Goal: Task Accomplishment & Management: Use online tool/utility

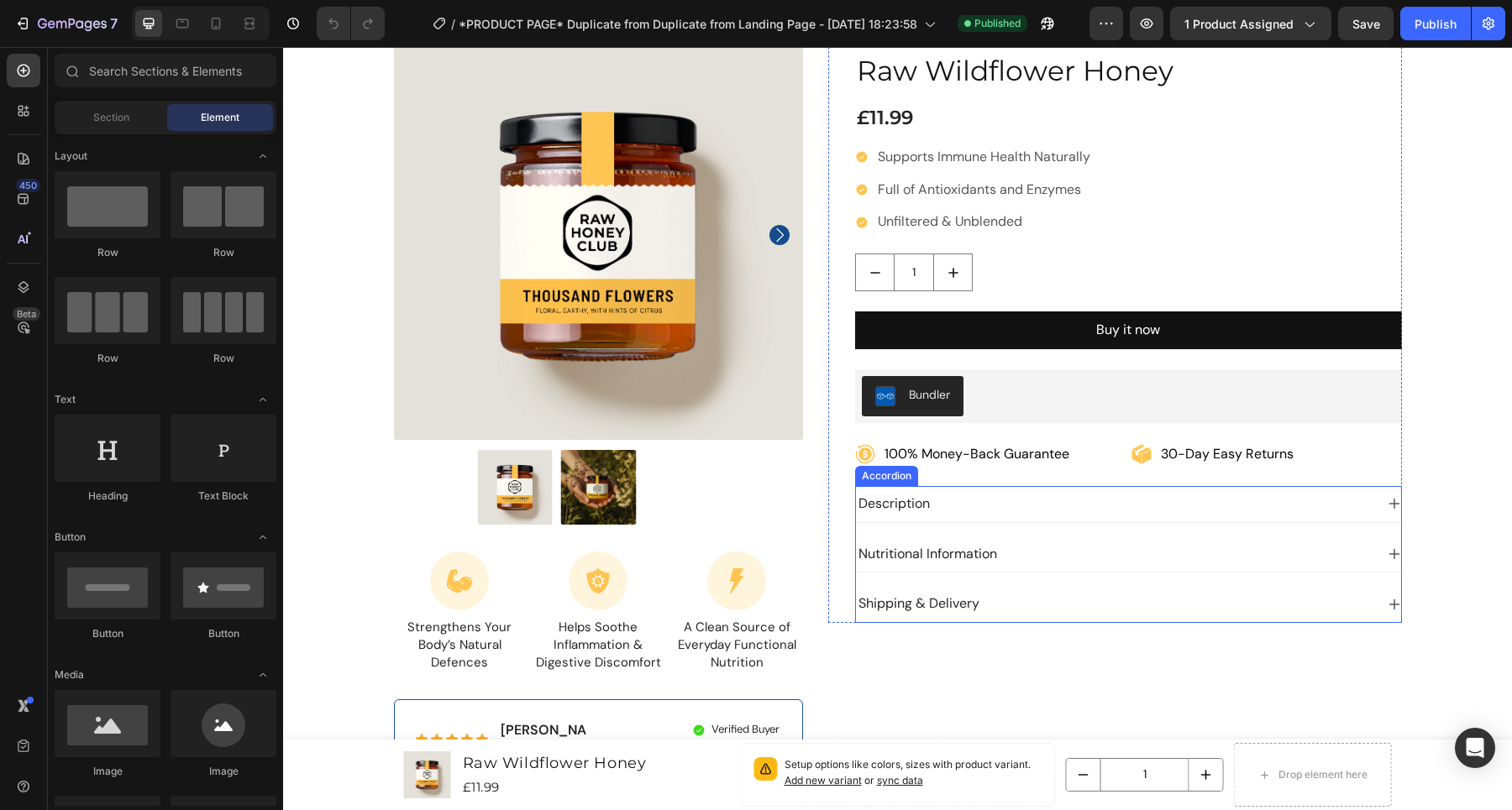
scroll to position [132, 0]
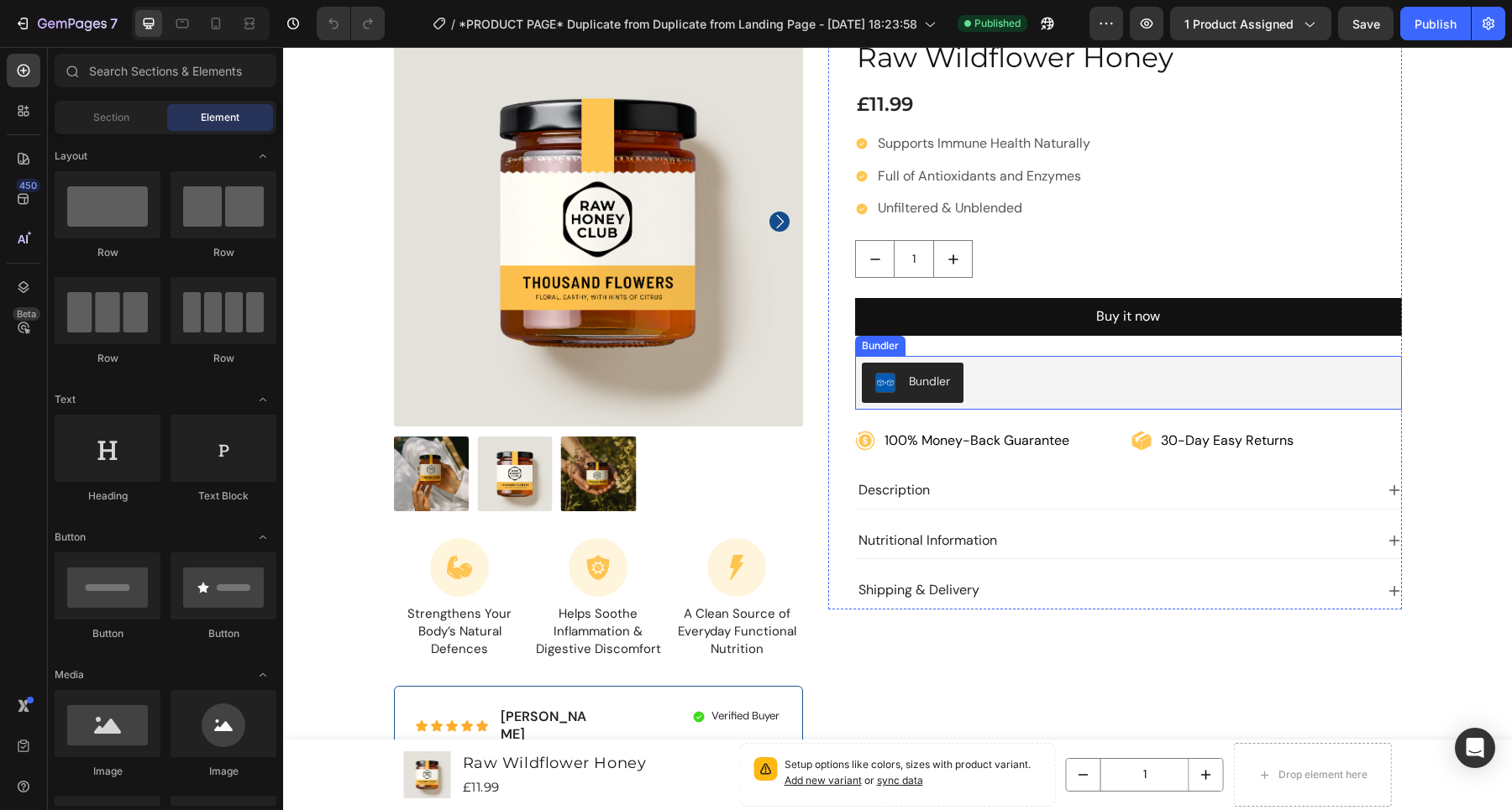
click at [1018, 365] on div "Bundler" at bounding box center [1128, 382] width 533 height 40
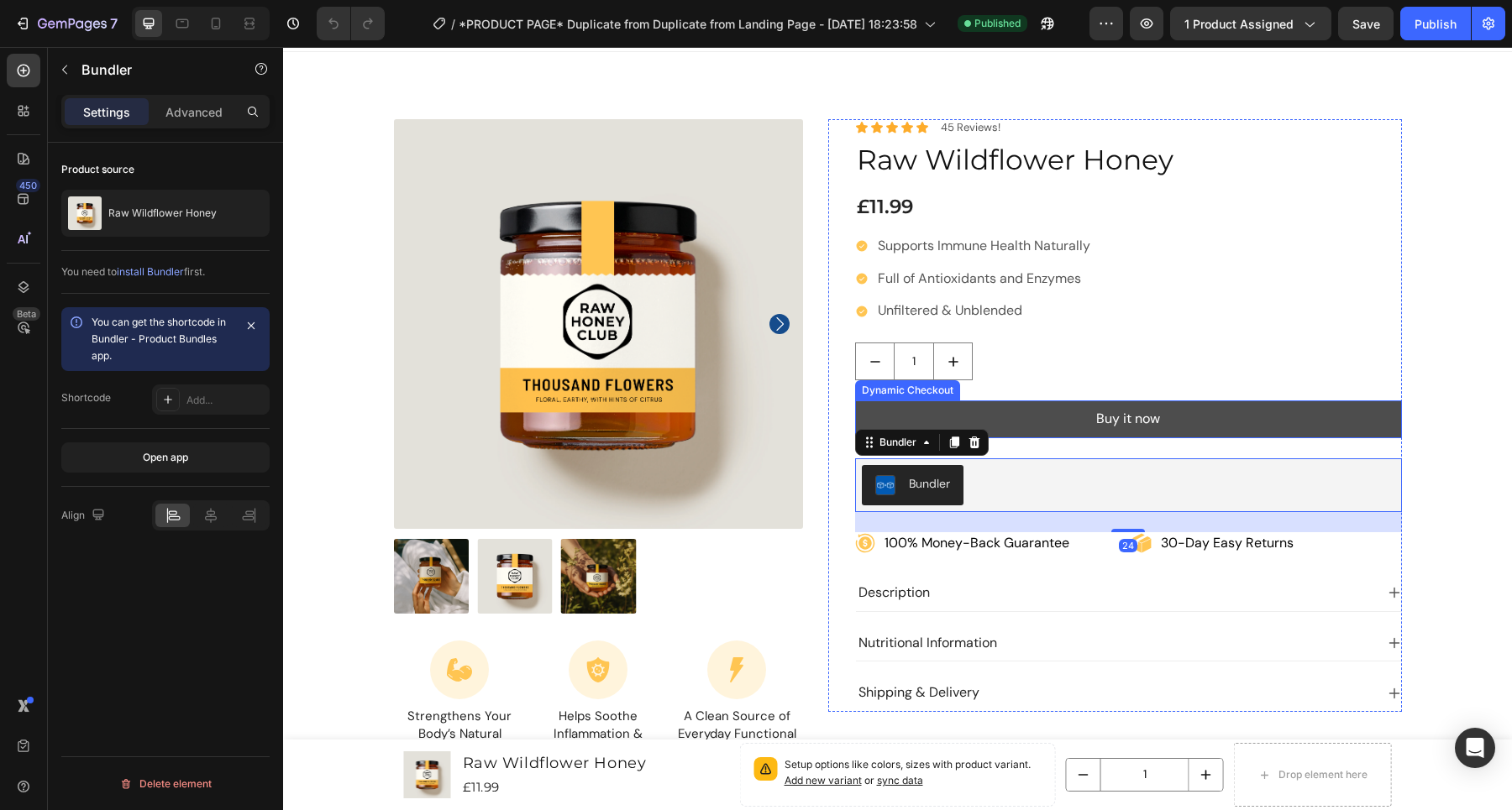
scroll to position [20, 0]
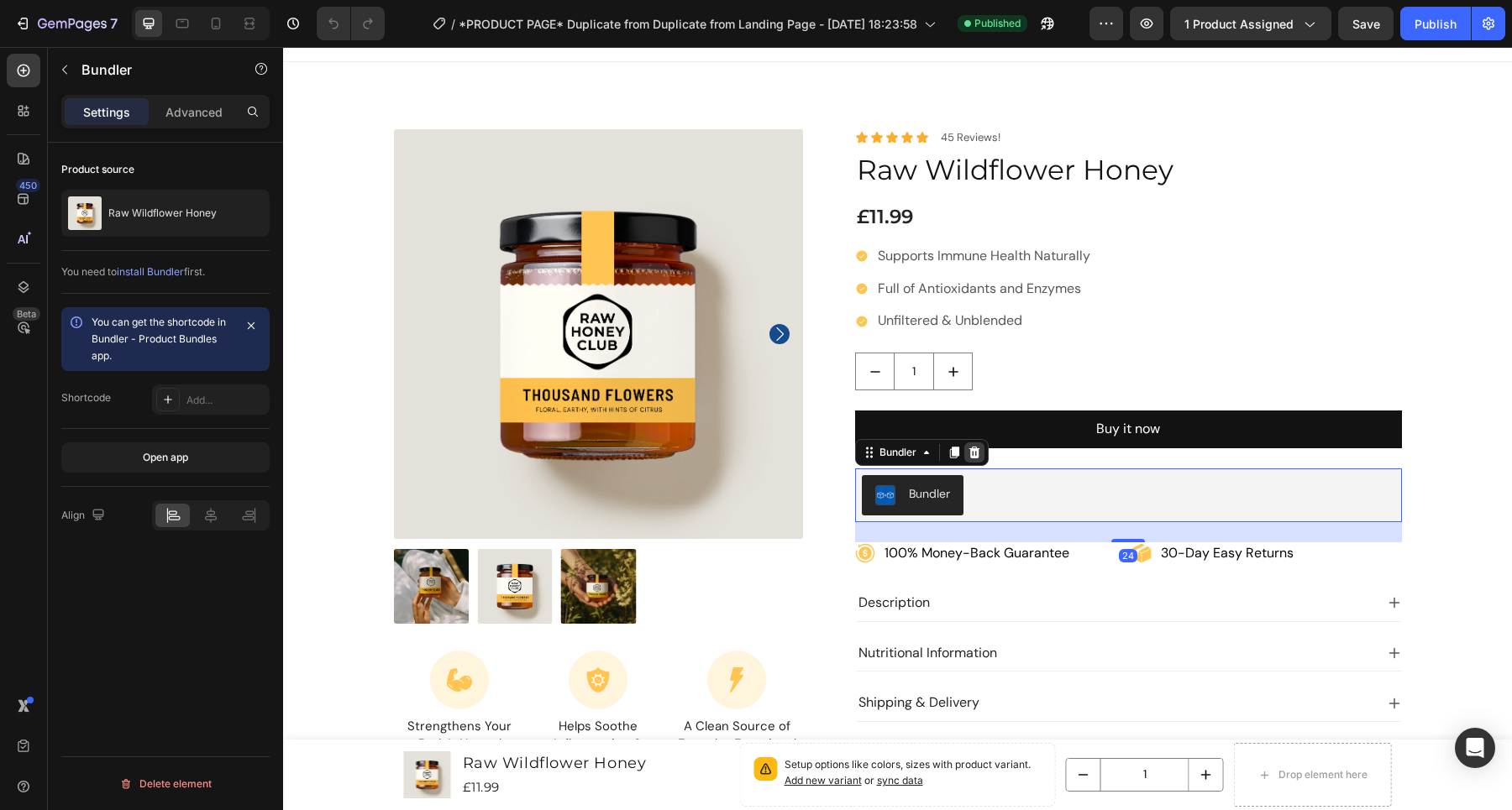
click at [970, 452] on icon at bounding box center [975, 452] width 11 height 12
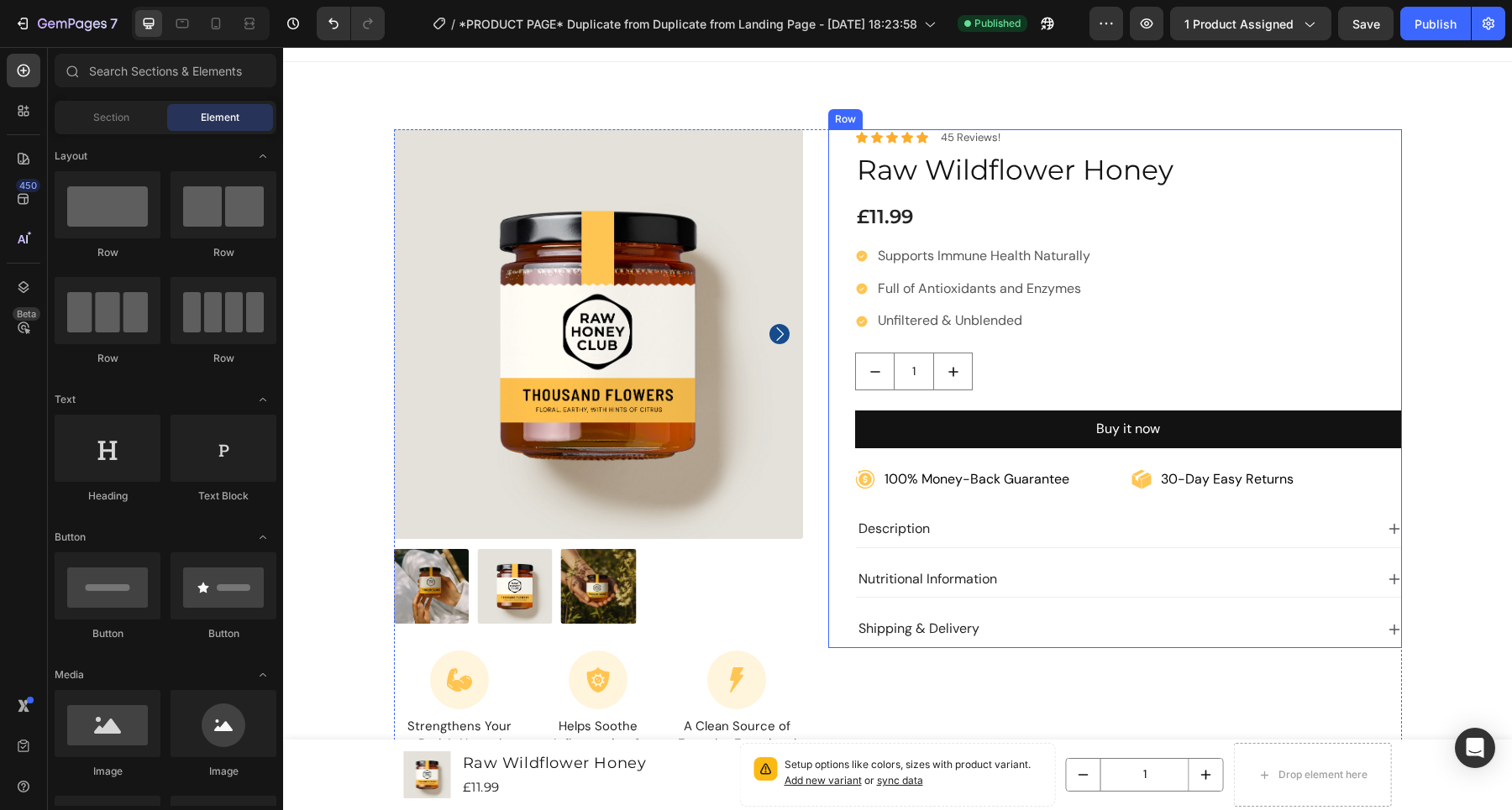
scroll to position [0, 0]
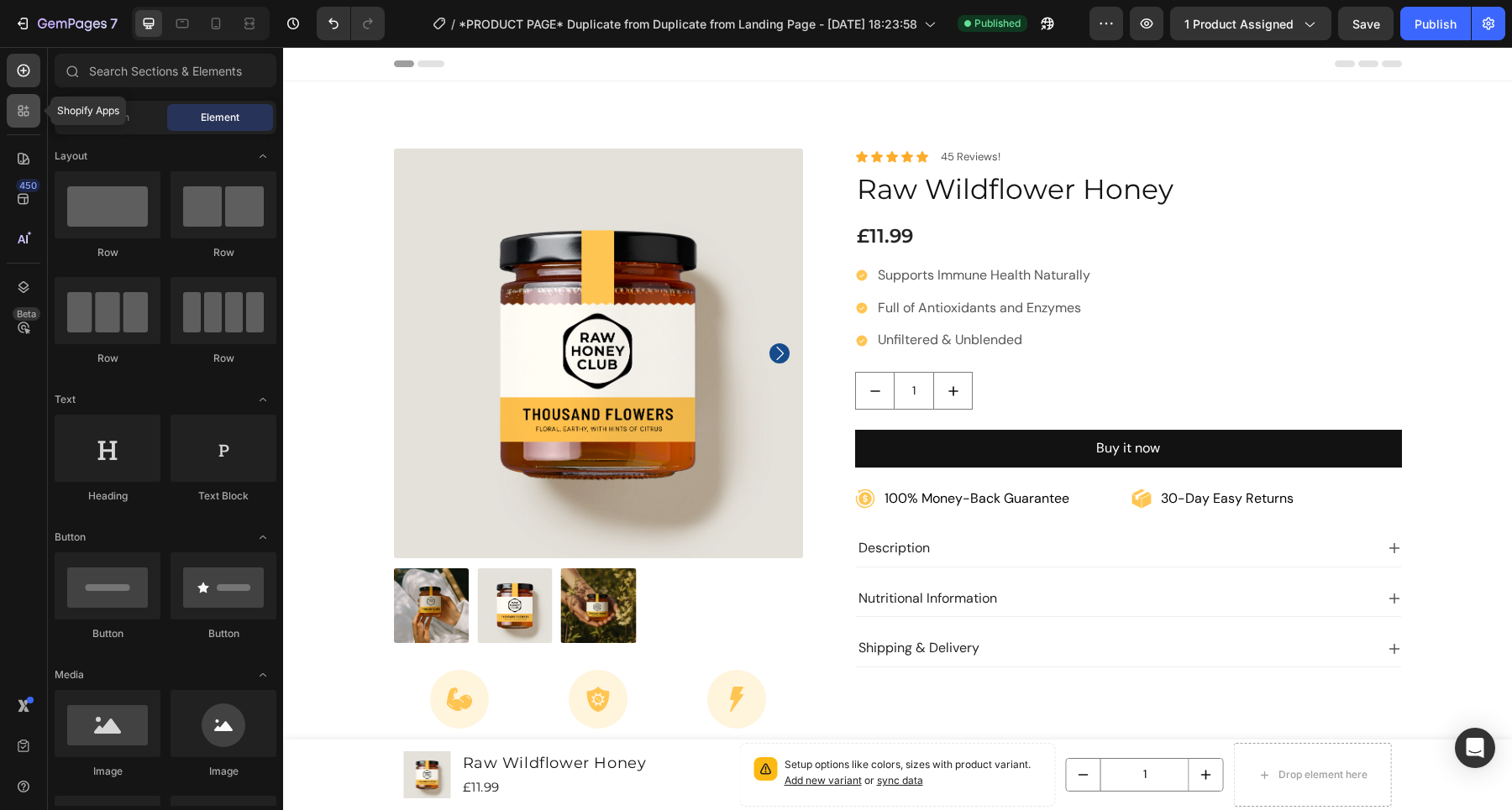
click at [23, 115] on icon at bounding box center [24, 111] width 17 height 17
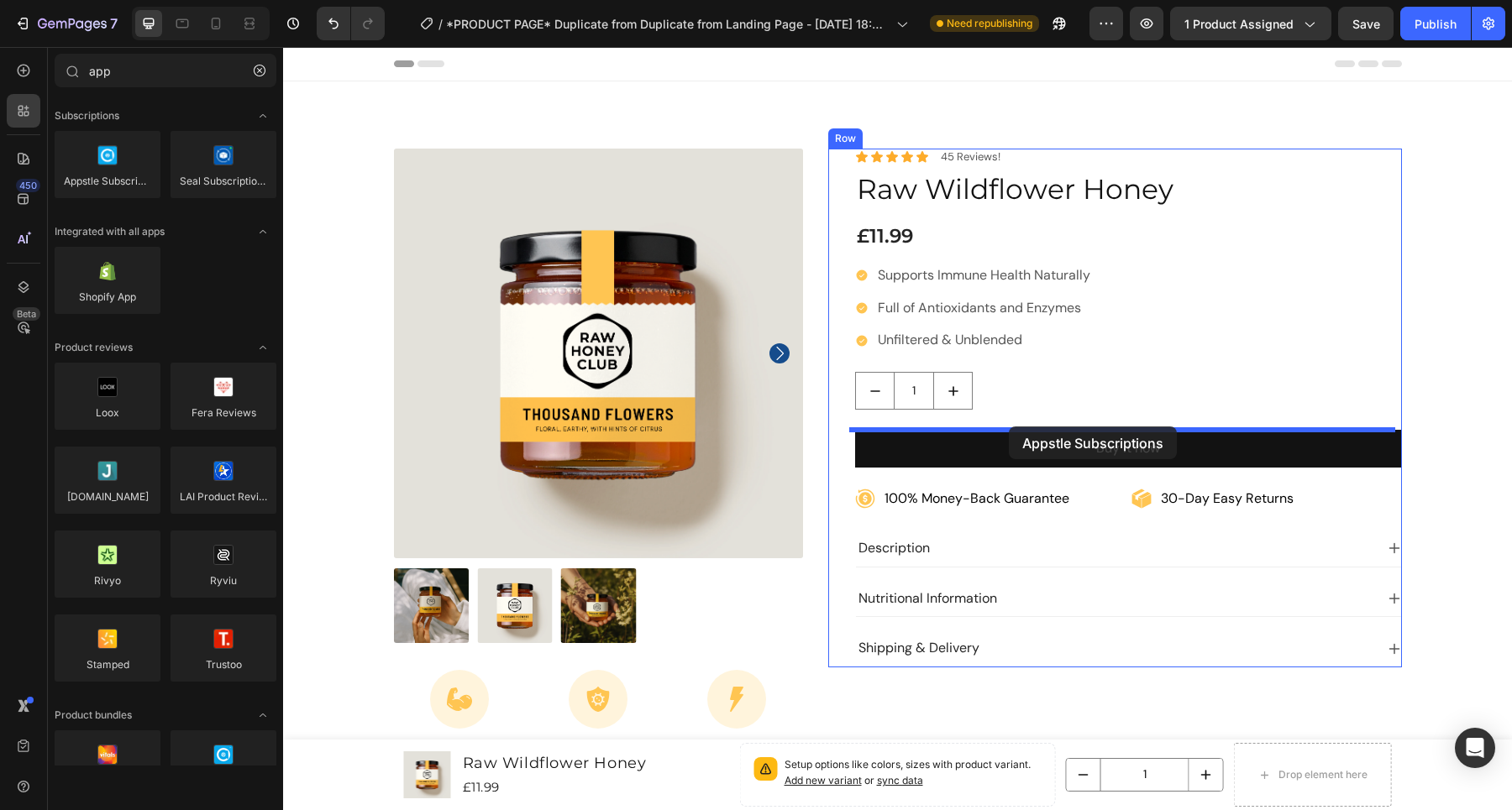
drag, startPoint x: 384, startPoint y: 204, endPoint x: 1009, endPoint y: 426, distance: 663.3
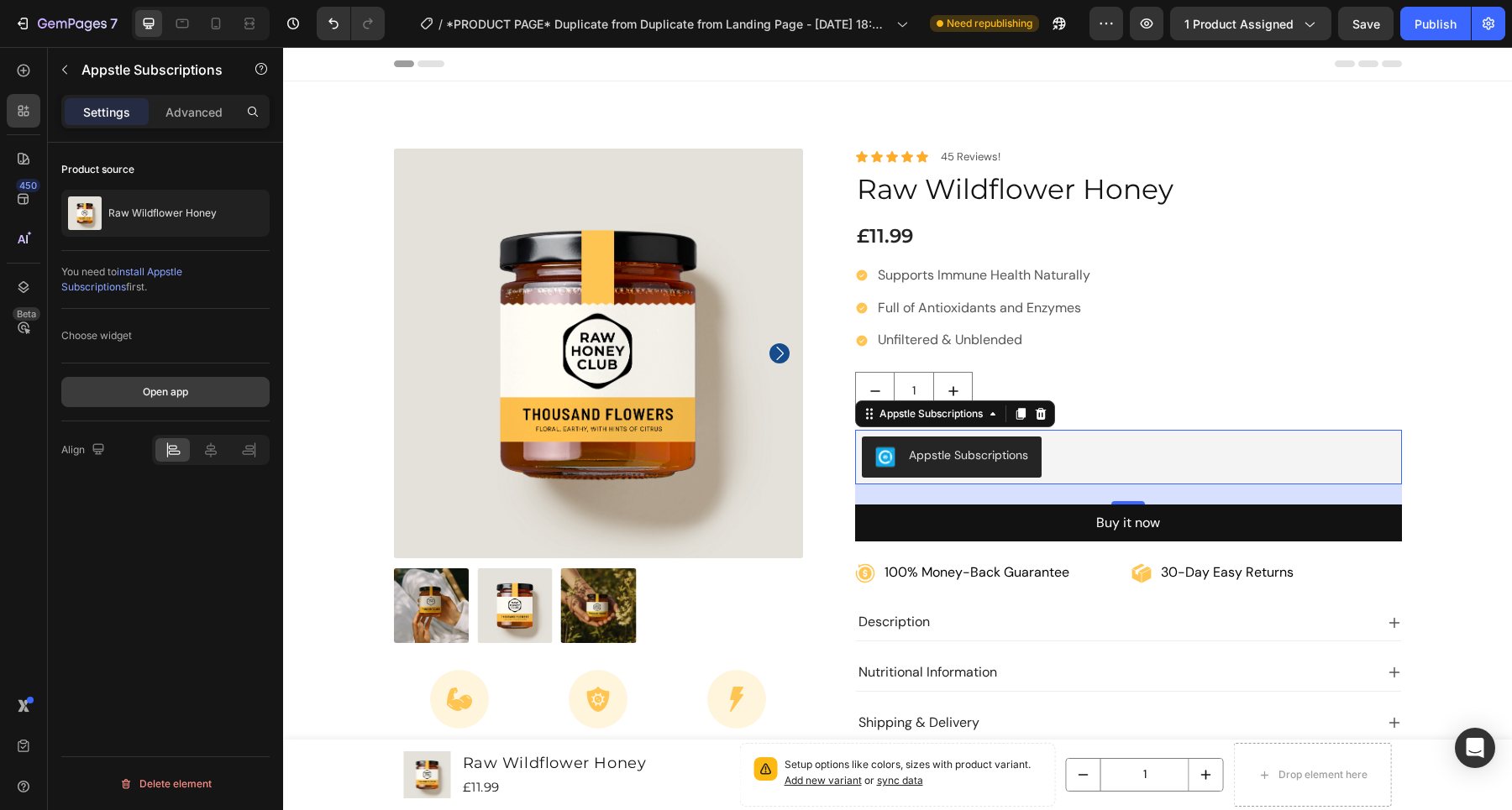
click at [167, 397] on div "Open app" at bounding box center [165, 393] width 45 height 15
click at [62, 66] on icon "button" at bounding box center [65, 70] width 14 height 14
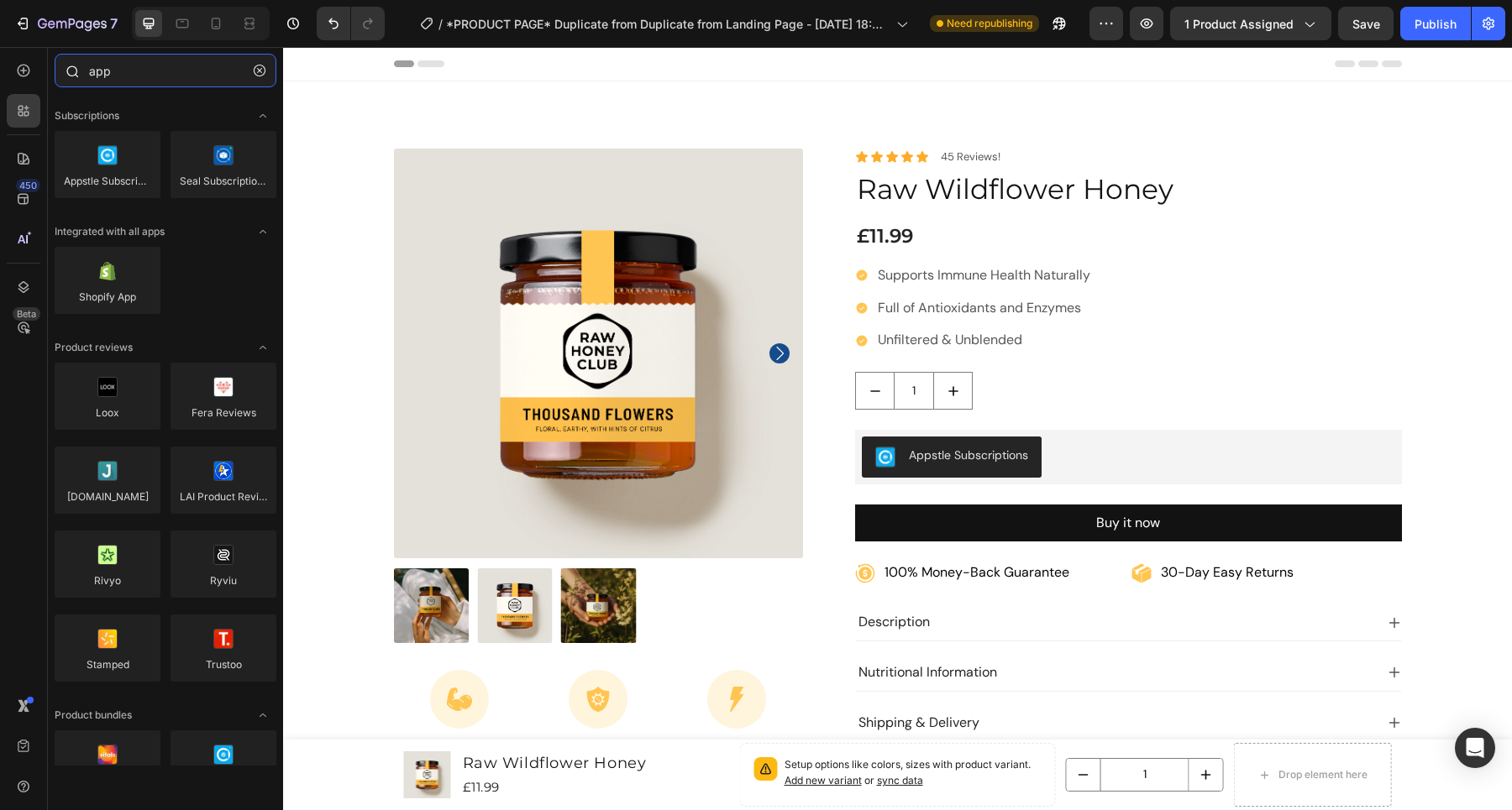
drag, startPoint x: 146, startPoint y: 74, endPoint x: 188, endPoint y: 74, distance: 42.0
click at [145, 58] on input "app" at bounding box center [165, 70] width 222 height 33
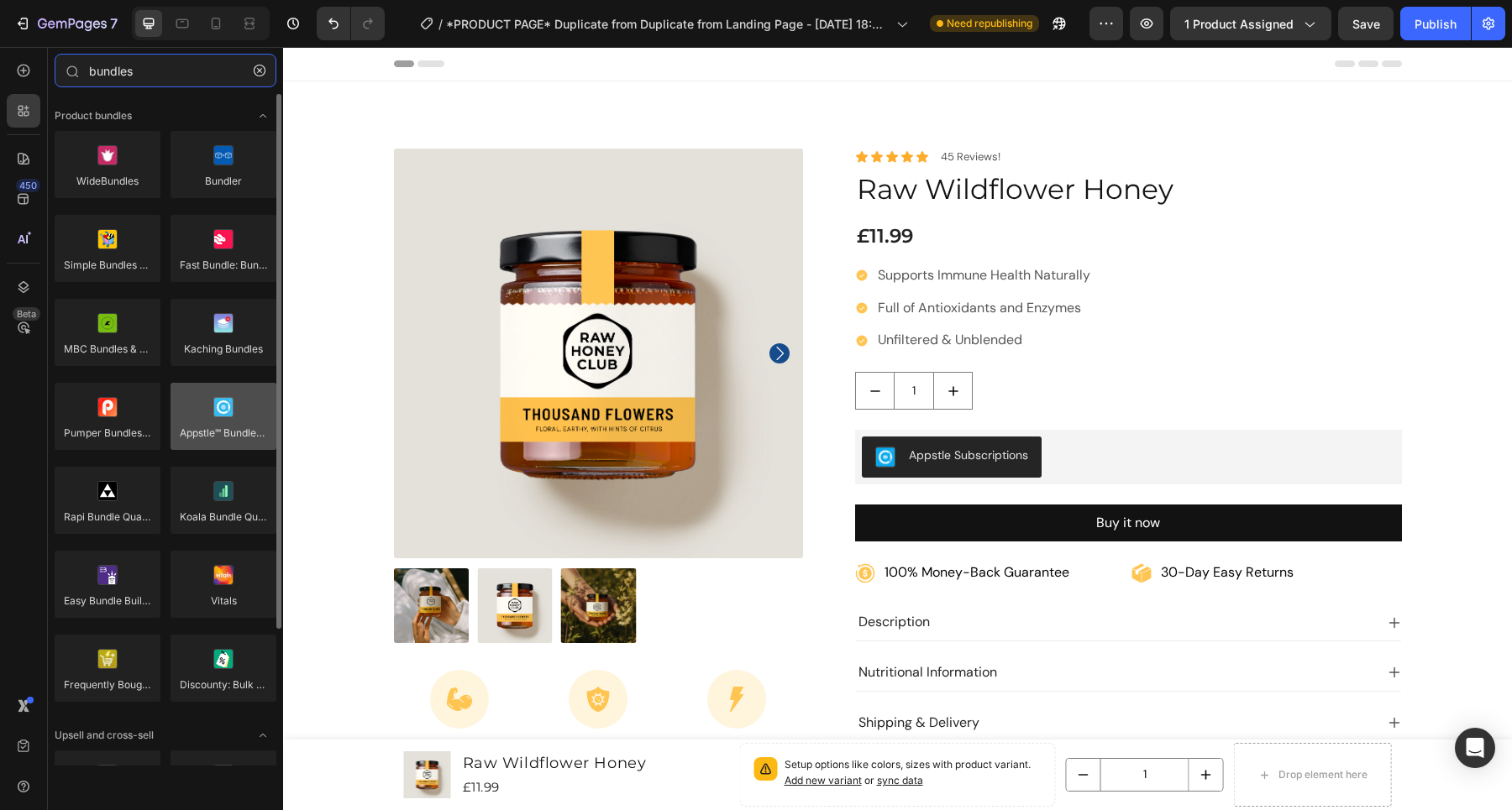
type input "bundles"
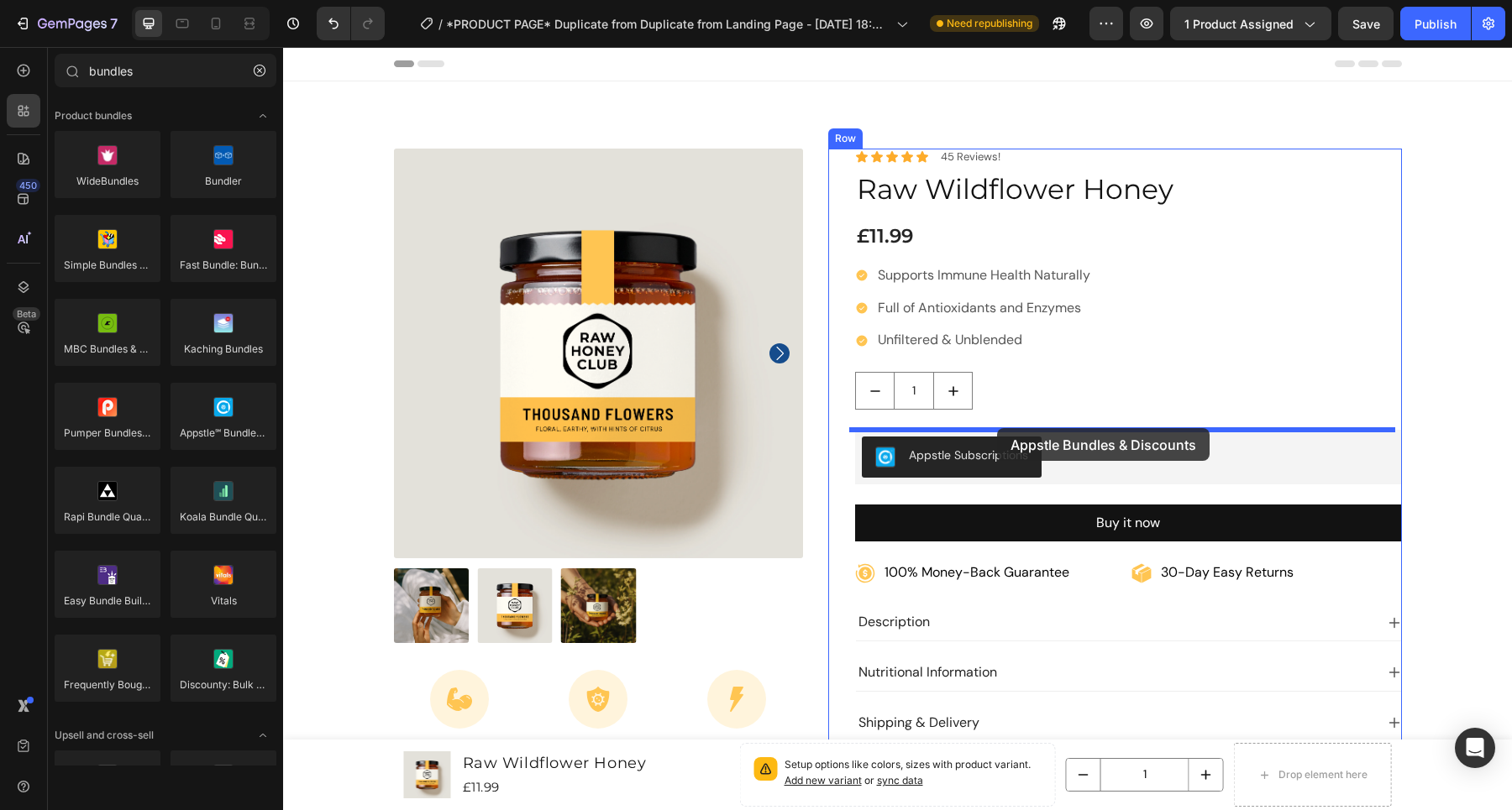
drag, startPoint x: 493, startPoint y: 467, endPoint x: 997, endPoint y: 429, distance: 505.4
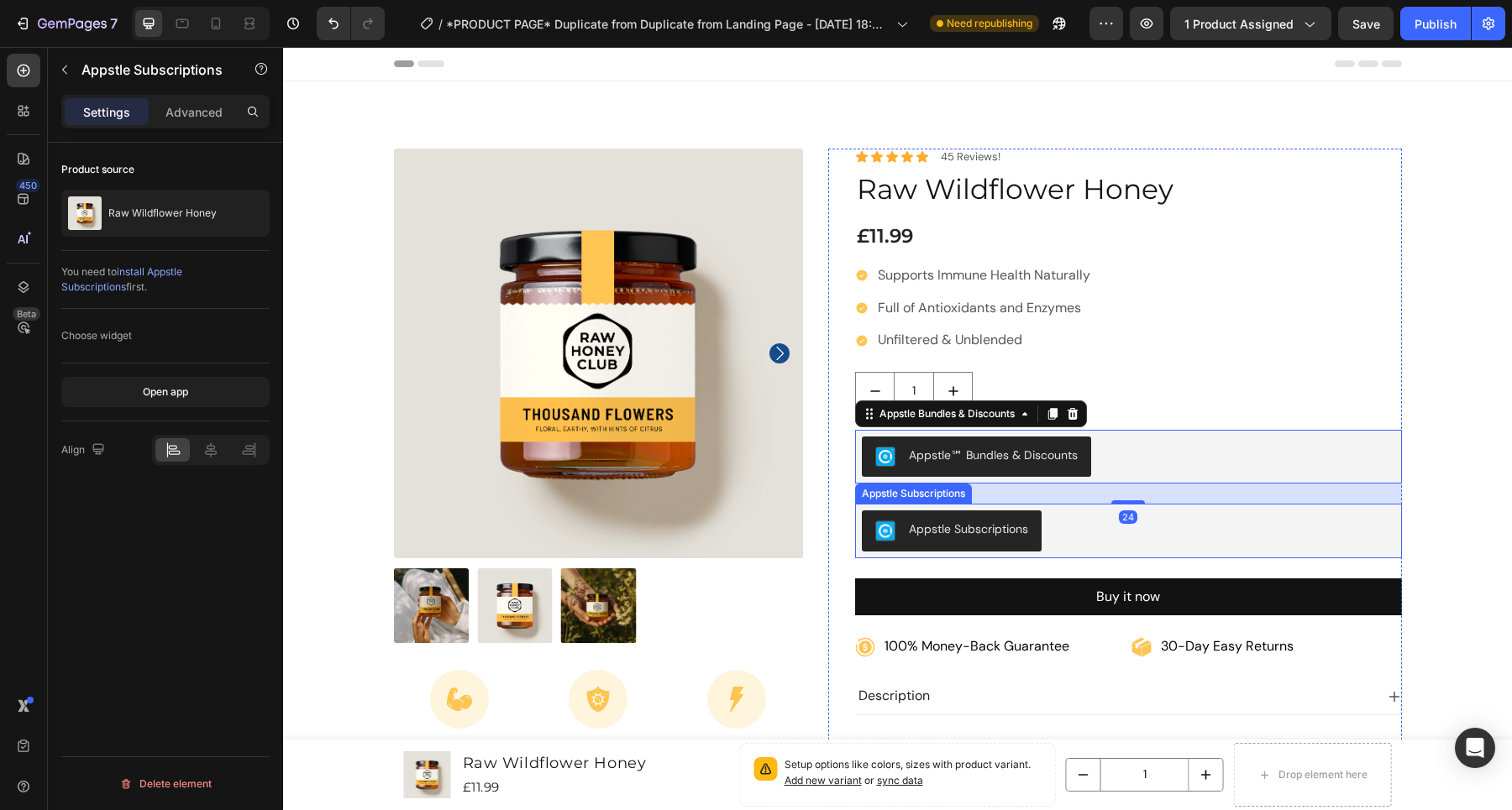
click at [1024, 530] on button "Appstle Subscriptions" at bounding box center [952, 530] width 180 height 40
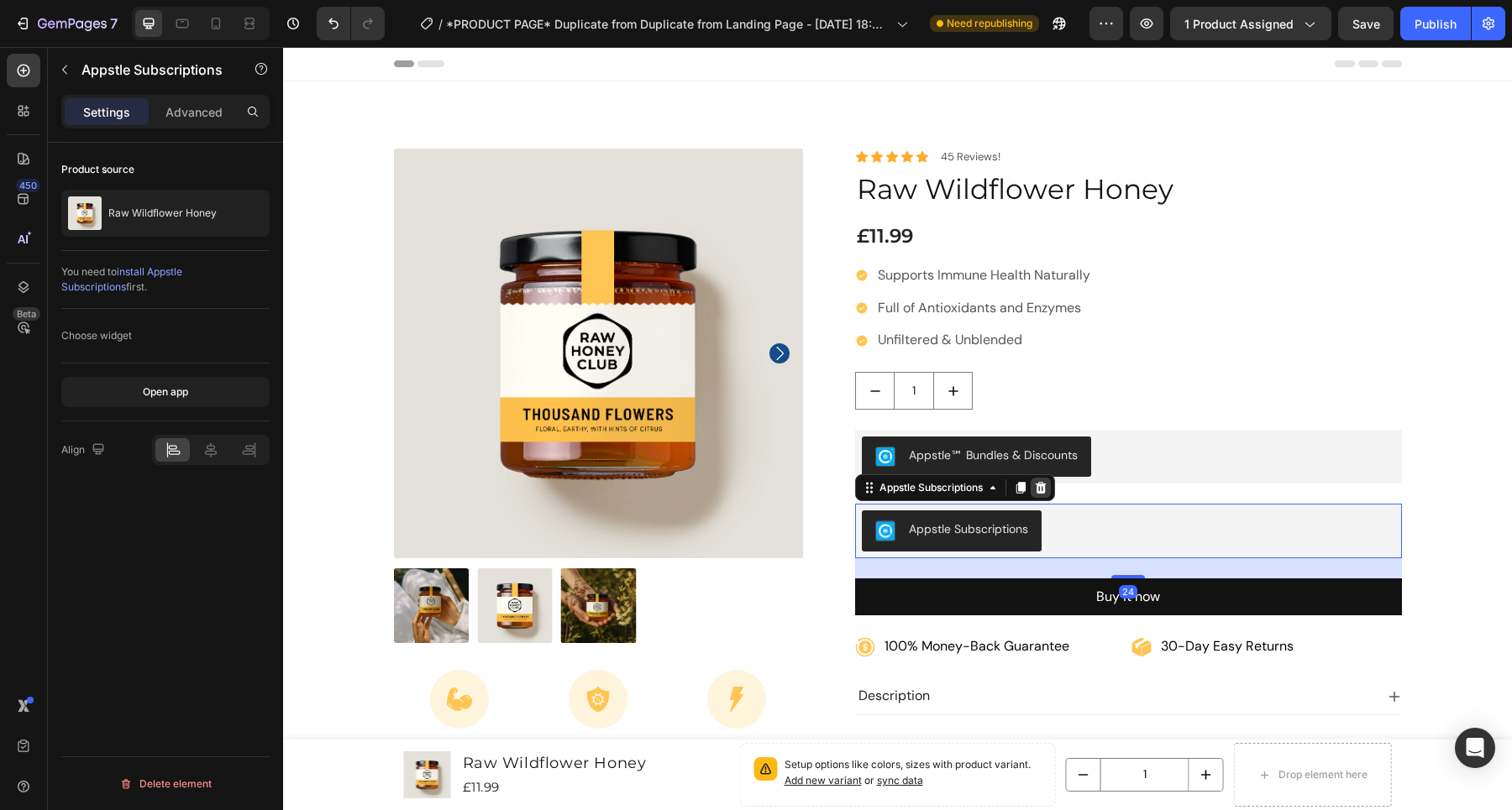
click at [1036, 489] on icon at bounding box center [1041, 488] width 11 height 12
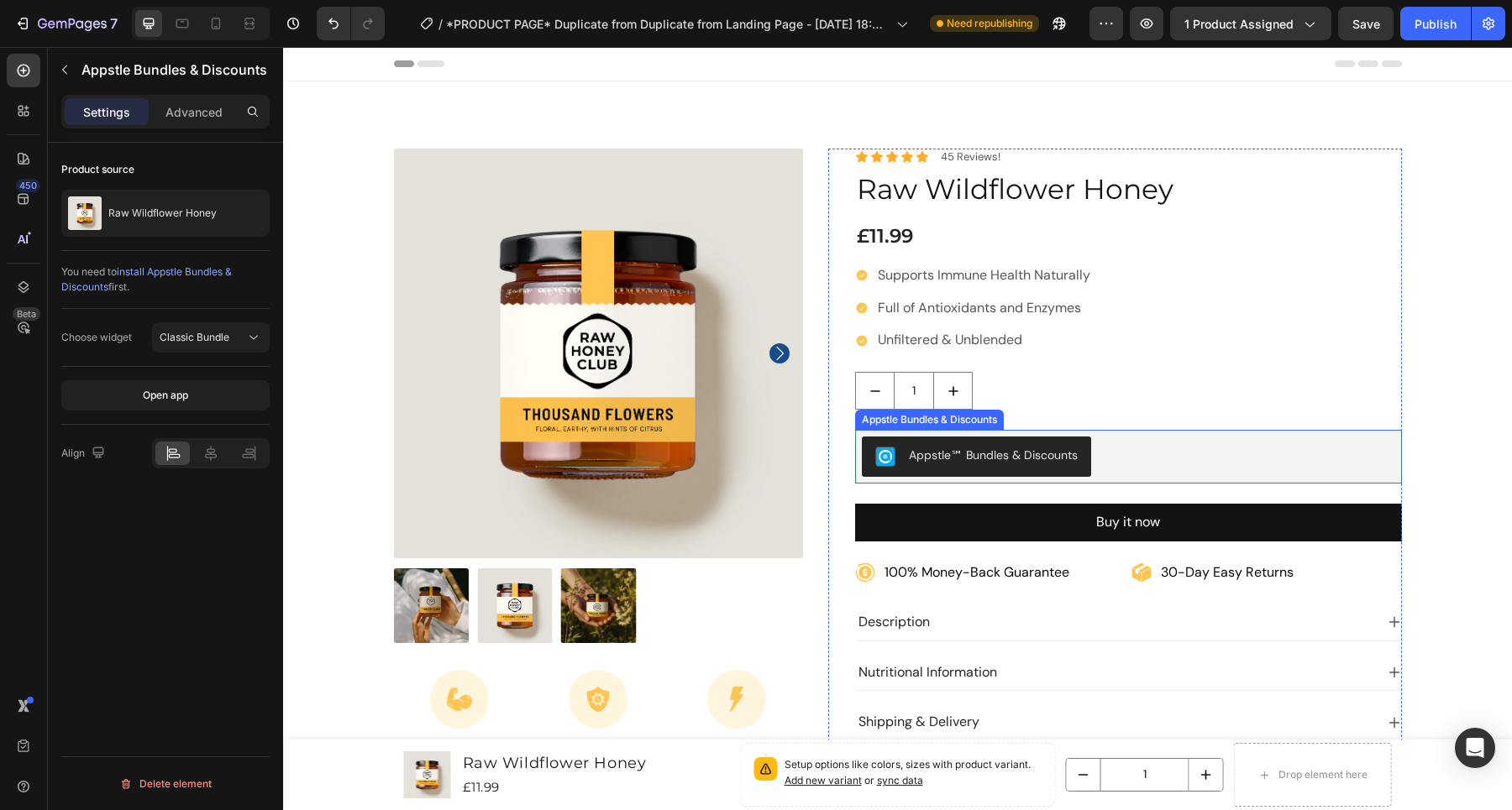
click at [1043, 459] on div "Appstle℠ Bundles & Discounts" at bounding box center [993, 455] width 169 height 18
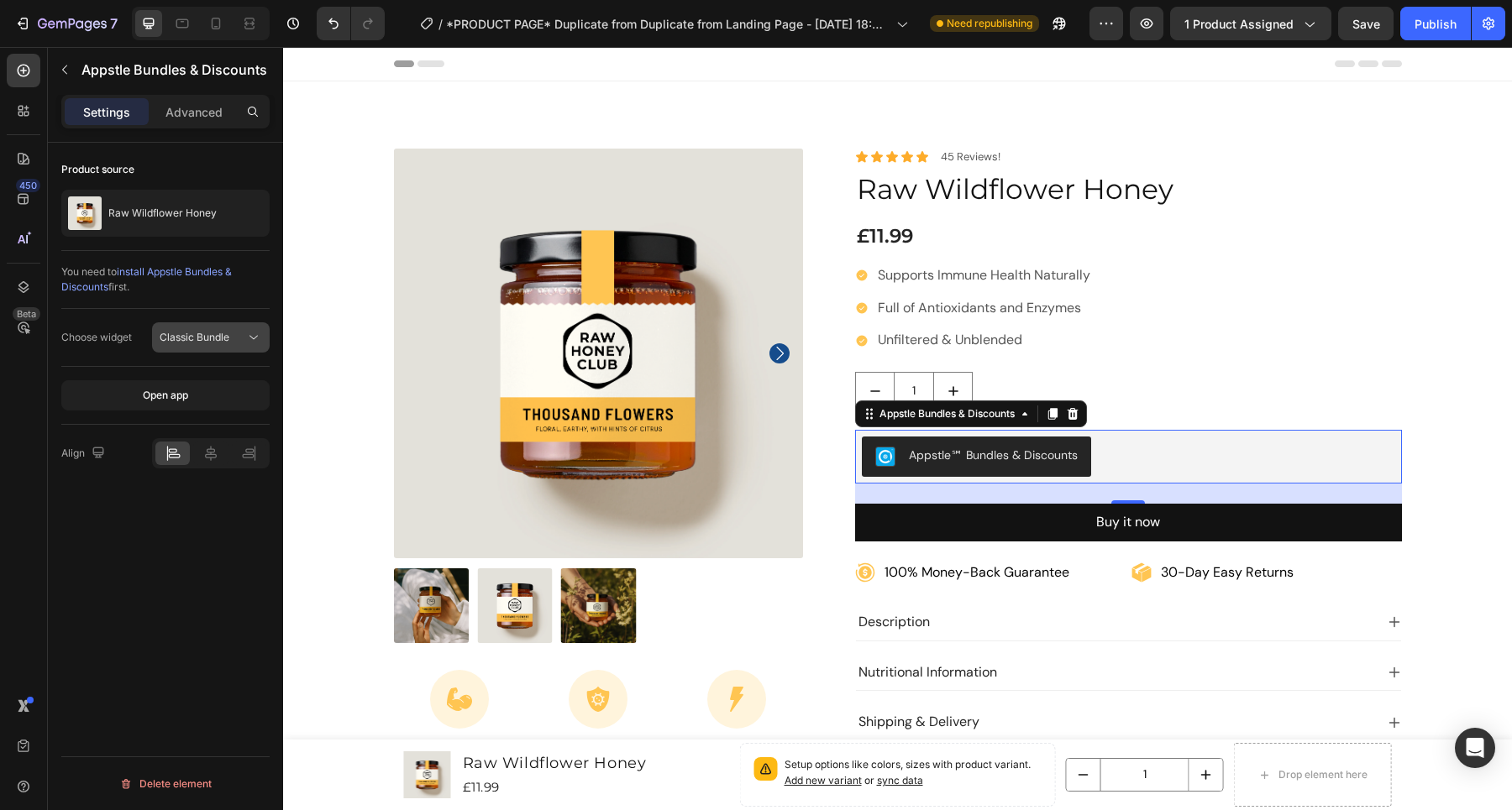
click at [212, 331] on span "Classic Bundle" at bounding box center [193, 337] width 69 height 13
click at [120, 335] on div "Choose widget" at bounding box center [97, 338] width 70 height 15
click at [216, 336] on span "Classic Bundle" at bounding box center [193, 337] width 69 height 13
click at [111, 332] on div "Choose widget" at bounding box center [97, 338] width 70 height 15
click at [1434, 17] on div "Publish" at bounding box center [1435, 24] width 42 height 18
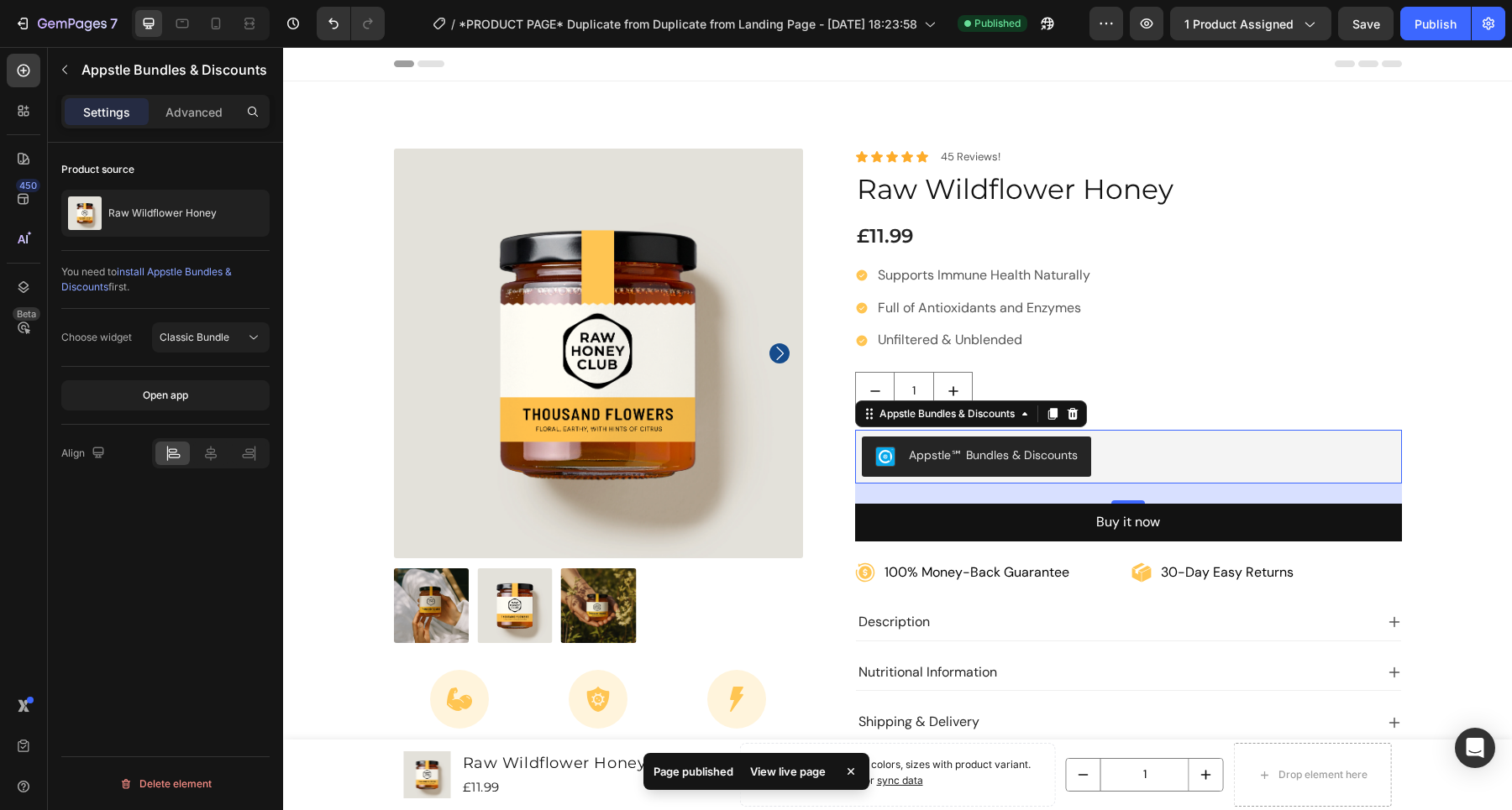
click at [1024, 452] on div "Appstle℠ Bundles & Discounts" at bounding box center [993, 455] width 169 height 18
click at [188, 270] on span "install Appstle Bundles & Discounts" at bounding box center [146, 279] width 170 height 27
click at [1064, 463] on div "Appstle℠ Bundles & Discounts" at bounding box center [993, 455] width 169 height 18
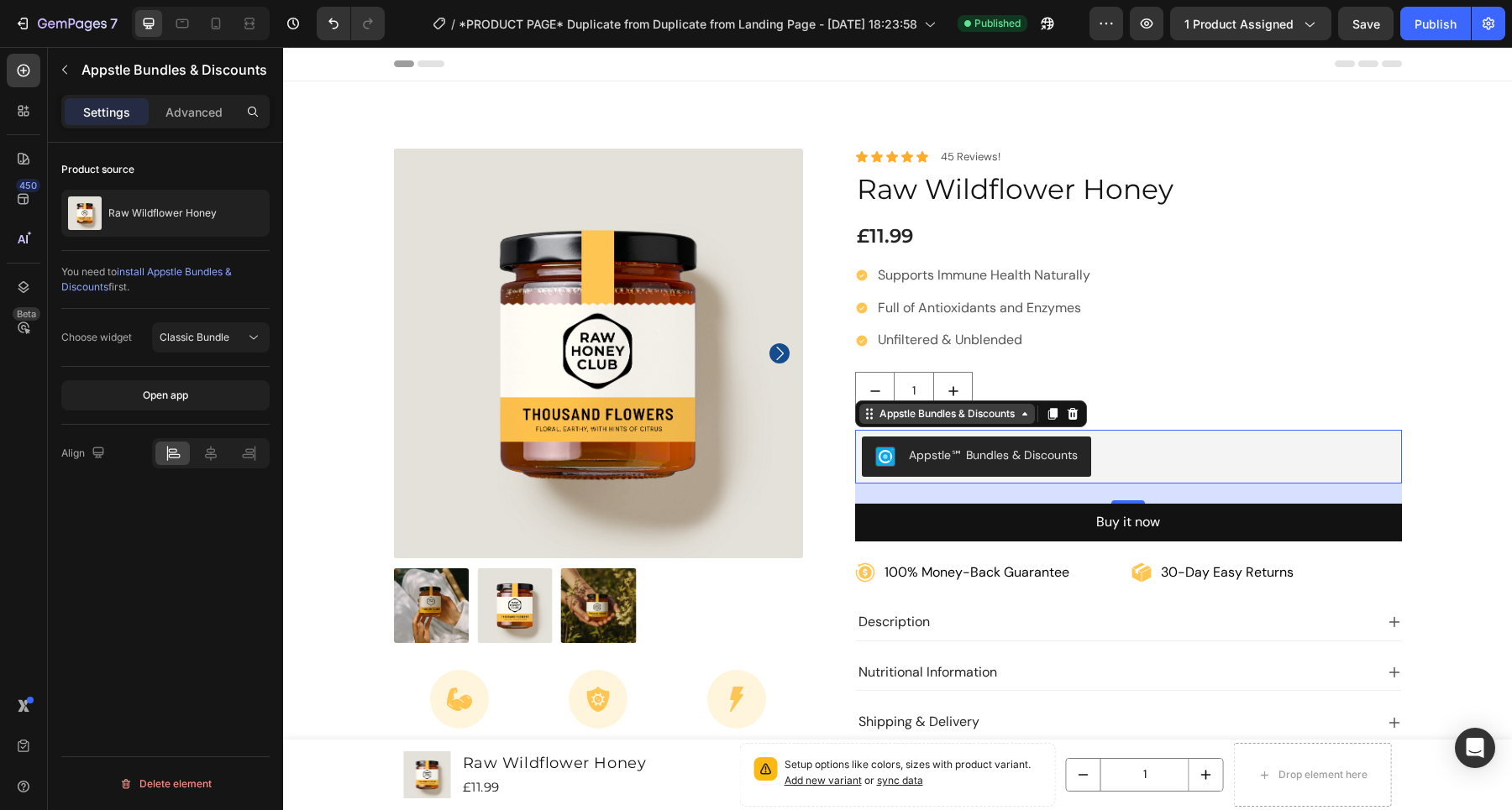
click at [1018, 412] on icon at bounding box center [1025, 414] width 14 height 14
click at [1023, 452] on div "Appstle℠ Bundles & Discounts" at bounding box center [993, 455] width 169 height 18
click at [1138, 463] on div "Appstle℠ Bundles & Discounts" at bounding box center [1128, 456] width 533 height 40
click at [1398, 352] on div "100% Money-Back Guarantee Item List 30-Day Easy Returns Item List Row Product I…" at bounding box center [898, 559] width 1204 height 822
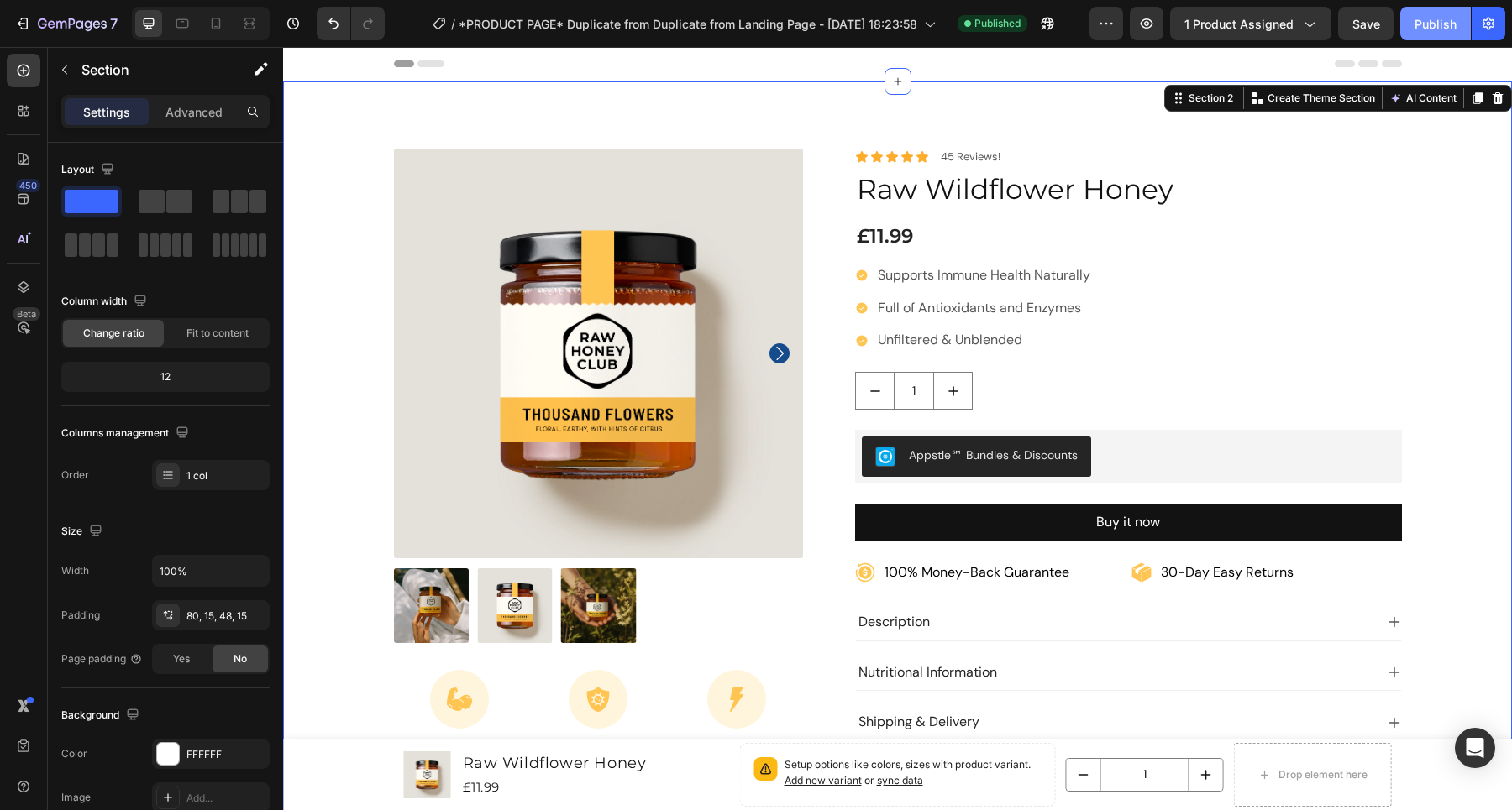
click at [1435, 25] on div "Publish" at bounding box center [1435, 24] width 42 height 18
click at [1153, 18] on icon "button" at bounding box center [1147, 24] width 17 height 17
click at [26, 204] on icon at bounding box center [23, 199] width 11 height 11
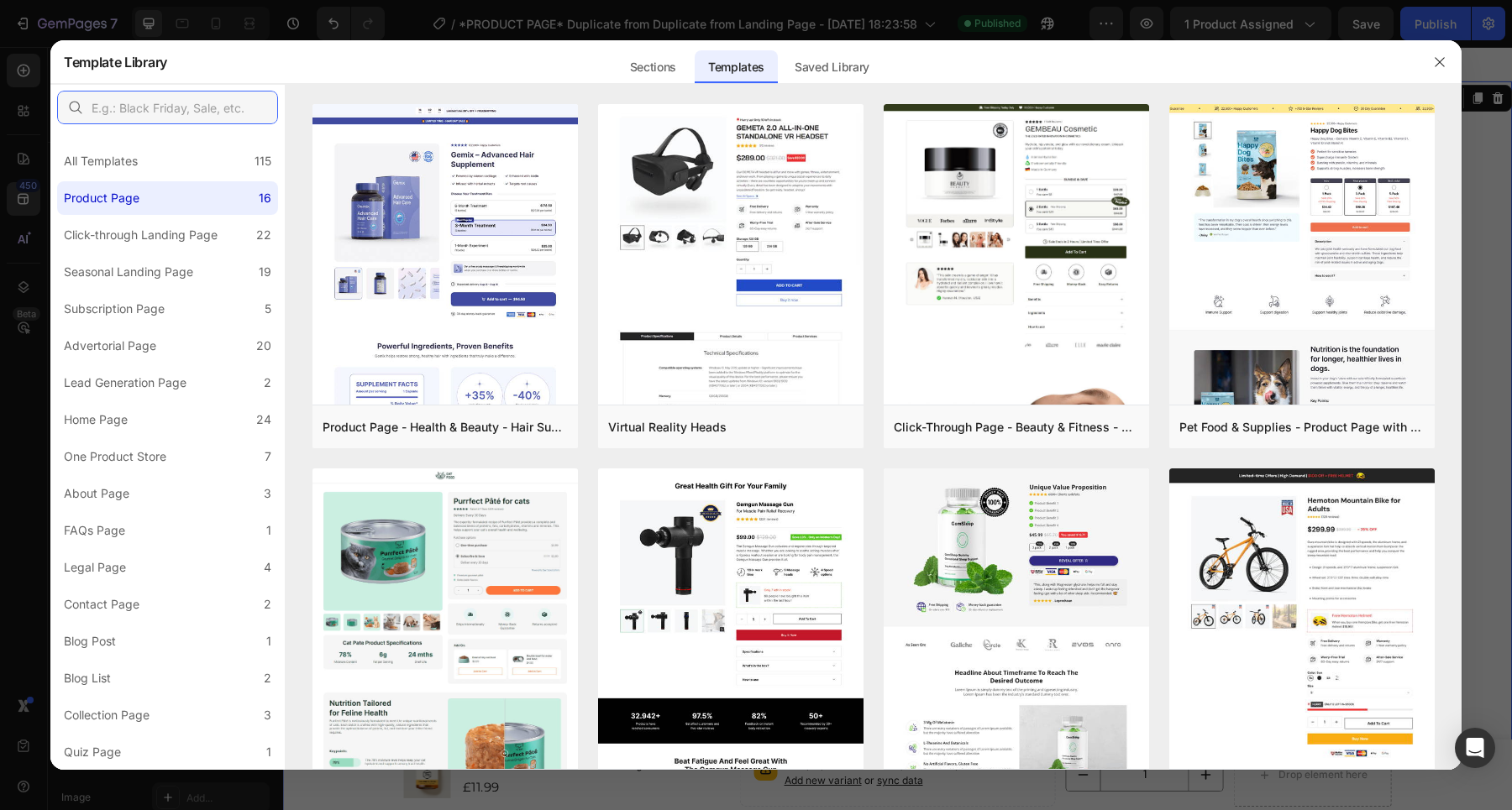
click at [148, 120] on input "text" at bounding box center [168, 107] width 221 height 33
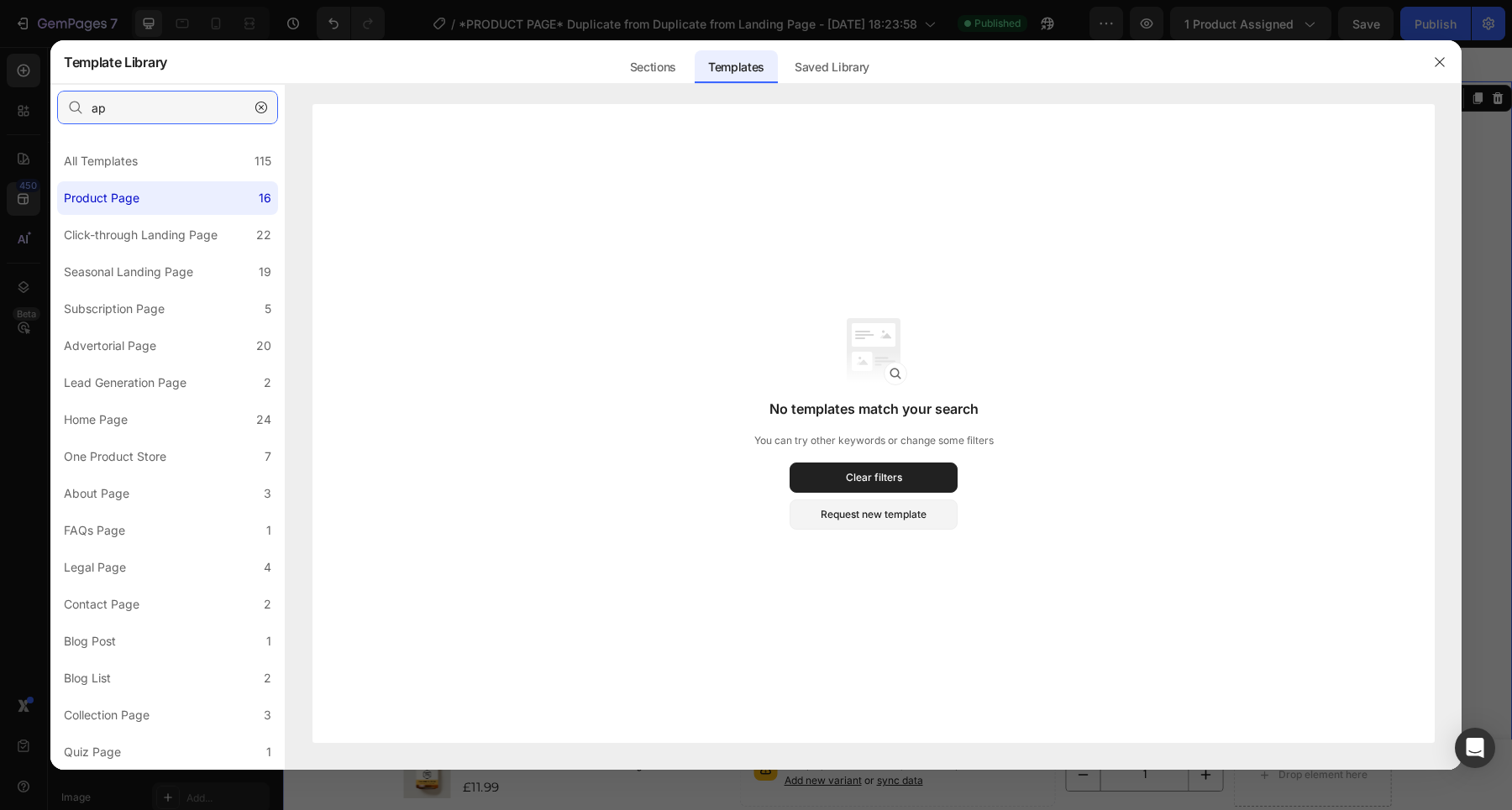
type input "a"
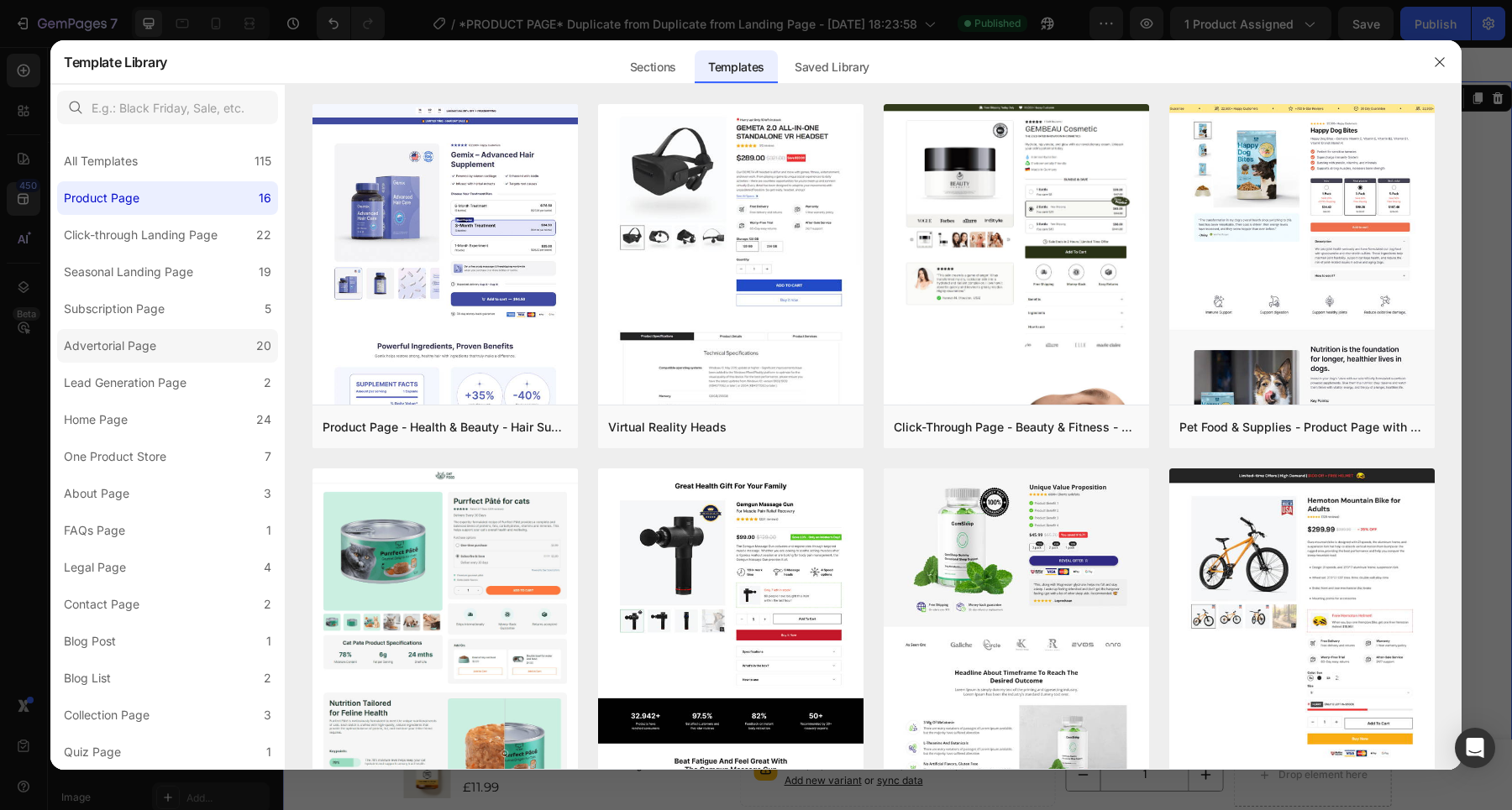
click at [203, 348] on label "Advertorial Page 20" at bounding box center [168, 346] width 221 height 33
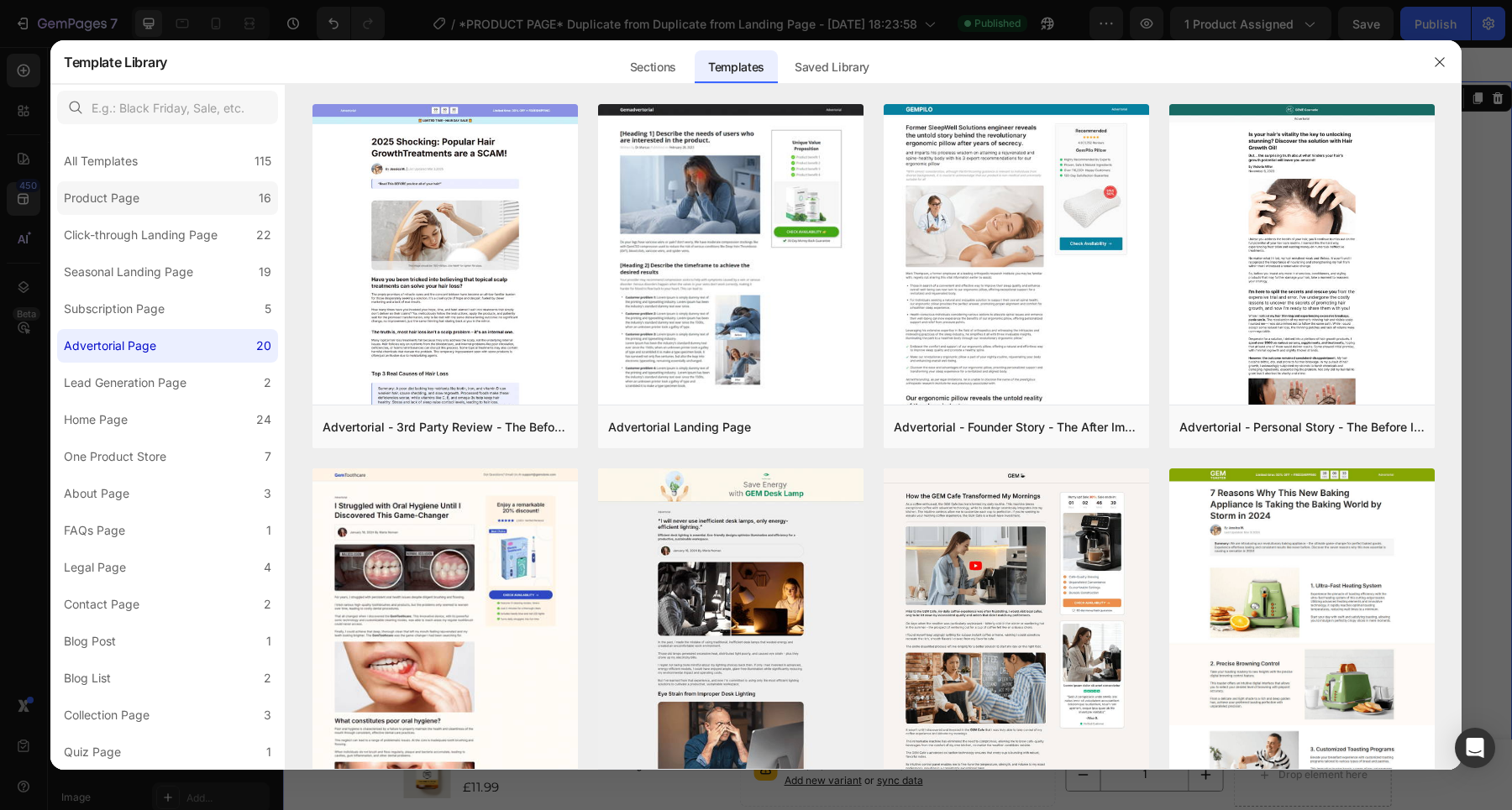
click at [195, 200] on label "Product Page 16" at bounding box center [168, 198] width 221 height 33
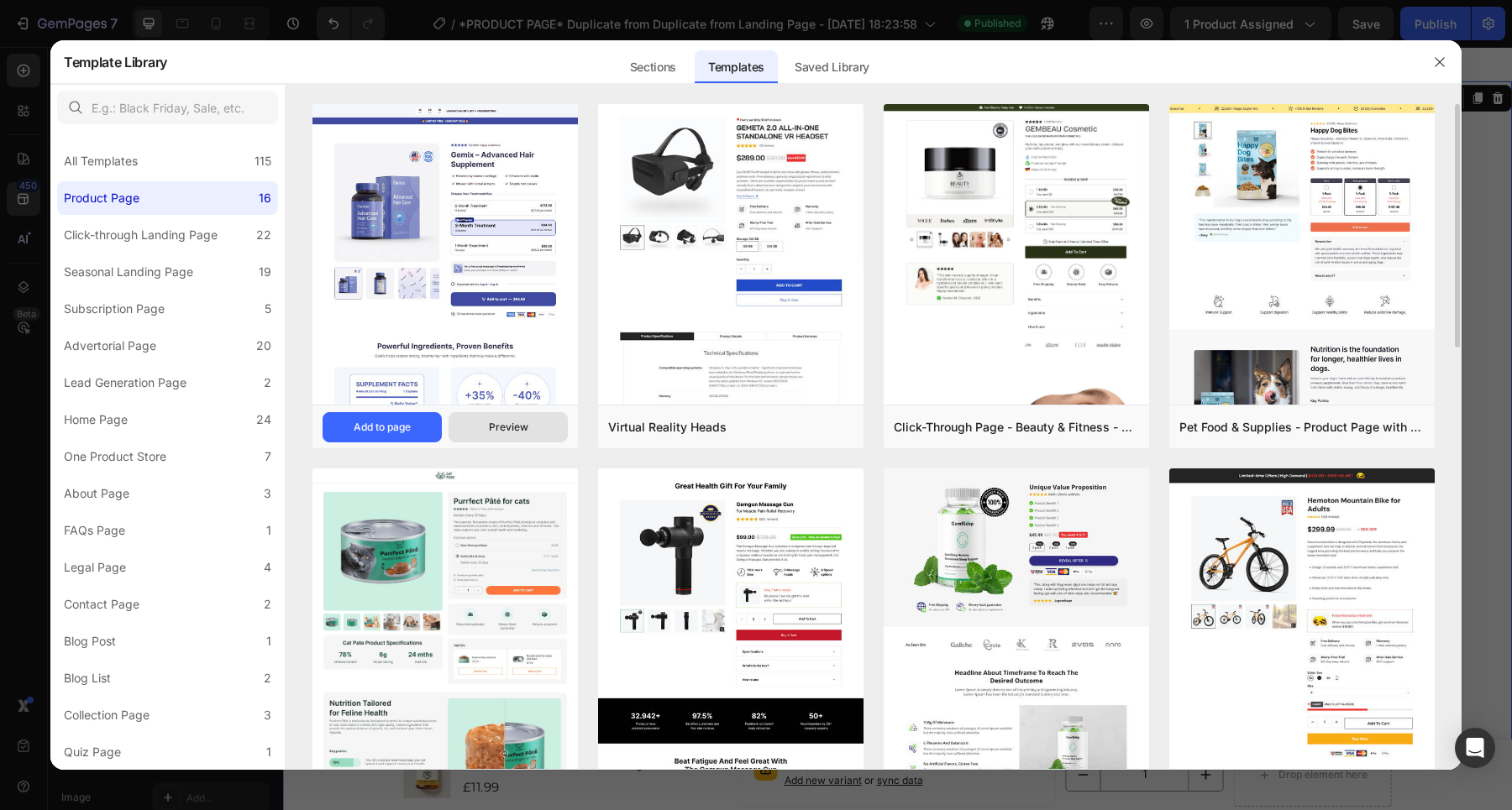
click at [541, 438] on button "Preview" at bounding box center [507, 427] width 119 height 30
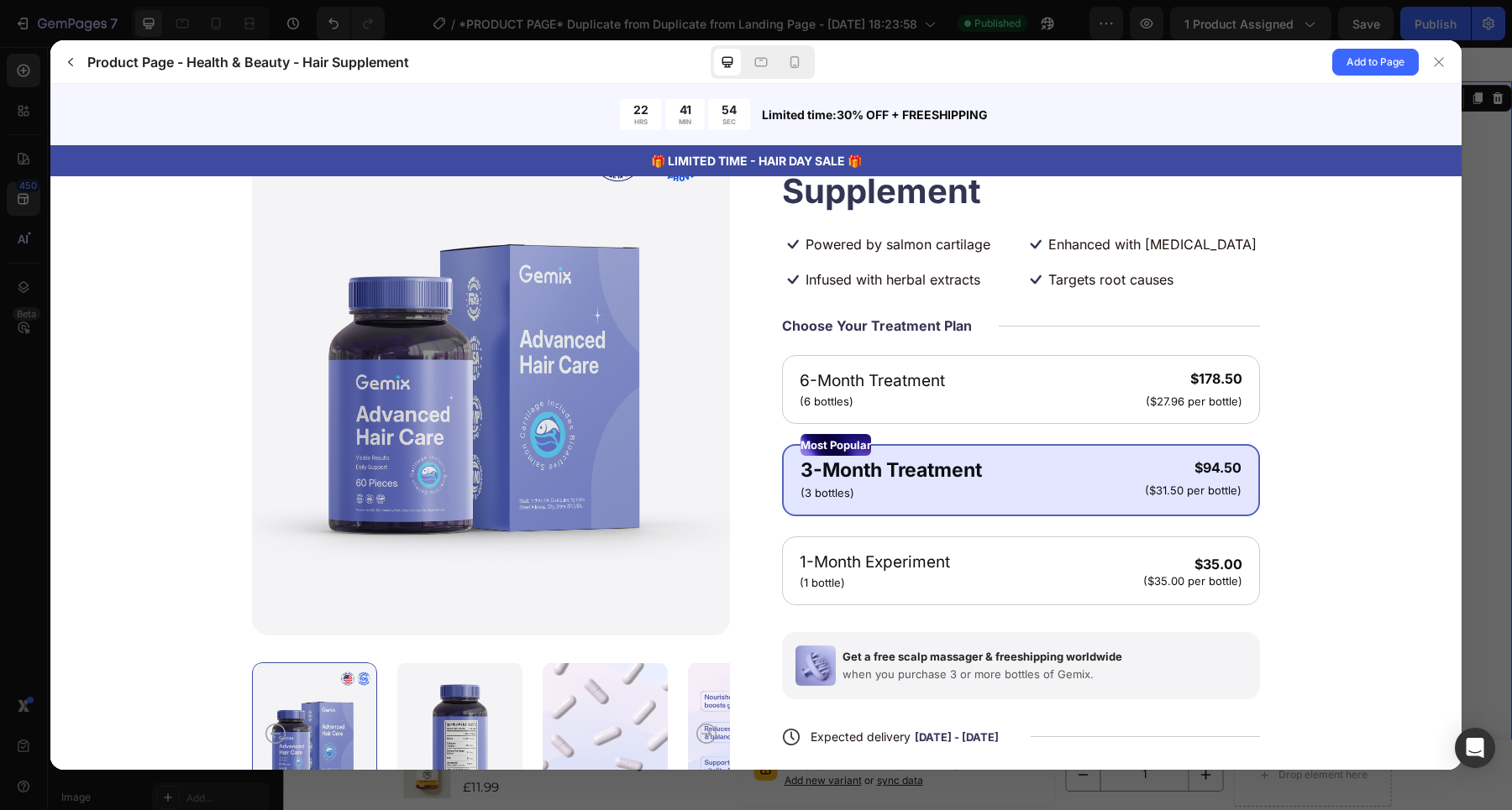
scroll to position [172, 0]
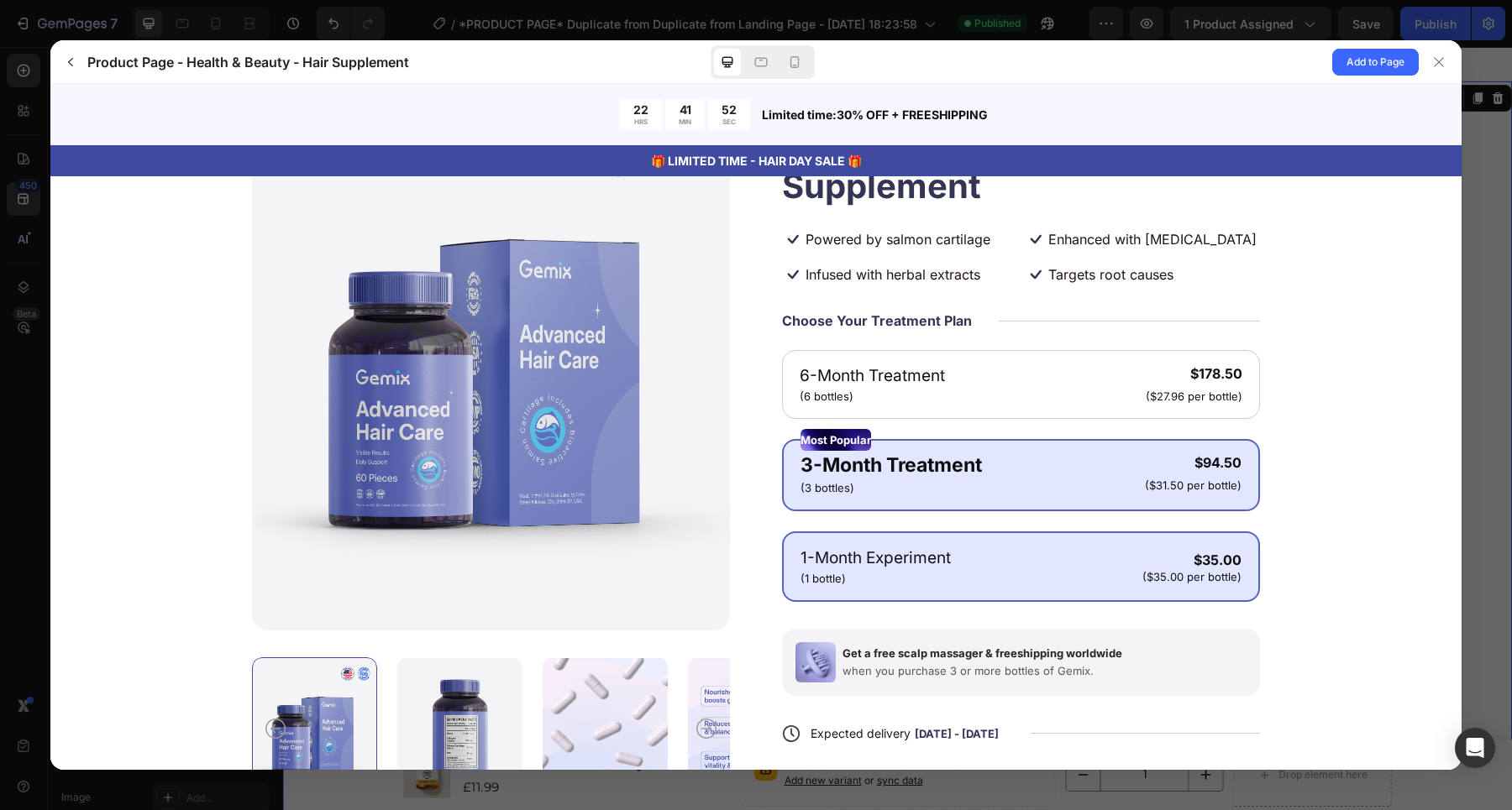
click at [975, 550] on gp-row "1-Month Experiment (1 bottle) $35.00 ($35.00 per bottle)" at bounding box center [1020, 566] width 441 height 40
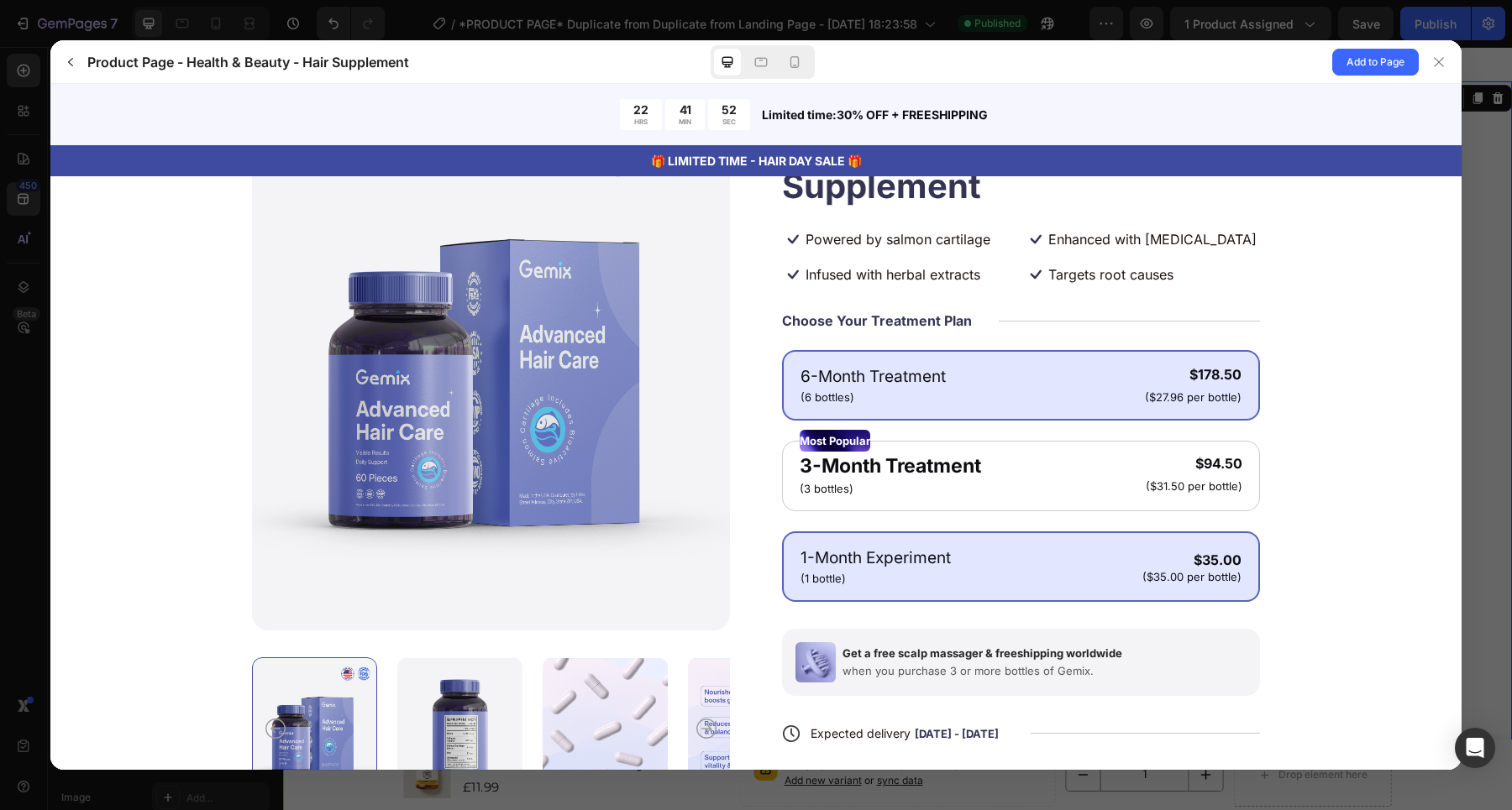
drag, startPoint x: 1014, startPoint y: 385, endPoint x: 1011, endPoint y: 393, distance: 8.5
click at [1014, 386] on gp-row "6-Month Treatment (6 bottles) $178.50 ($27.96 per bottle)" at bounding box center [1020, 385] width 441 height 40
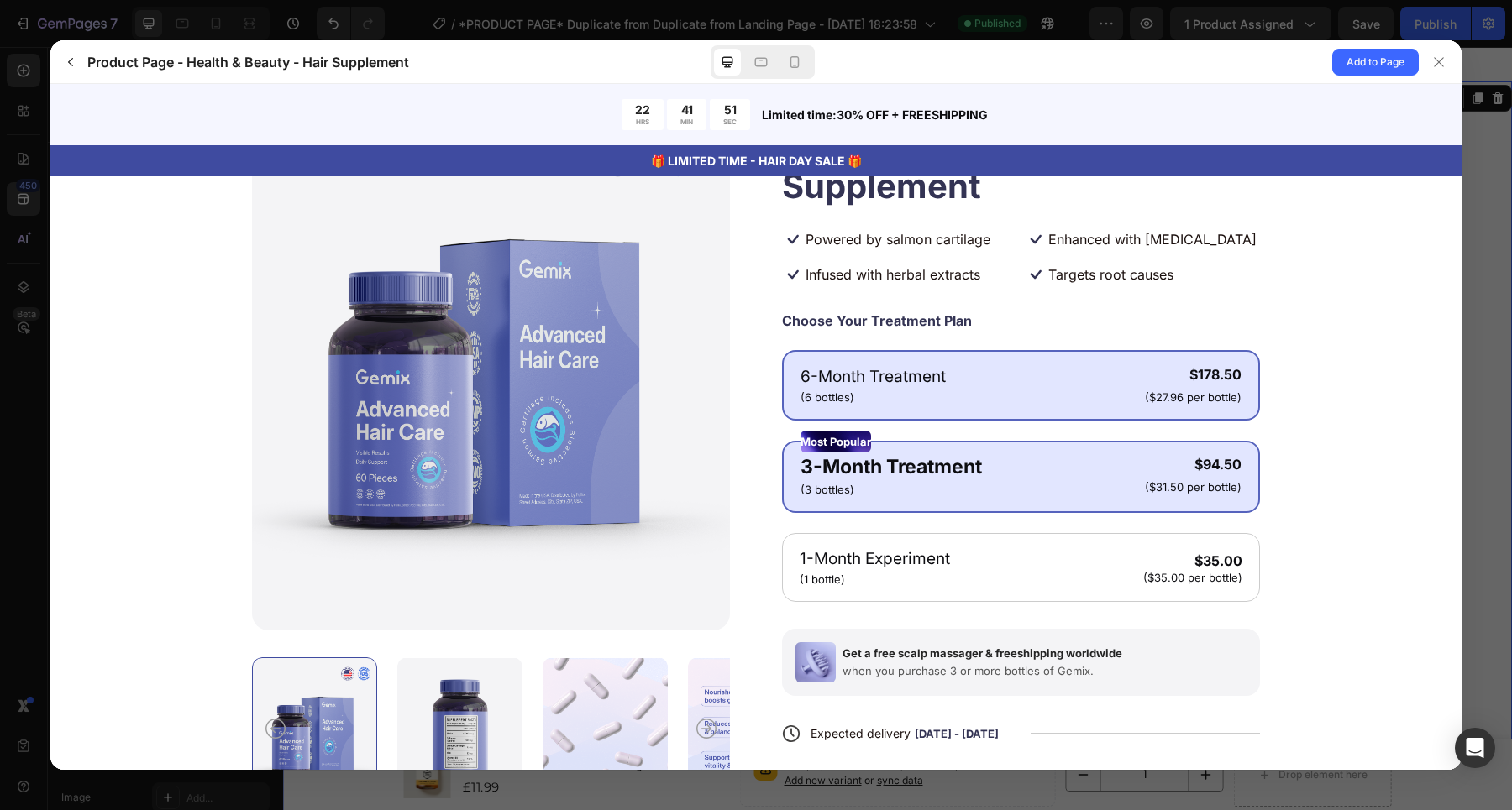
click at [975, 500] on gp-product-bundle-discount-item "Most Popular 3-Month Treatment (3 bottles) $94.50 ($31.50 per bottle)" at bounding box center [1021, 476] width 477 height 72
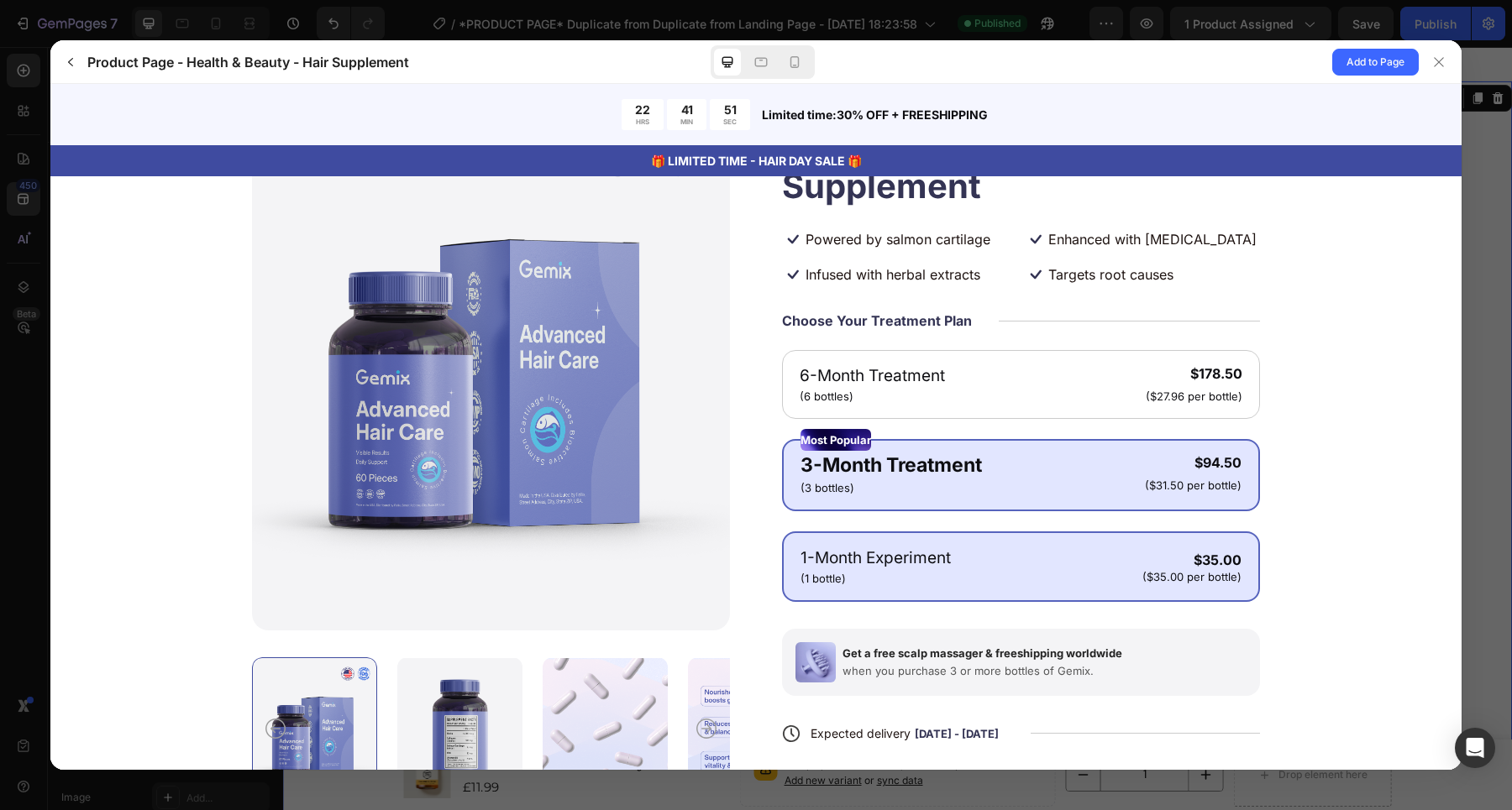
click at [1029, 568] on gp-row "1-Month Experiment (1 bottle) $35.00 ($35.00 per bottle)" at bounding box center [1020, 566] width 441 height 40
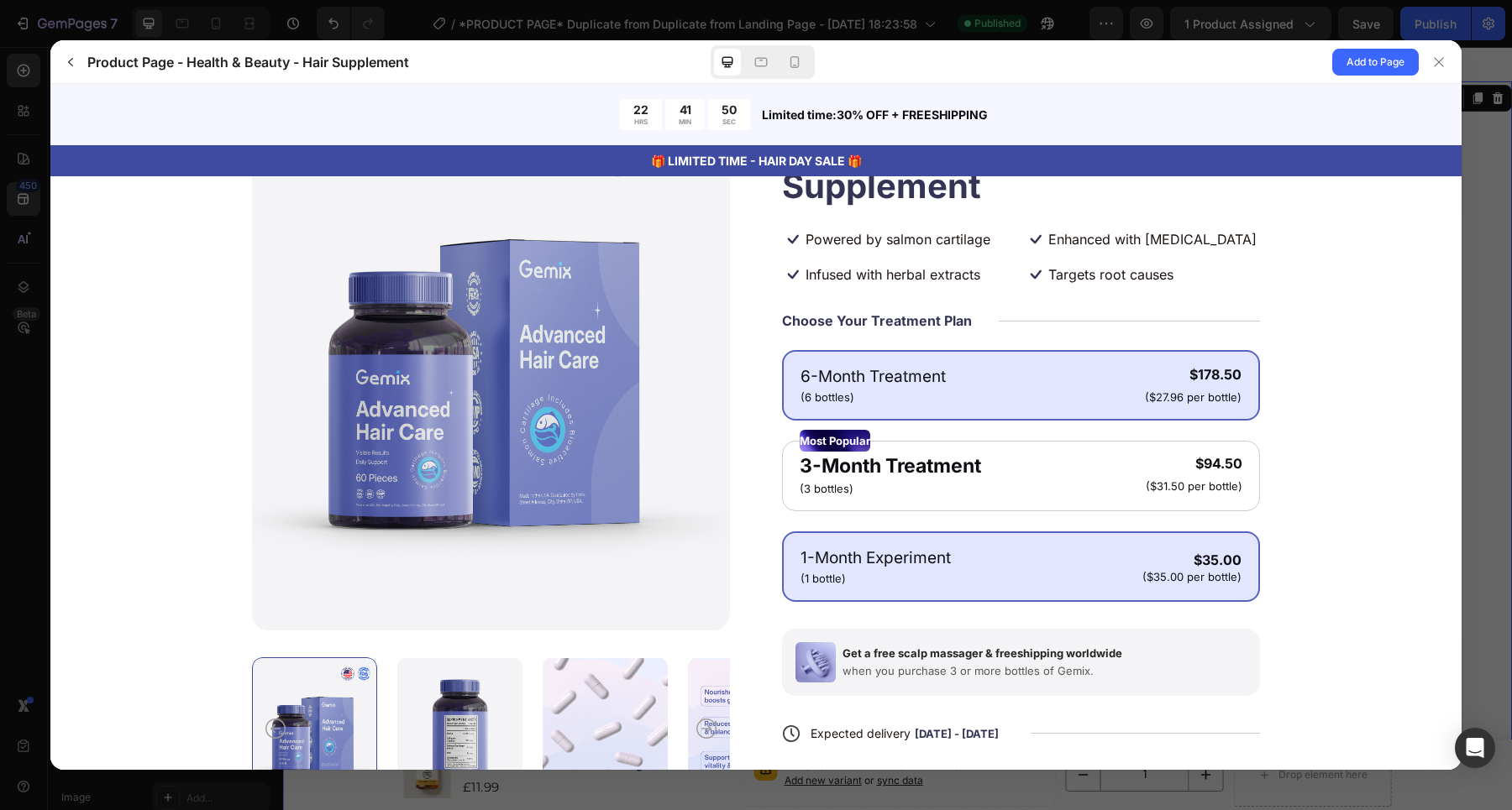
click at [1041, 409] on gp-product-bundle-discount-item "6-Month Treatment (6 bottles) $178.50 ($27.96 per bottle)" at bounding box center [1021, 385] width 477 height 70
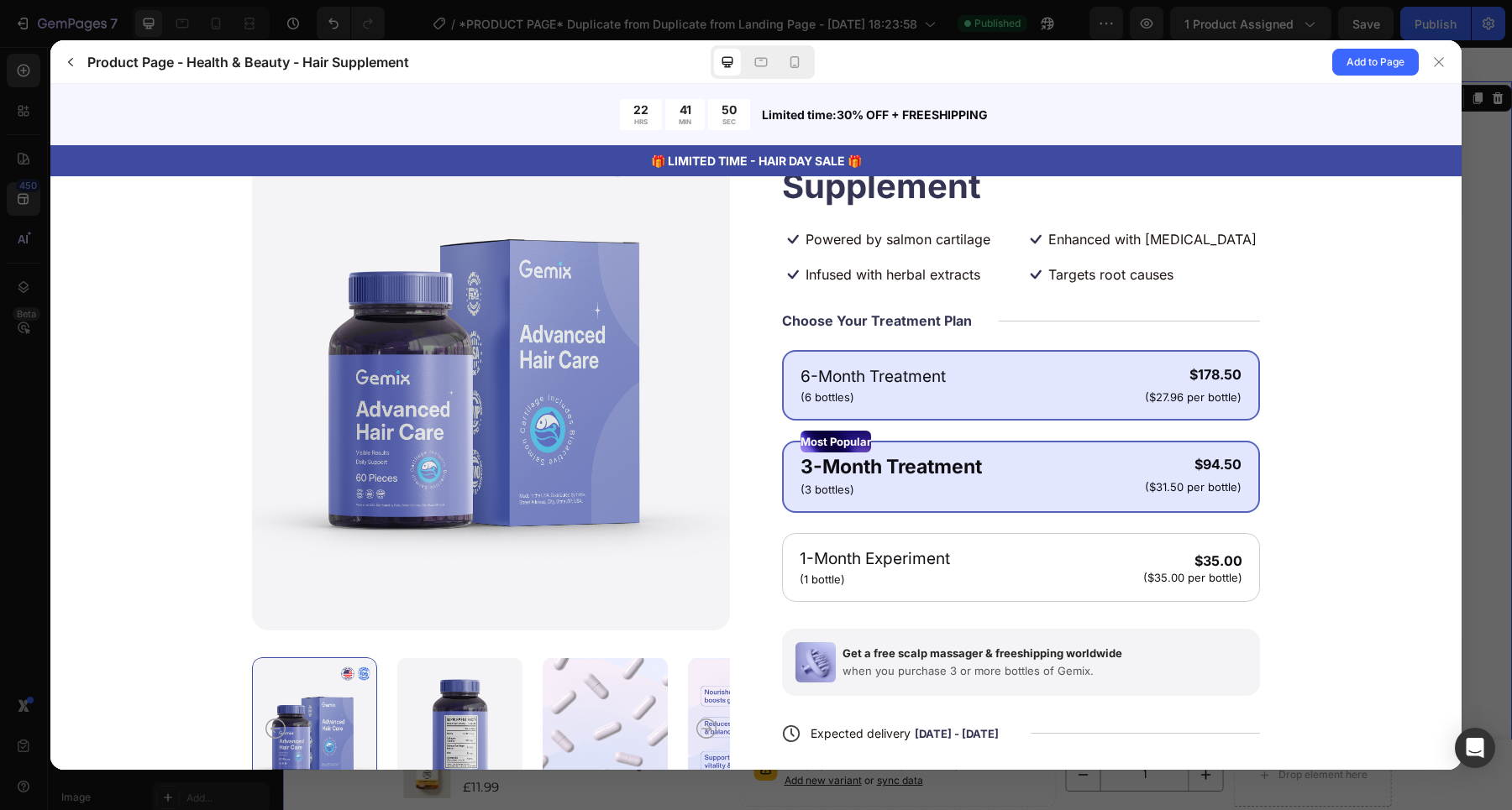
drag, startPoint x: 1005, startPoint y: 461, endPoint x: 1017, endPoint y: 432, distance: 31.4
click at [1006, 457] on gp-row "3-Month Treatment (3 bottles) $94.50 ($31.50 per bottle)" at bounding box center [1020, 475] width 441 height 45
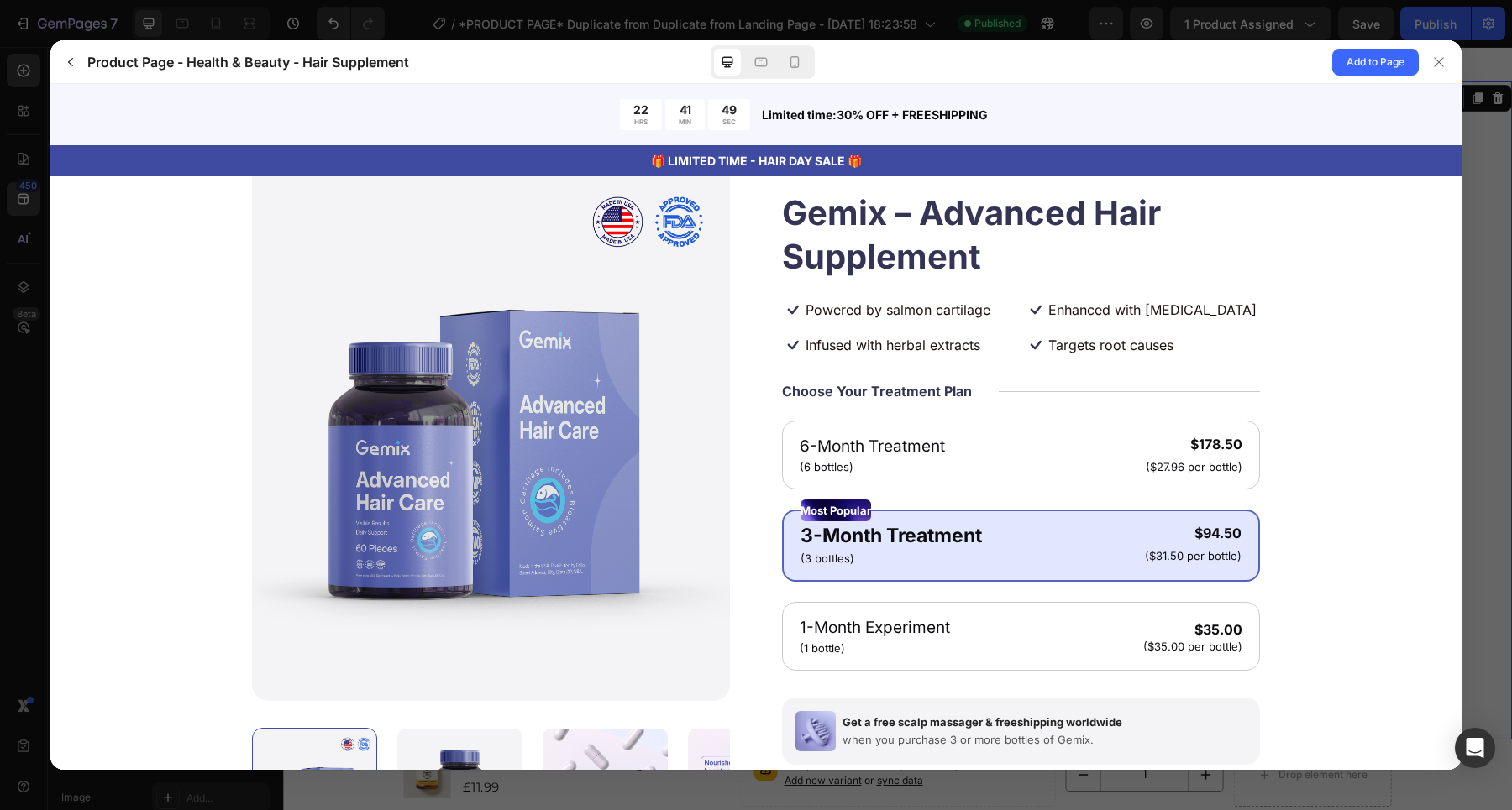
scroll to position [0, 0]
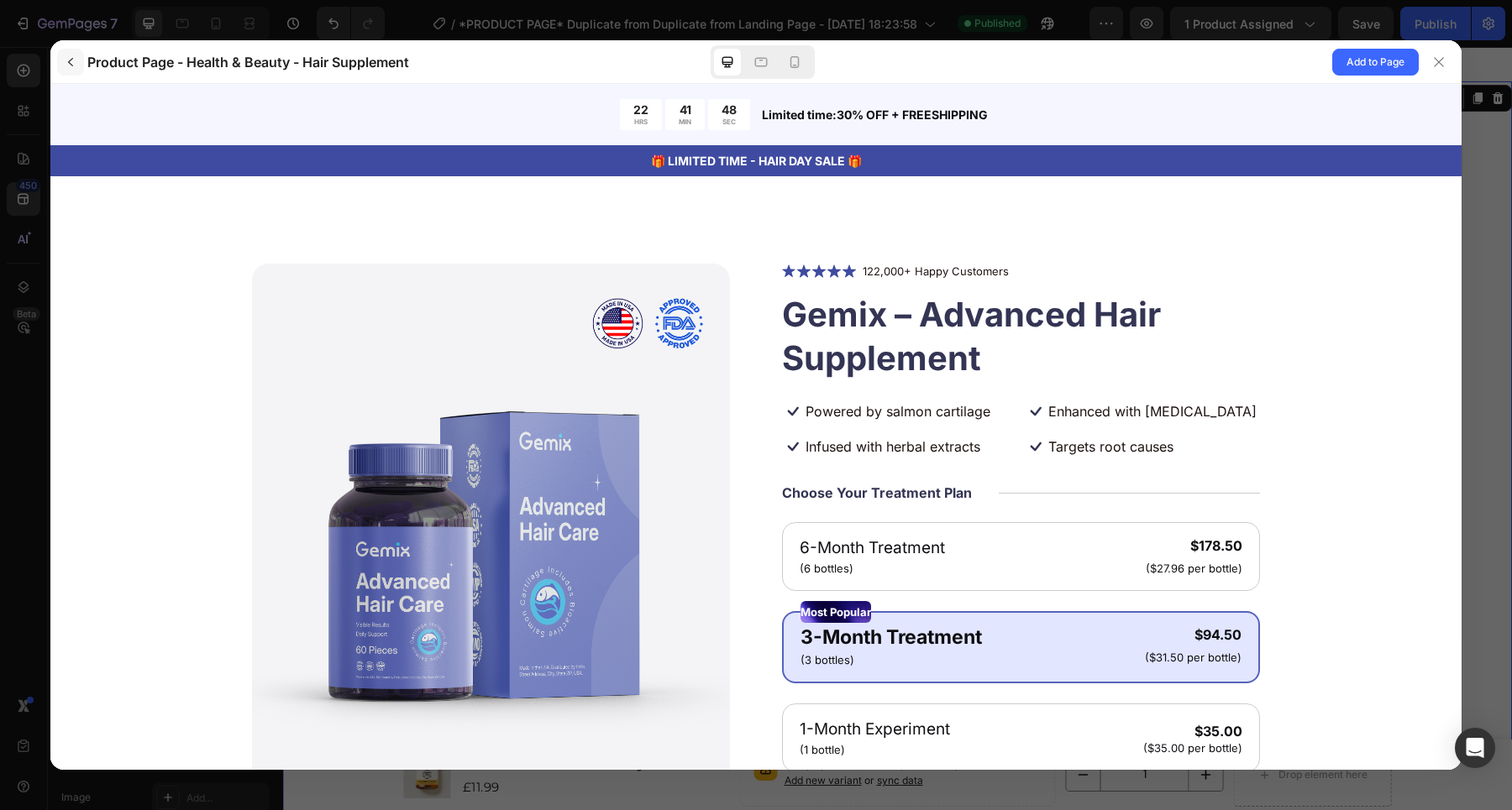
click at [74, 65] on icon "button" at bounding box center [71, 62] width 14 height 14
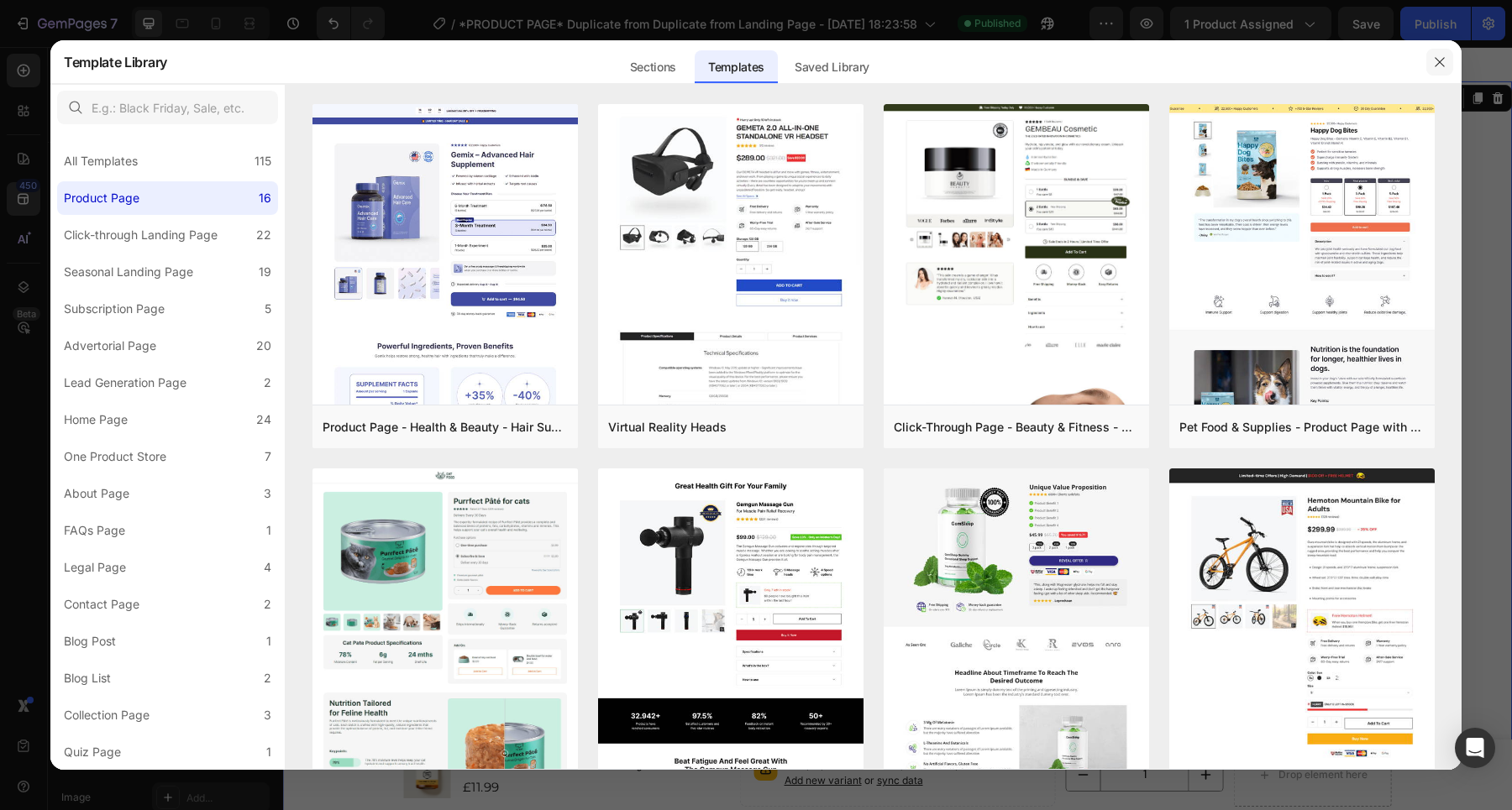
click at [1434, 63] on icon "button" at bounding box center [1440, 62] width 14 height 14
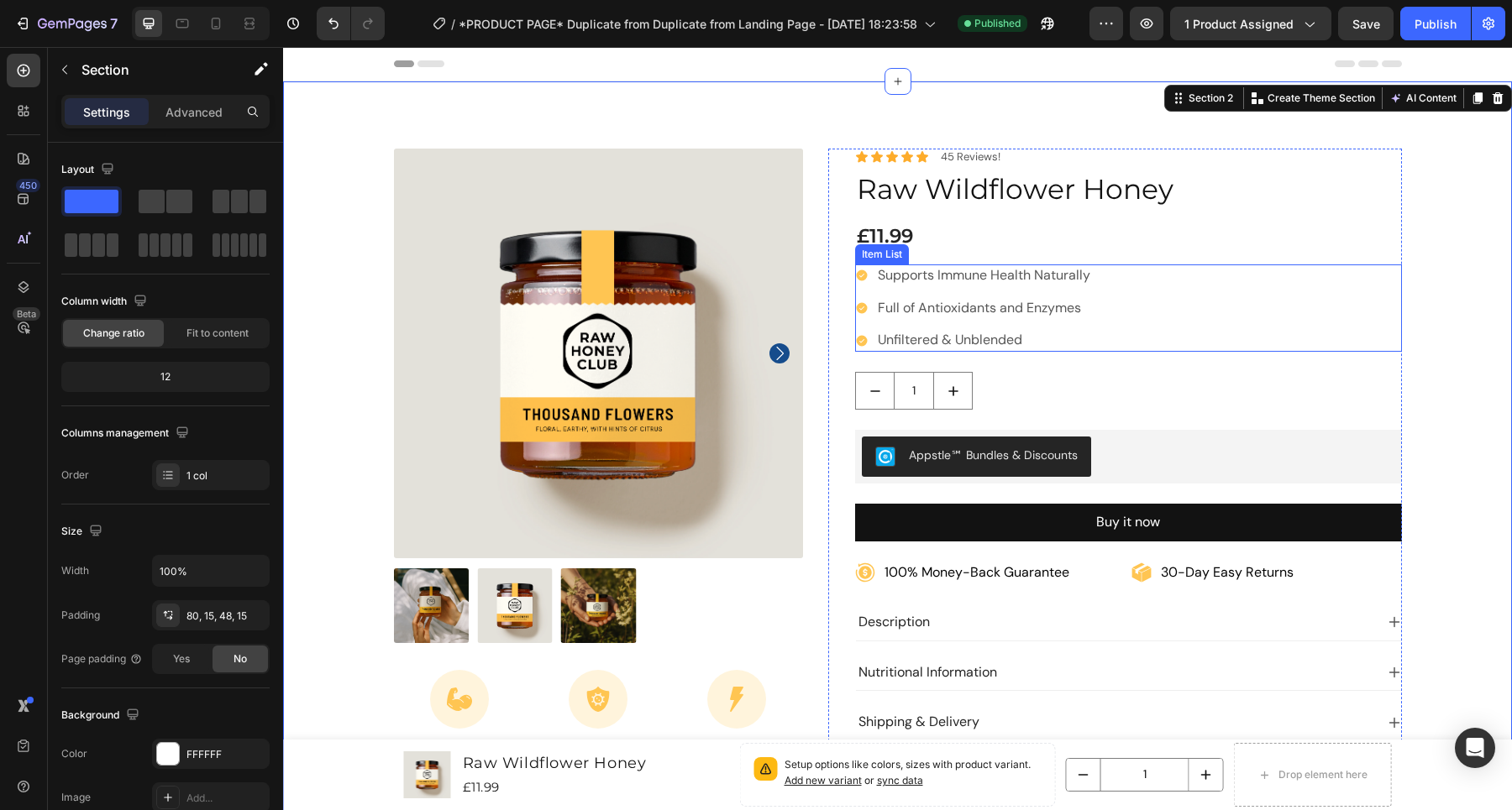
click at [1271, 299] on div "Supports Immune Health Naturally Full of Antioxidants and Enzymes Unfiltered & …" at bounding box center [1128, 308] width 547 height 87
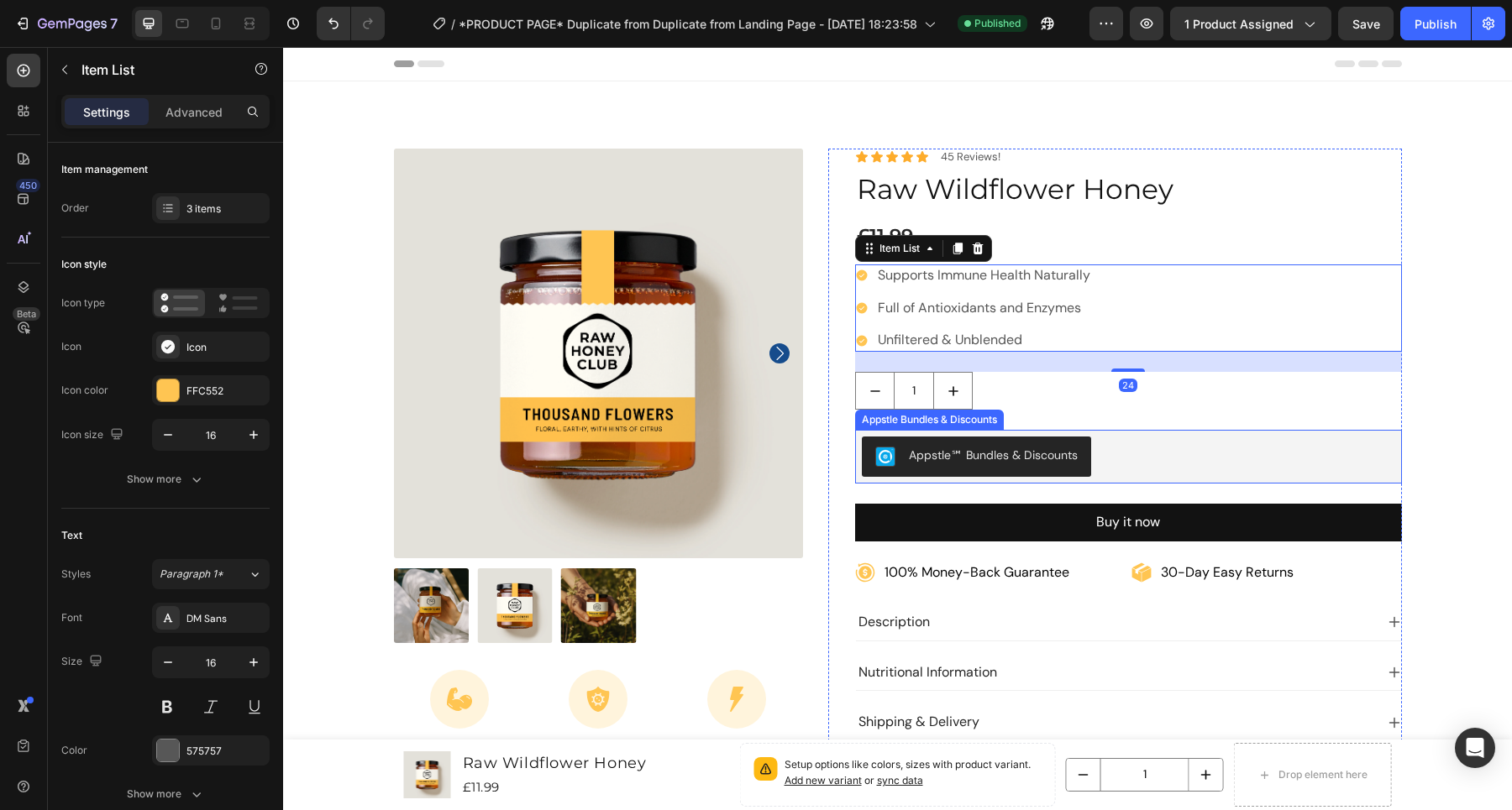
click at [1154, 466] on div "Appstle℠ Bundles & Discounts" at bounding box center [1128, 456] width 533 height 40
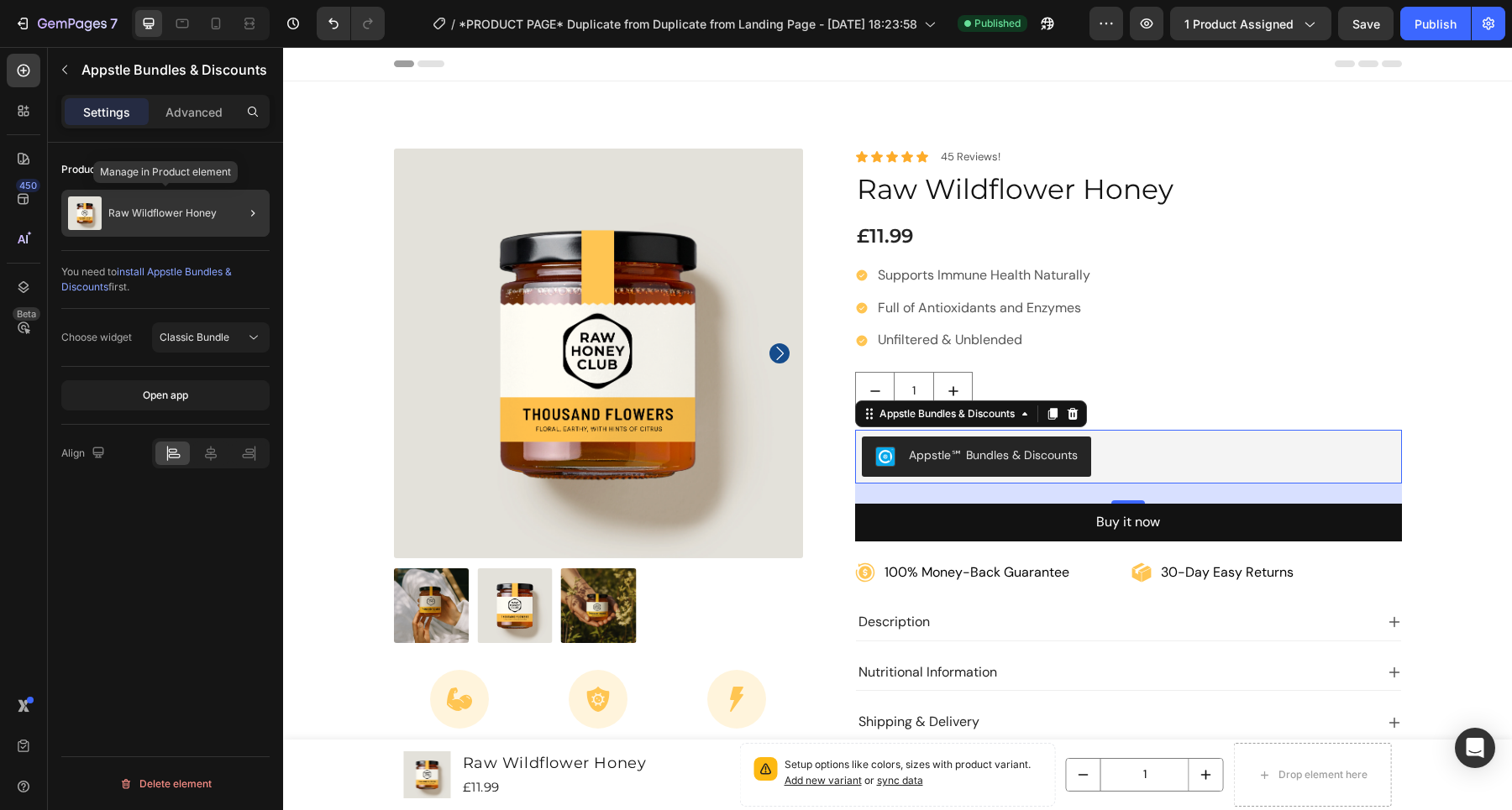
click at [210, 224] on div "Raw Wildflower Honey" at bounding box center [165, 213] width 208 height 47
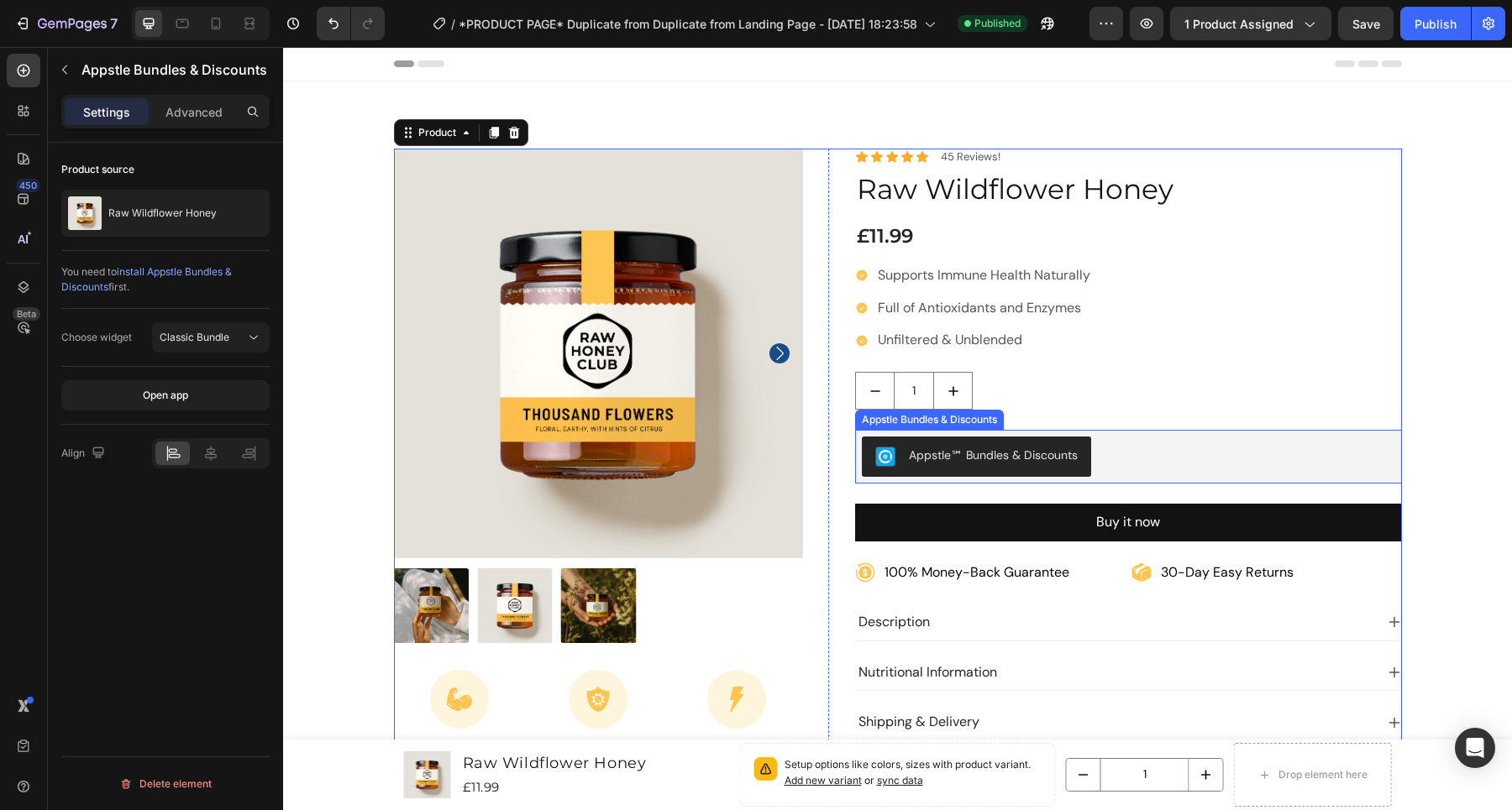
click at [1157, 458] on div "Appstle℠ Bundles & Discounts" at bounding box center [1128, 456] width 533 height 40
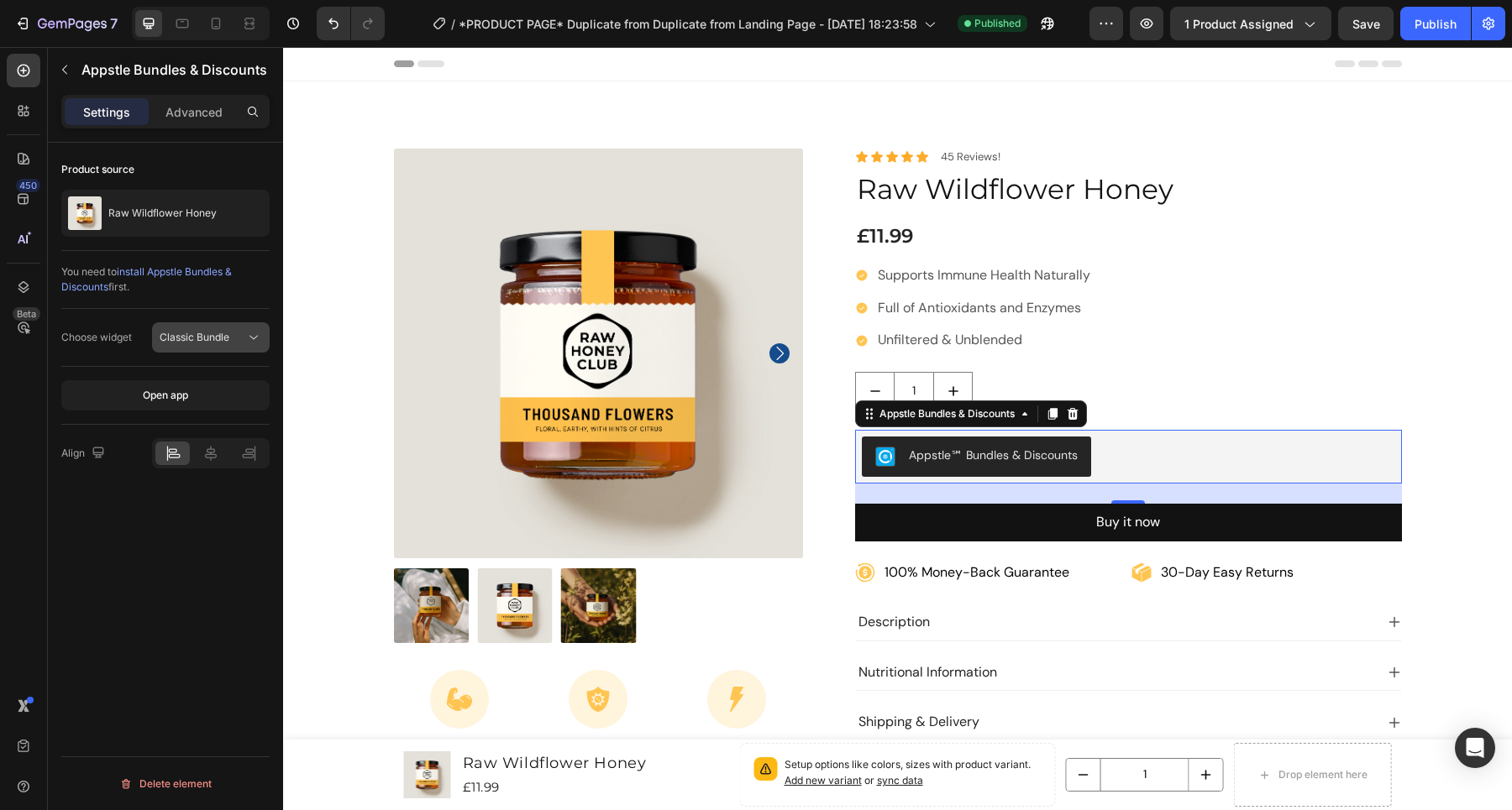
click at [226, 332] on span "Classic Bundle" at bounding box center [193, 337] width 69 height 13
click at [220, 415] on span "Dynamic Bundle" at bounding box center [198, 411] width 78 height 15
click at [239, 325] on button "Dynamic Bundle" at bounding box center [210, 337] width 117 height 30
click at [217, 375] on span "Classic Bundle" at bounding box center [193, 379] width 69 height 15
click at [226, 326] on button "Classic Bundle" at bounding box center [210, 337] width 117 height 30
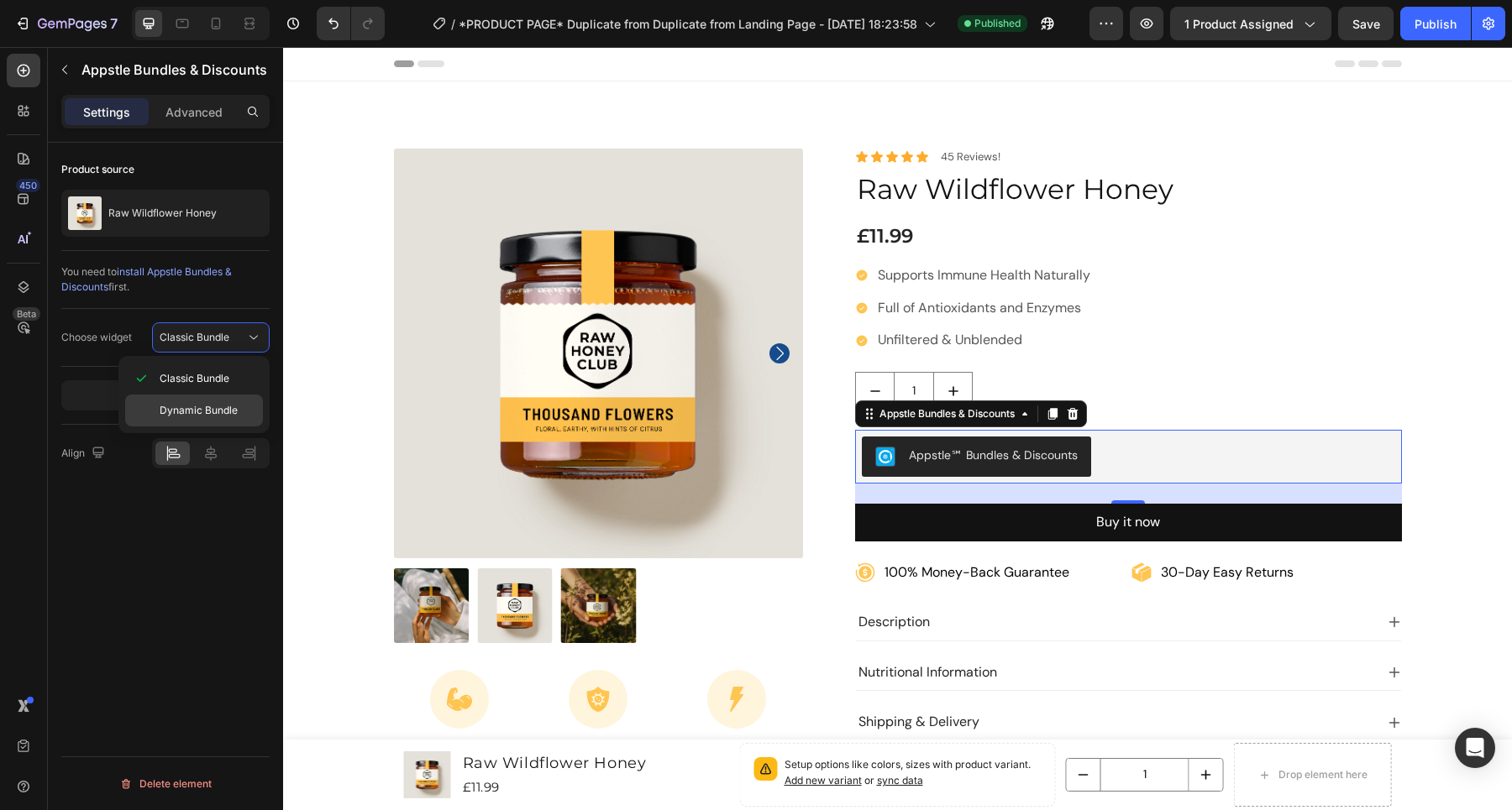
click at [213, 414] on span "Dynamic Bundle" at bounding box center [198, 411] width 78 height 15
drag, startPoint x: 137, startPoint y: 547, endPoint x: 163, endPoint y: 527, distance: 32.8
click at [139, 546] on div "Product source Raw Wildflower Honey You need to install Appstle Bundles & Disco…" at bounding box center [165, 500] width 235 height 715
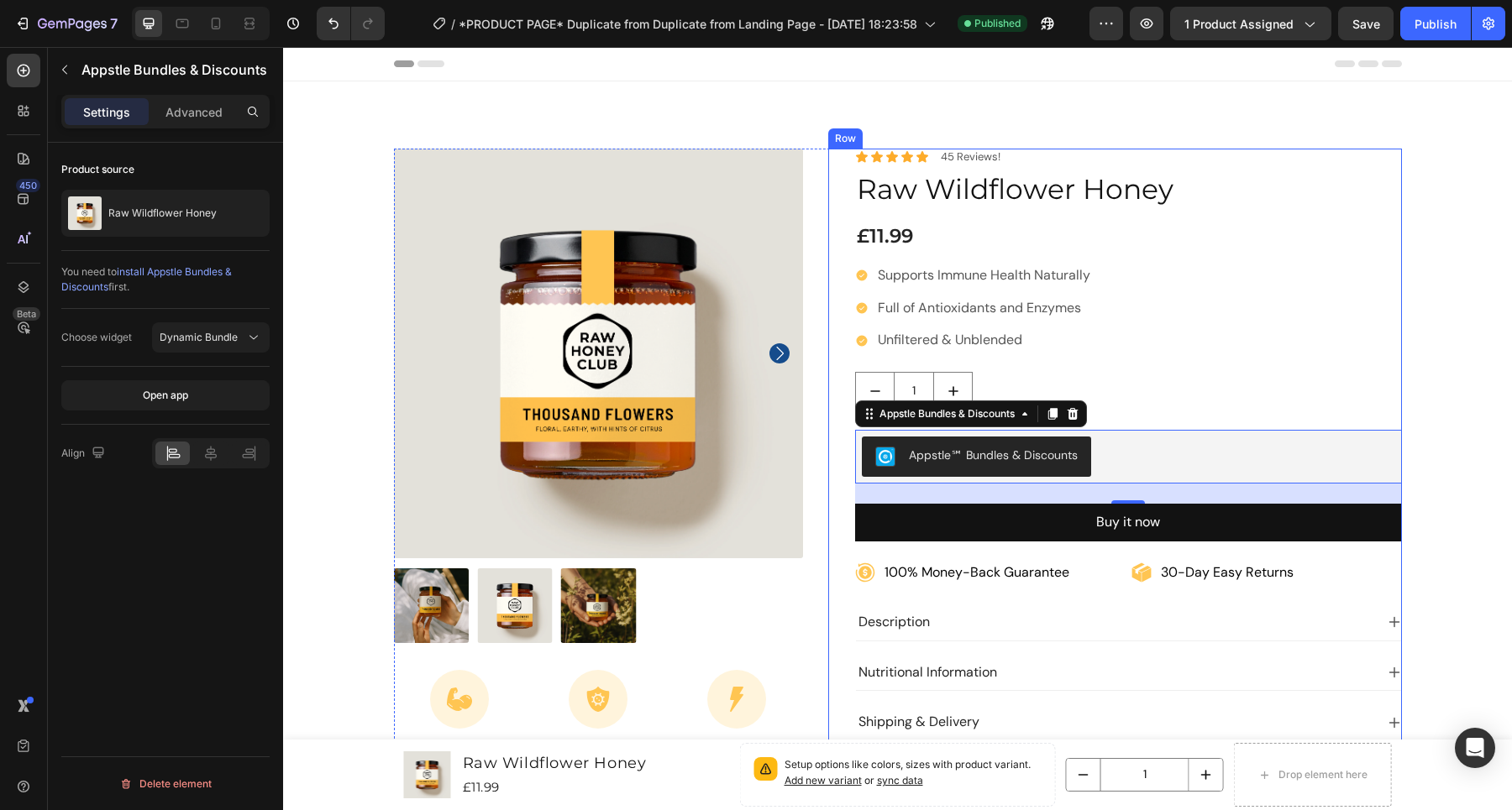
click at [1129, 402] on div "1" at bounding box center [1128, 391] width 547 height 38
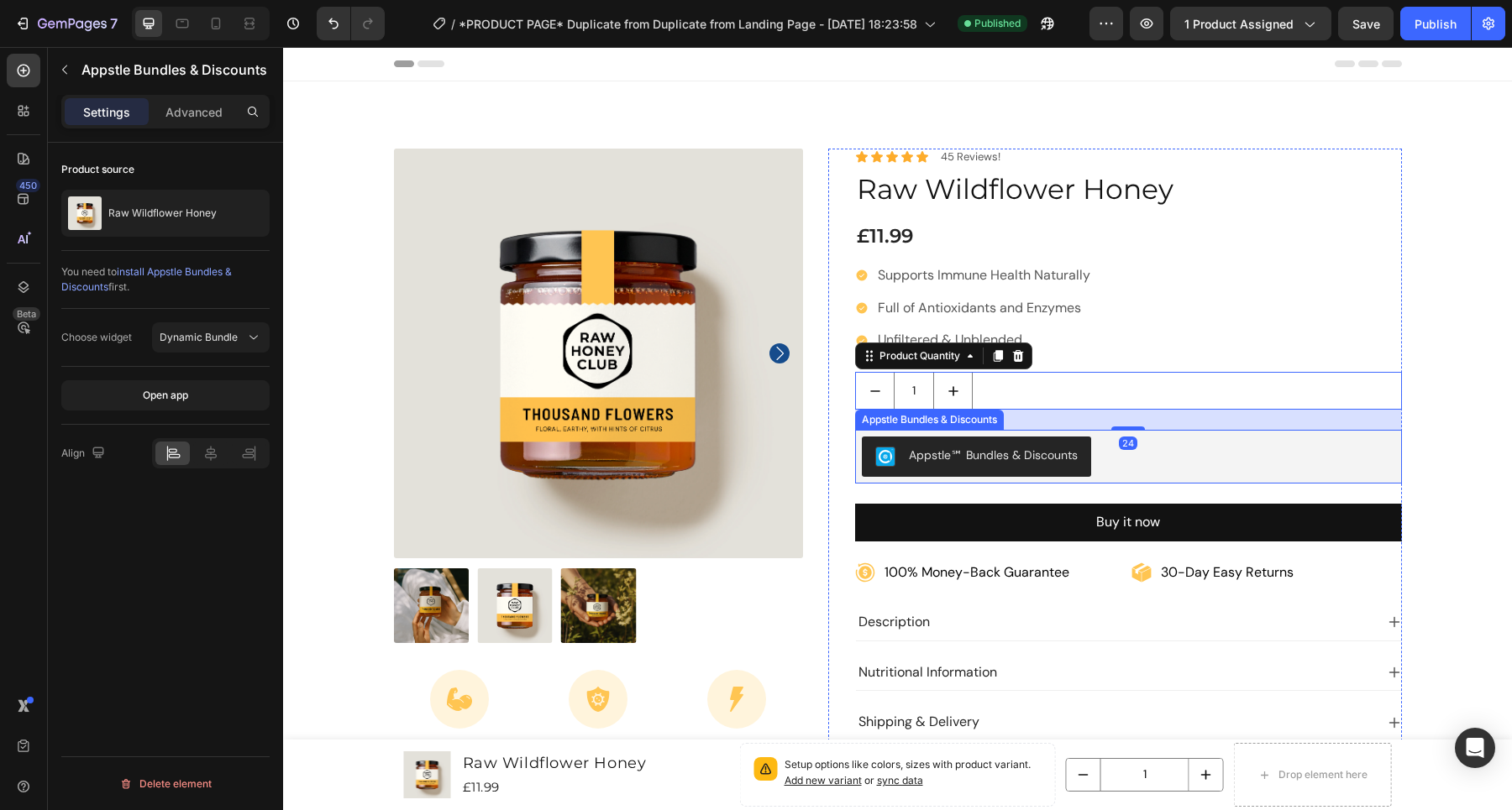
click at [982, 458] on div "Appstle℠ Bundles & Discounts" at bounding box center [993, 455] width 169 height 18
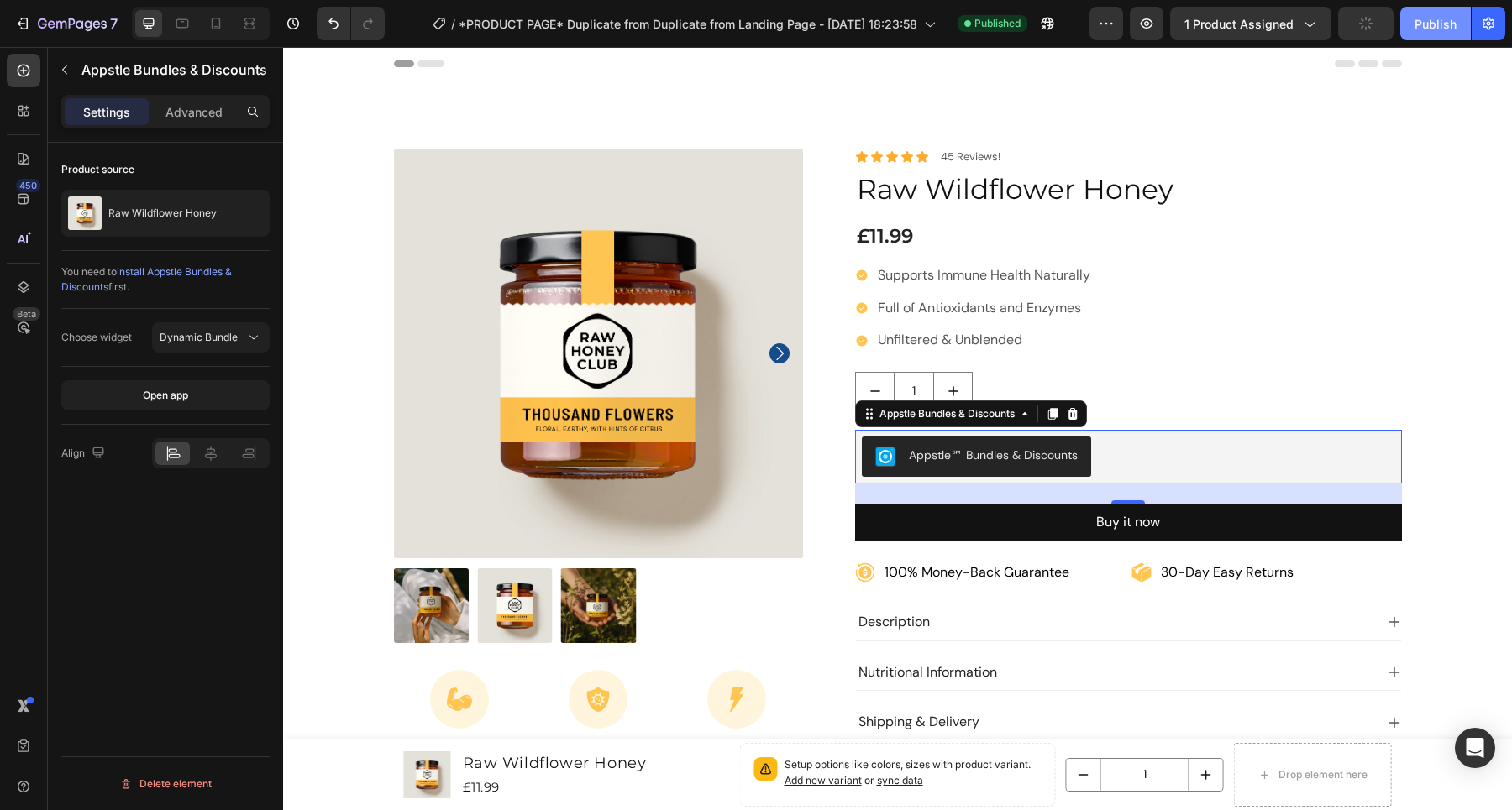
click at [1431, 21] on div "Publish" at bounding box center [1435, 24] width 42 height 18
click at [77, 18] on icon "button" at bounding box center [72, 25] width 68 height 15
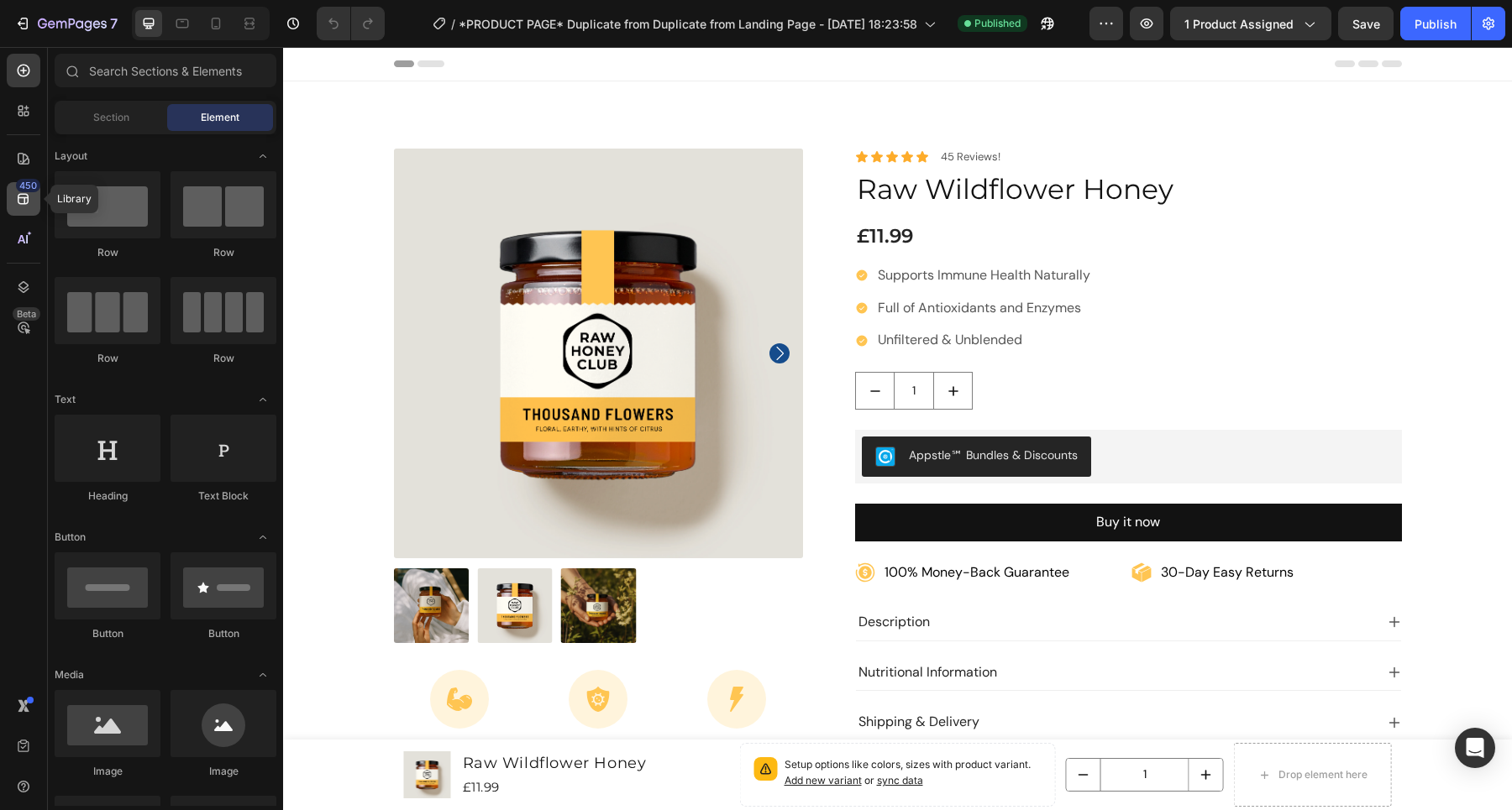
click at [18, 208] on div "450" at bounding box center [23, 198] width 33 height 33
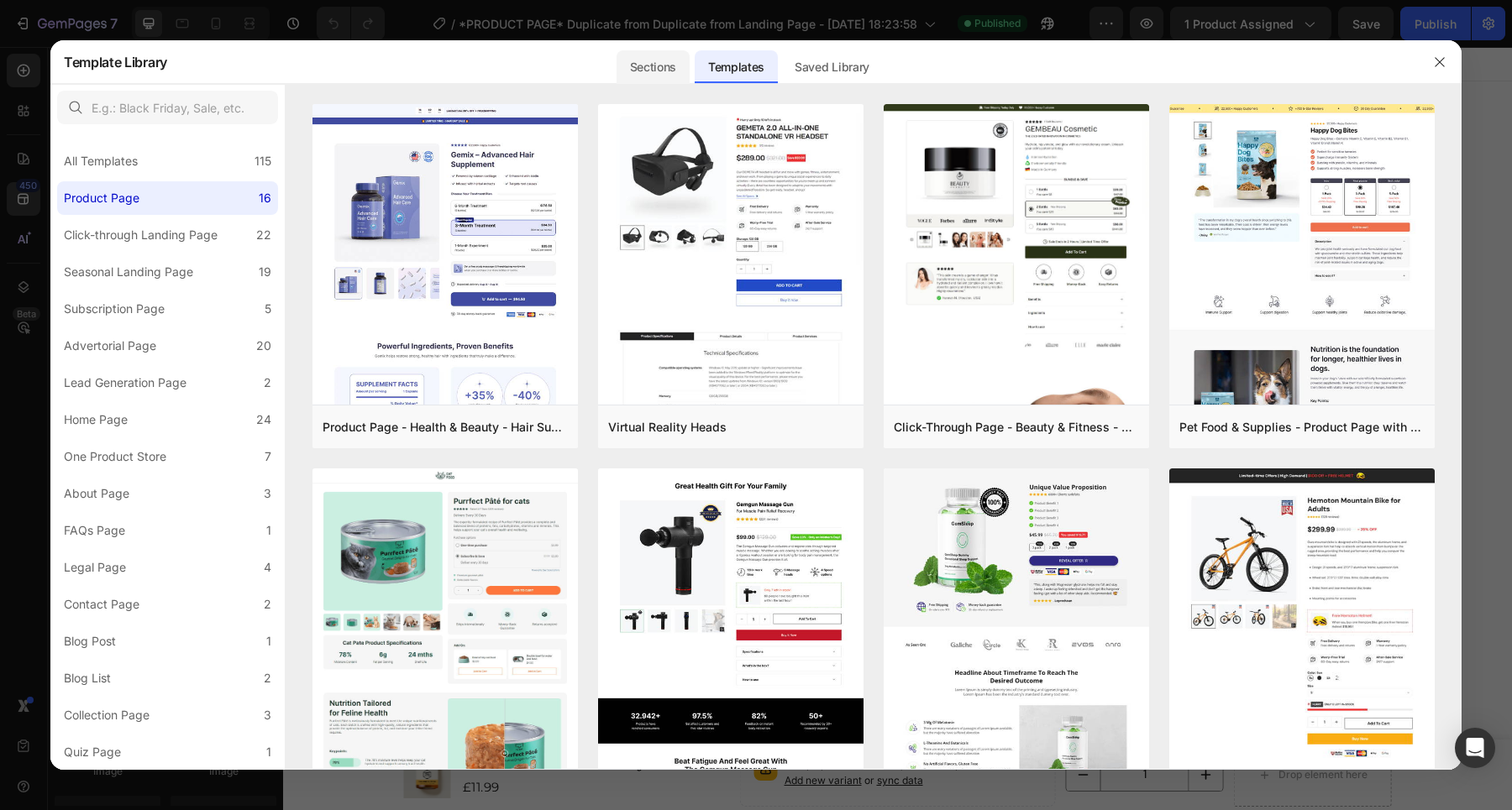
click at [660, 60] on div "Sections" at bounding box center [652, 67] width 73 height 33
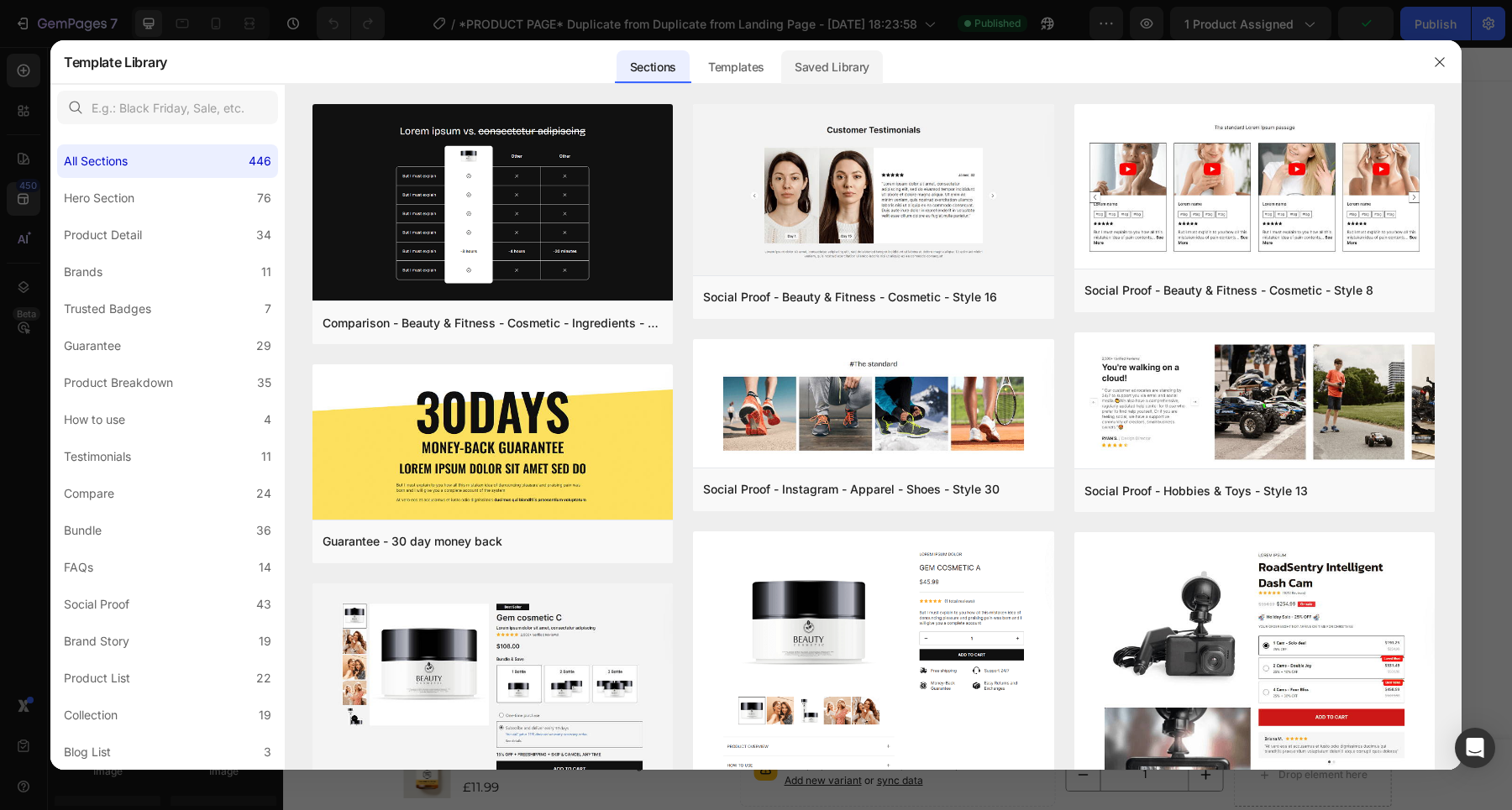
click at [824, 66] on div "Saved Library" at bounding box center [832, 67] width 102 height 33
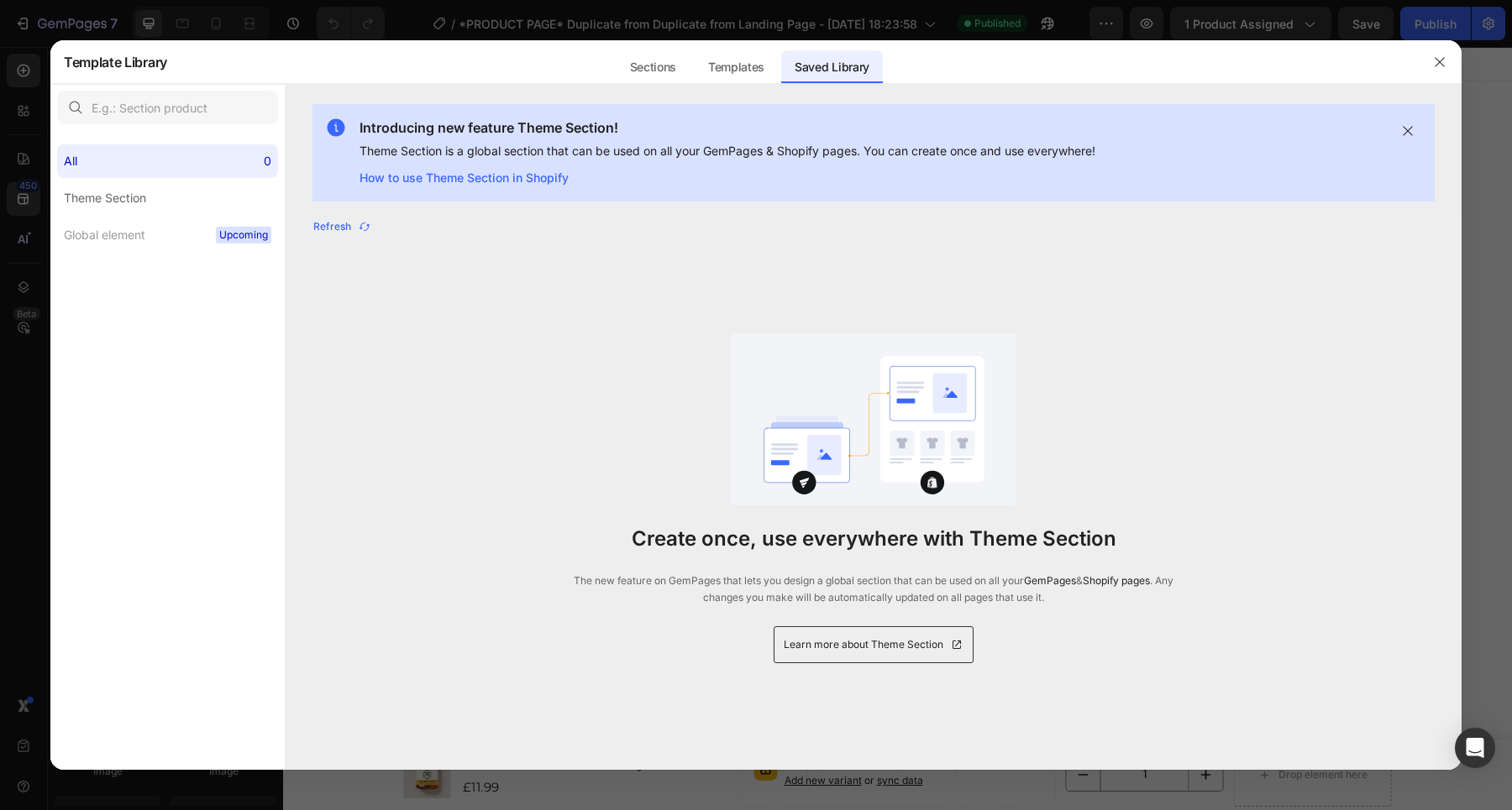
click at [614, 62] on div "Sections Templates Existing pages Saved Library Templates Saved Library" at bounding box center [748, 62] width 1163 height 44
click at [631, 56] on div "Sections" at bounding box center [652, 67] width 73 height 33
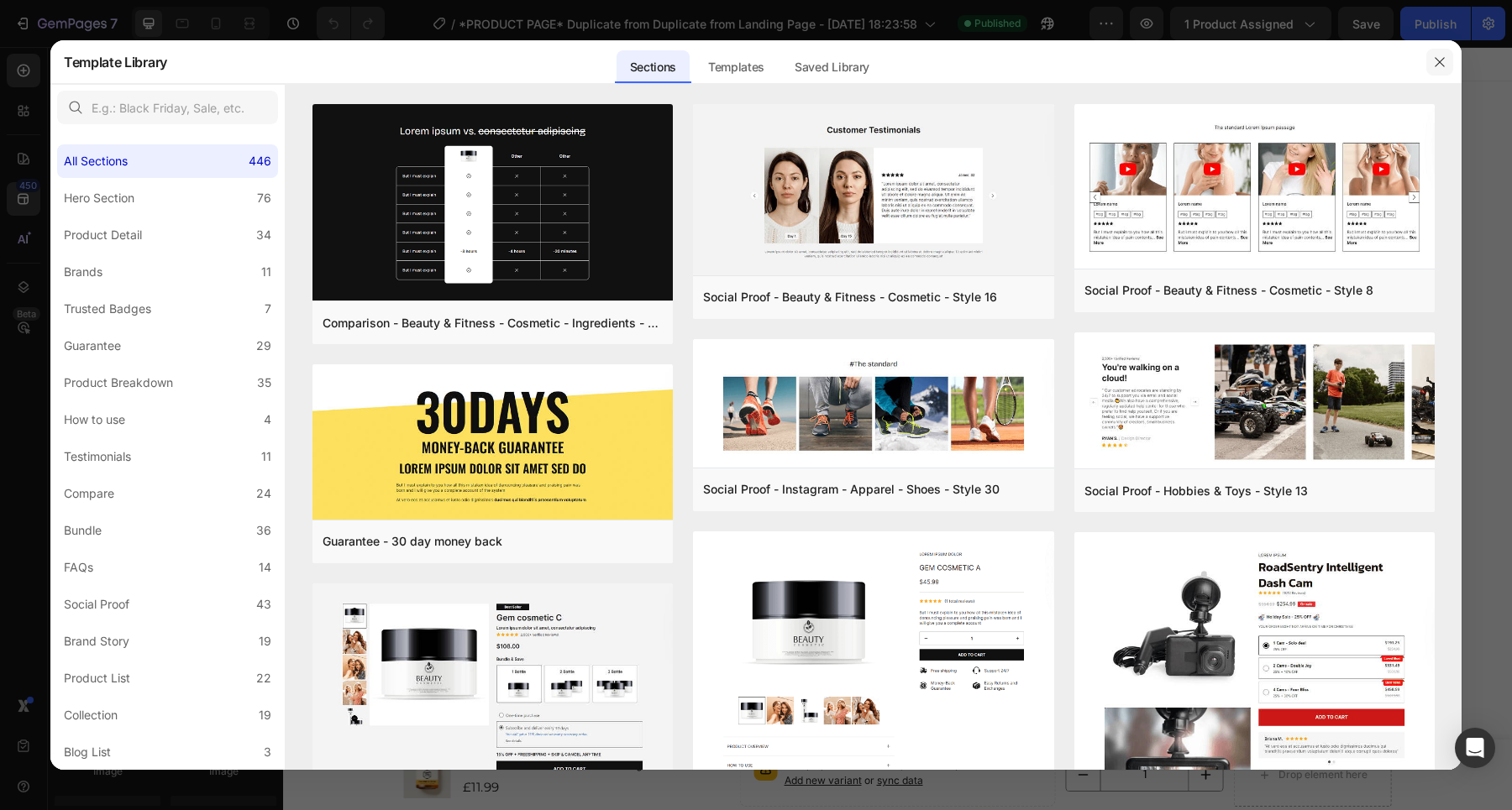
drag, startPoint x: 1438, startPoint y: 64, endPoint x: 1154, endPoint y: 19, distance: 287.5
click at [1442, 62] on icon "button" at bounding box center [1440, 62] width 14 height 14
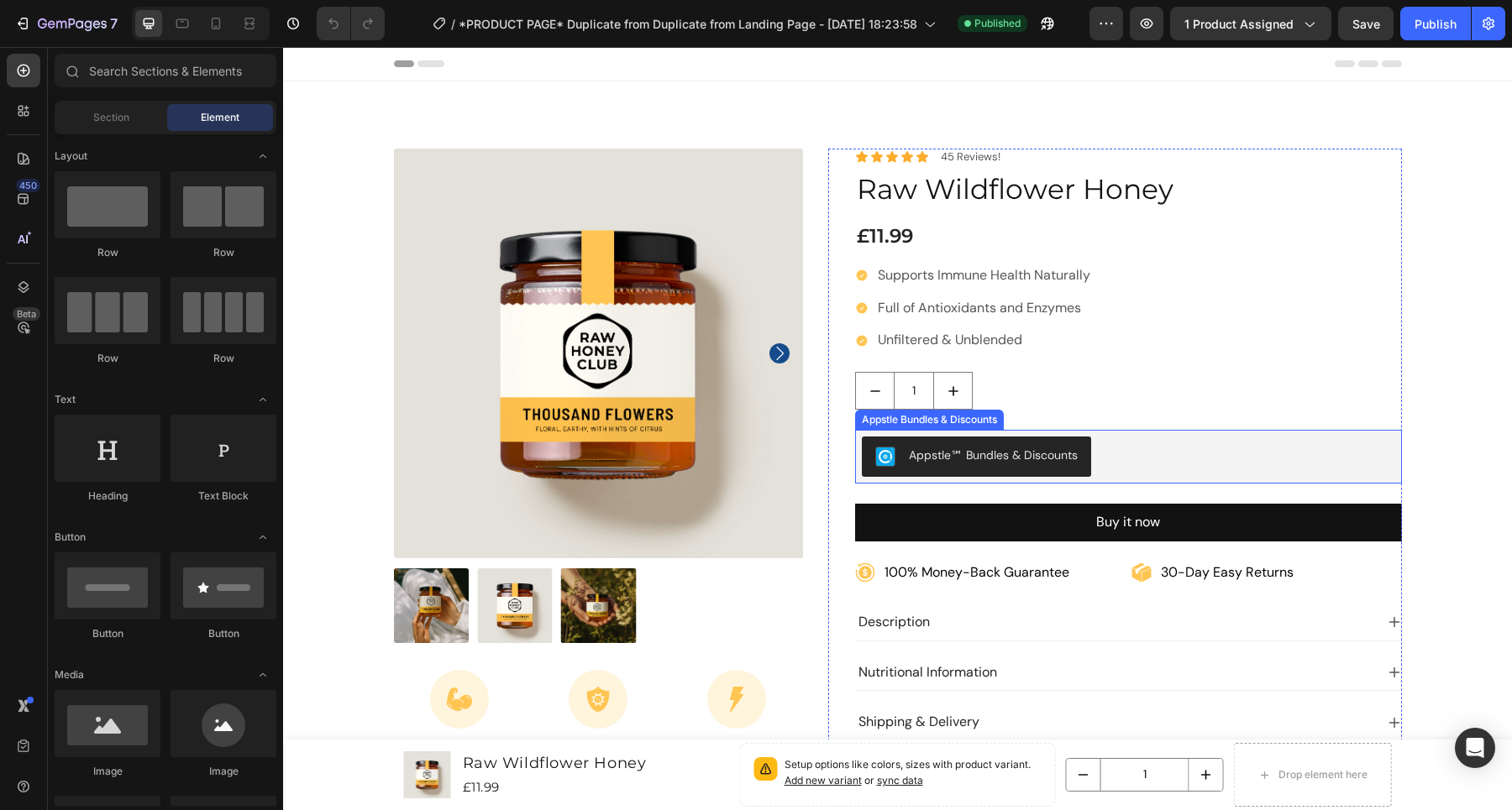
click at [1017, 454] on div "Appstle℠ Bundles & Discounts" at bounding box center [993, 455] width 169 height 18
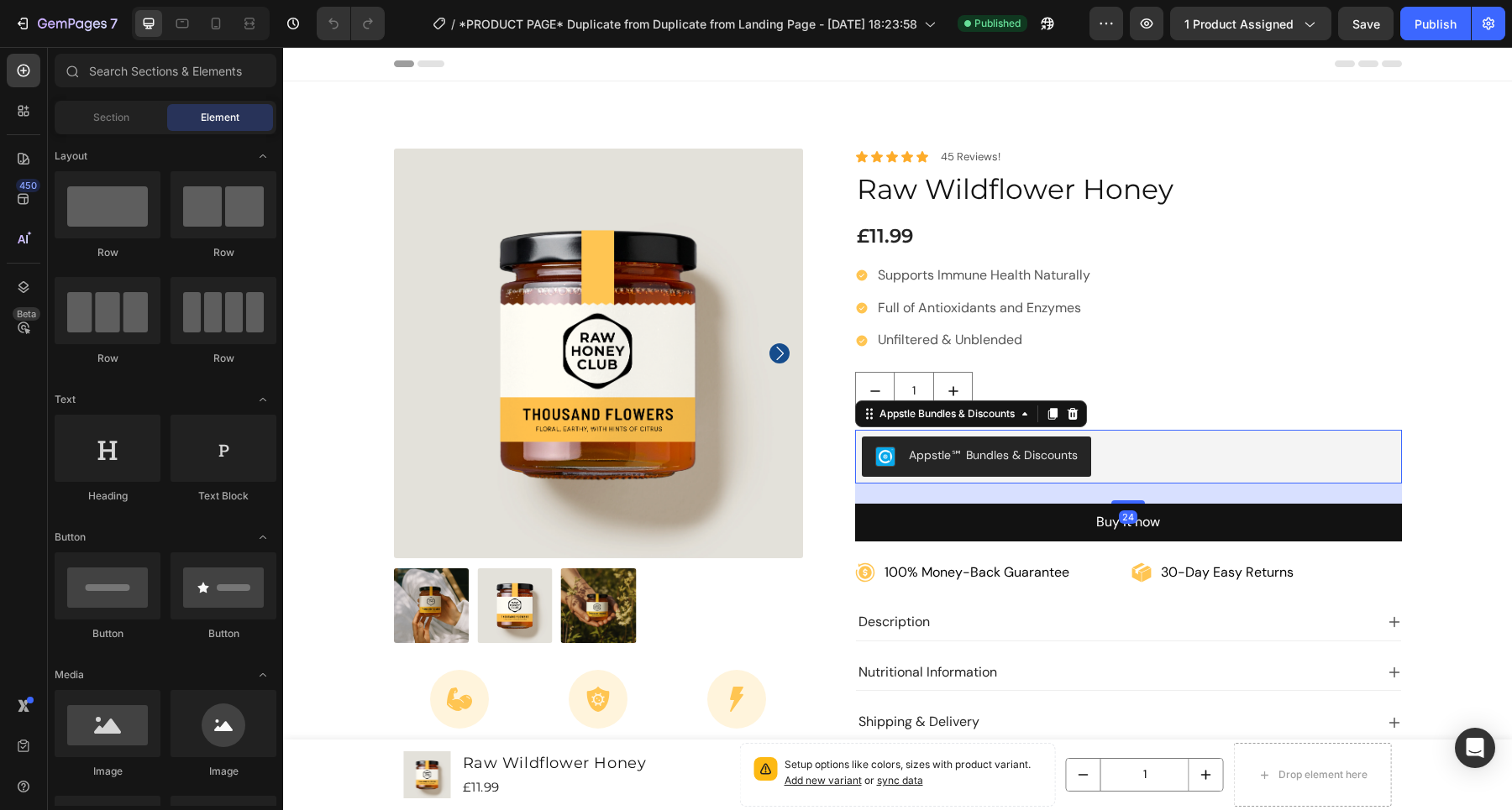
click at [1170, 458] on div "Appstle℠ Bundles & Discounts" at bounding box center [1128, 456] width 533 height 40
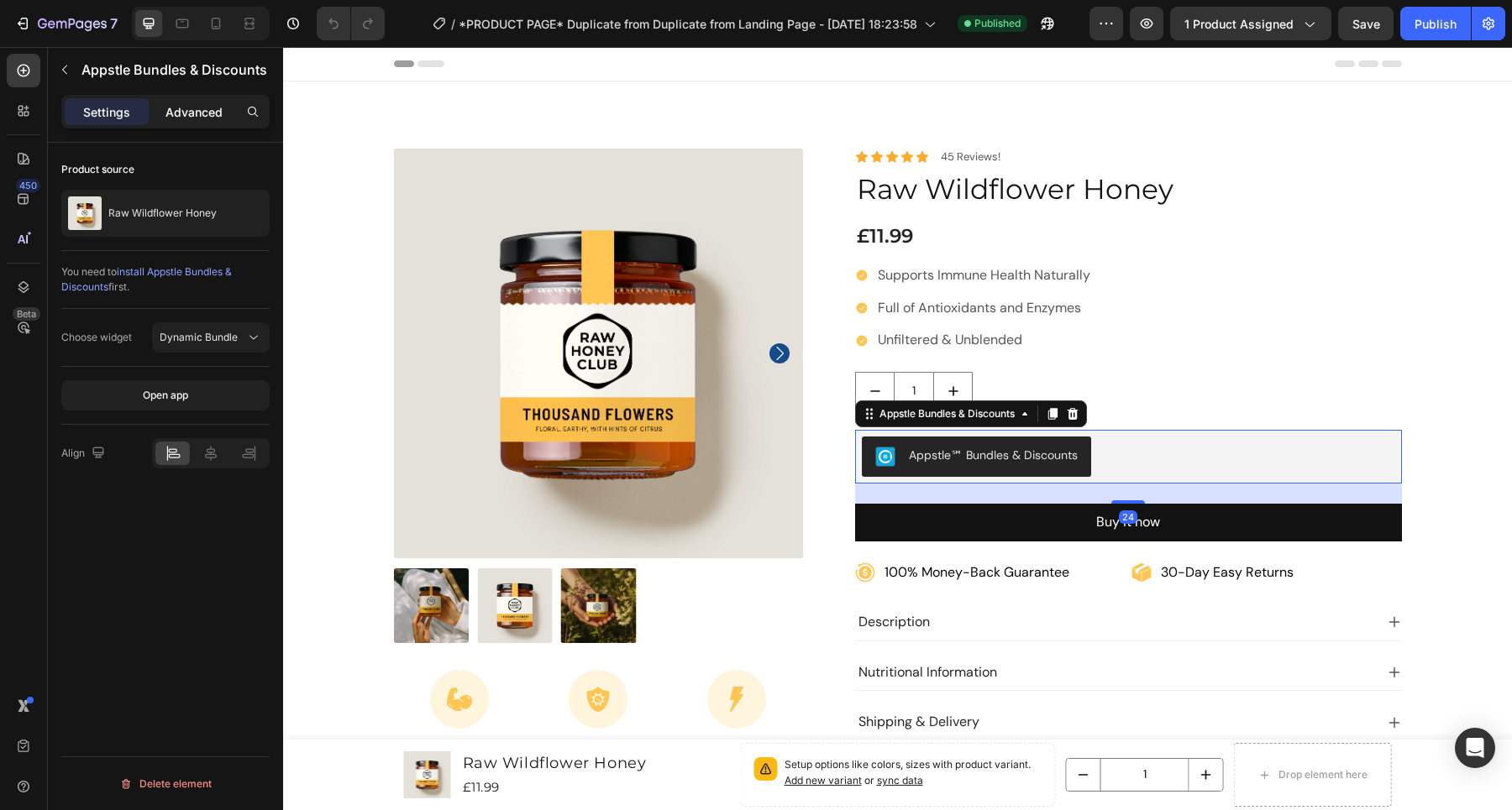
click at [191, 98] on div "Advanced" at bounding box center [194, 111] width 84 height 27
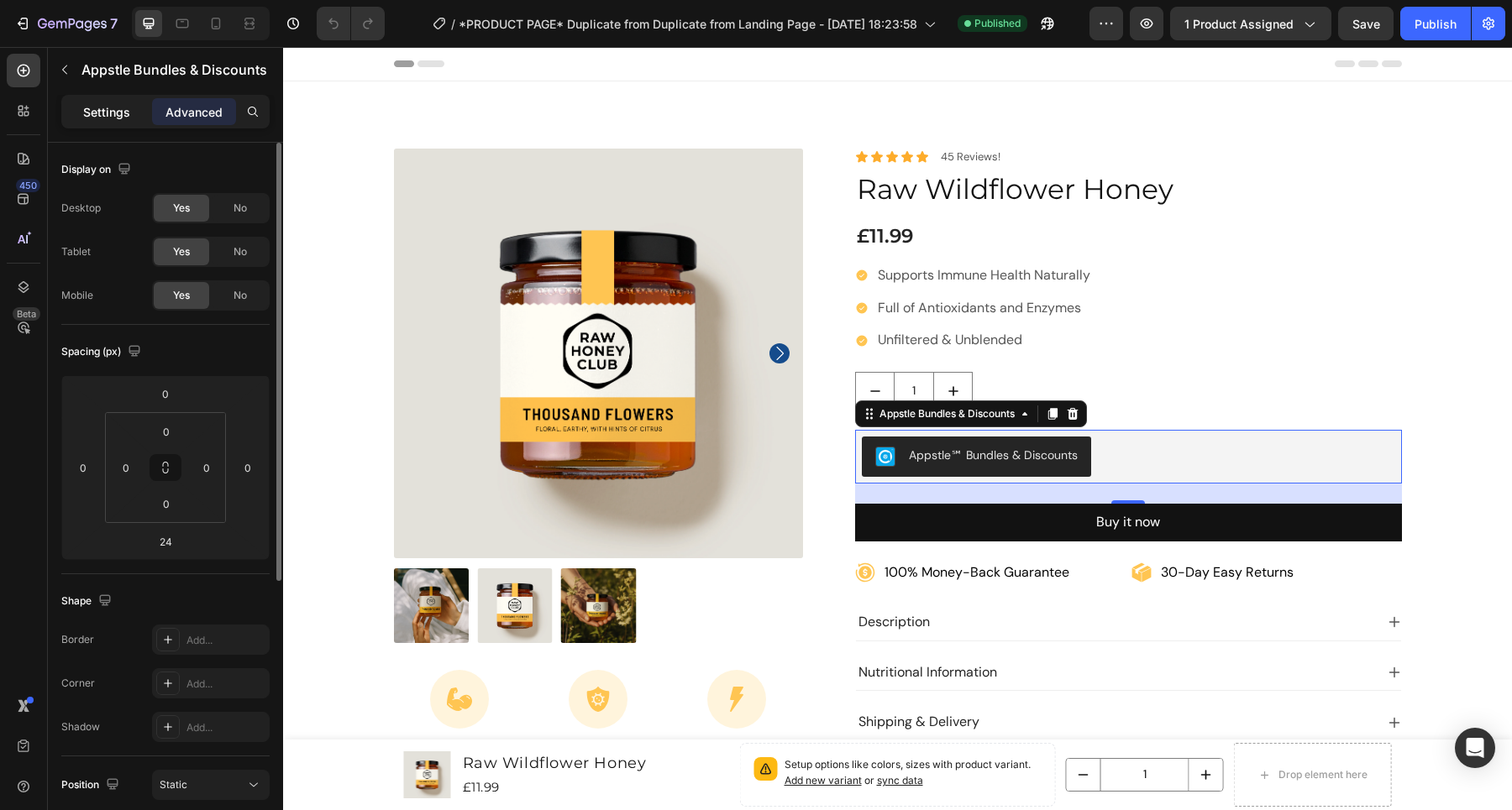
click at [115, 109] on p "Settings" at bounding box center [106, 112] width 47 height 18
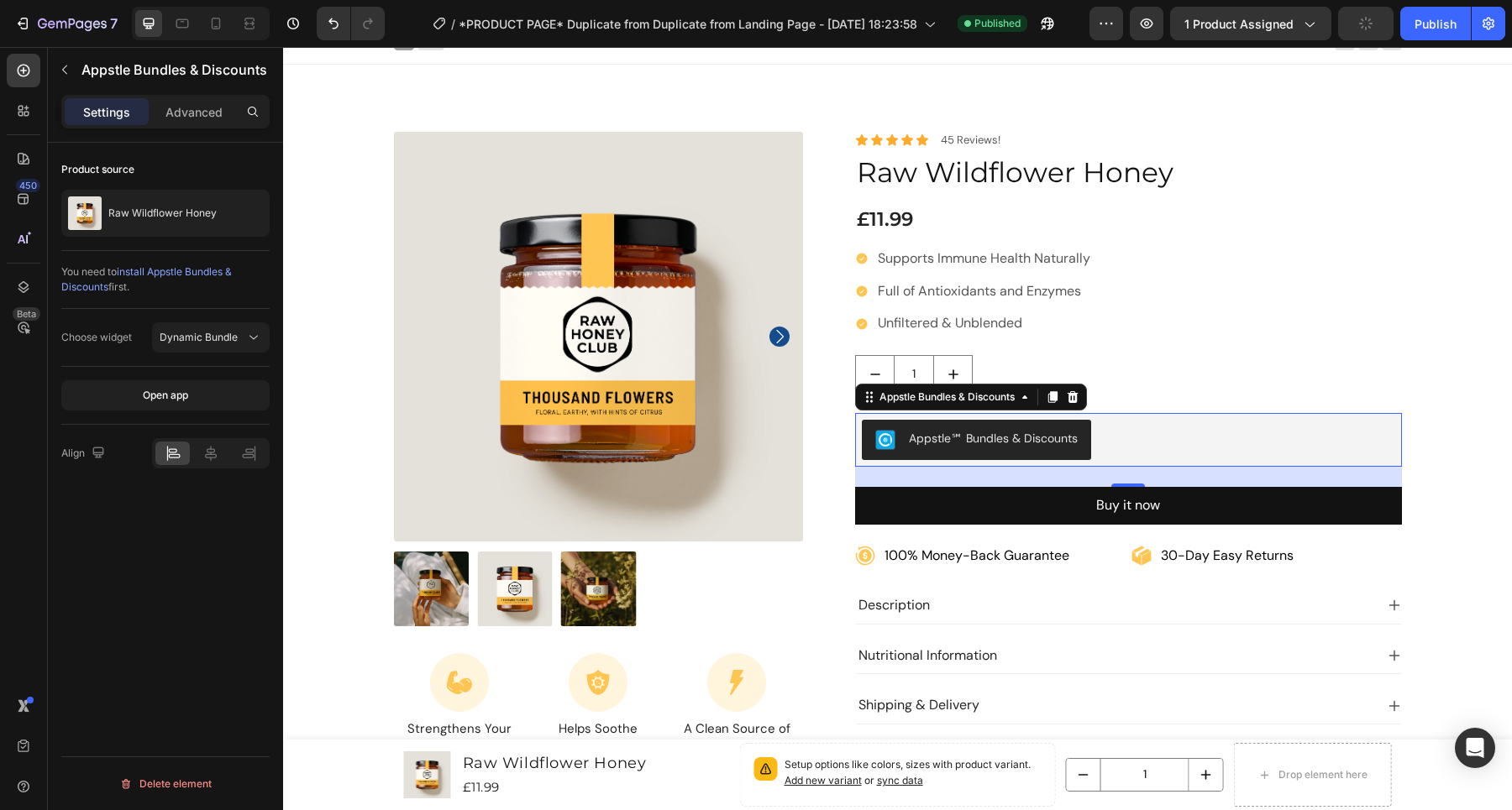
scroll to position [19, 0]
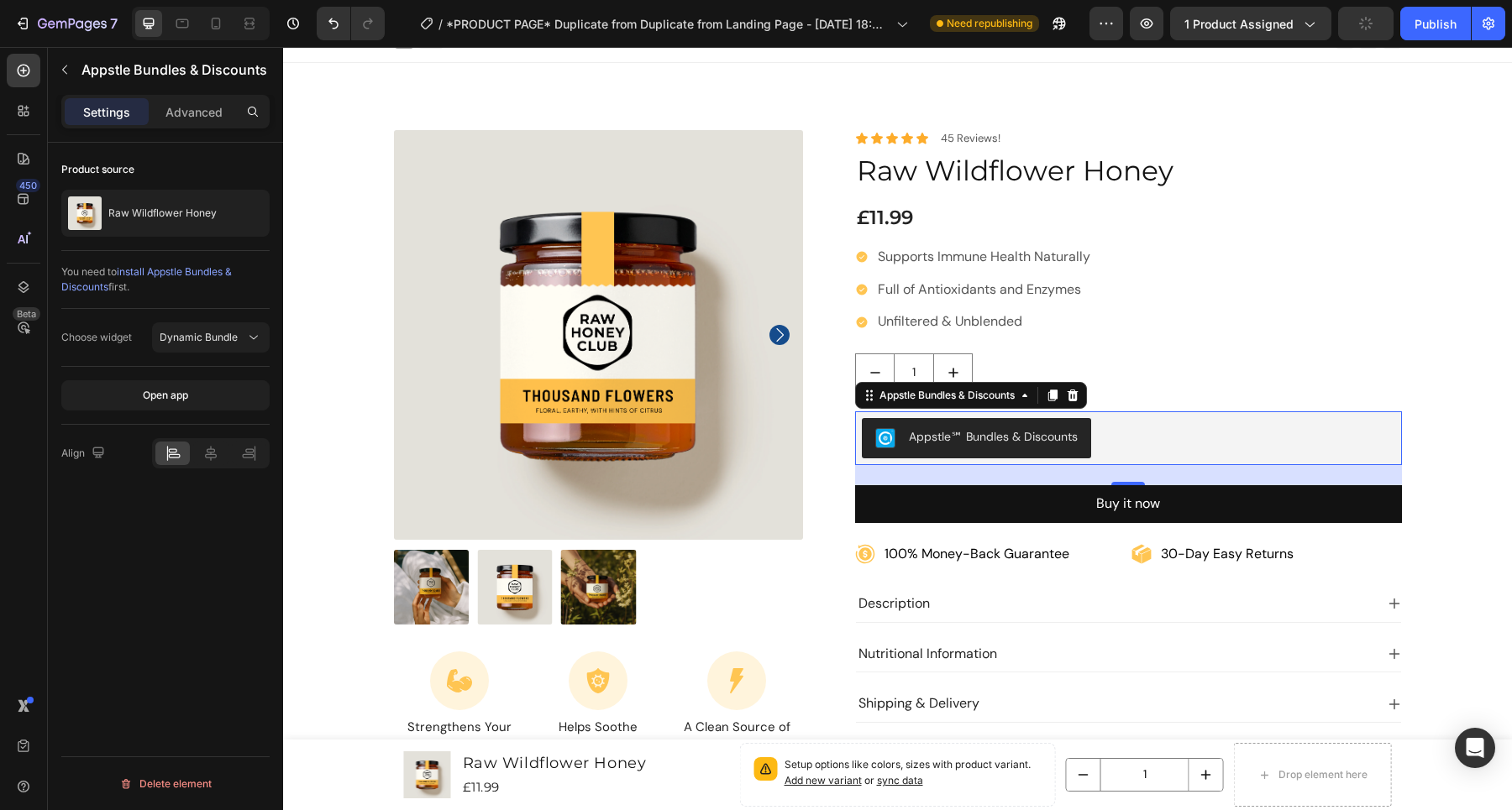
click at [1135, 452] on div "Appstle℠ Bundles & Discounts" at bounding box center [1128, 438] width 533 height 40
click at [1016, 435] on div "Appstle℠ Bundles & Discounts" at bounding box center [993, 437] width 169 height 18
click at [26, 113] on icon at bounding box center [24, 111] width 17 height 17
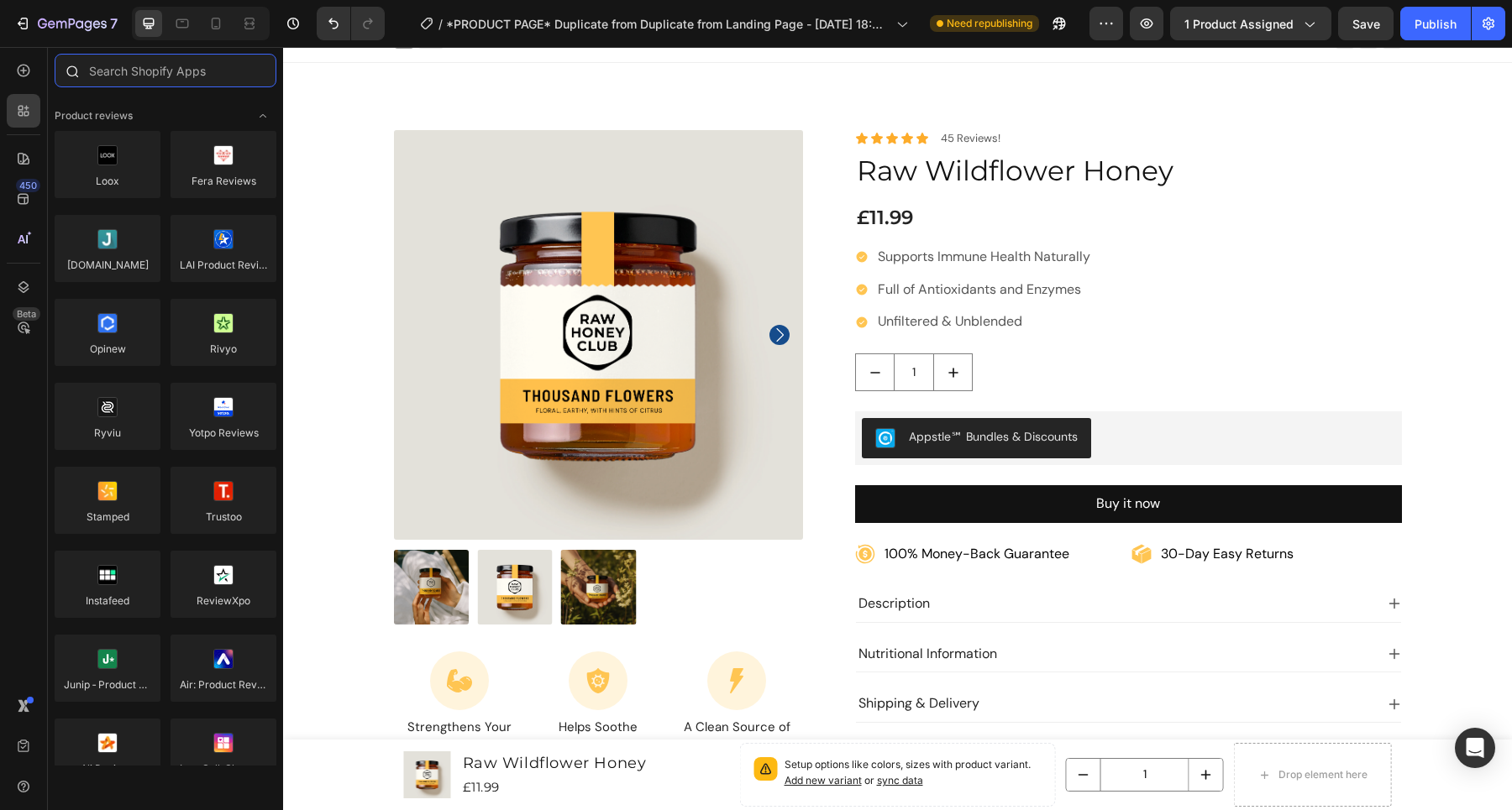
click at [151, 70] on input "text" at bounding box center [165, 70] width 222 height 33
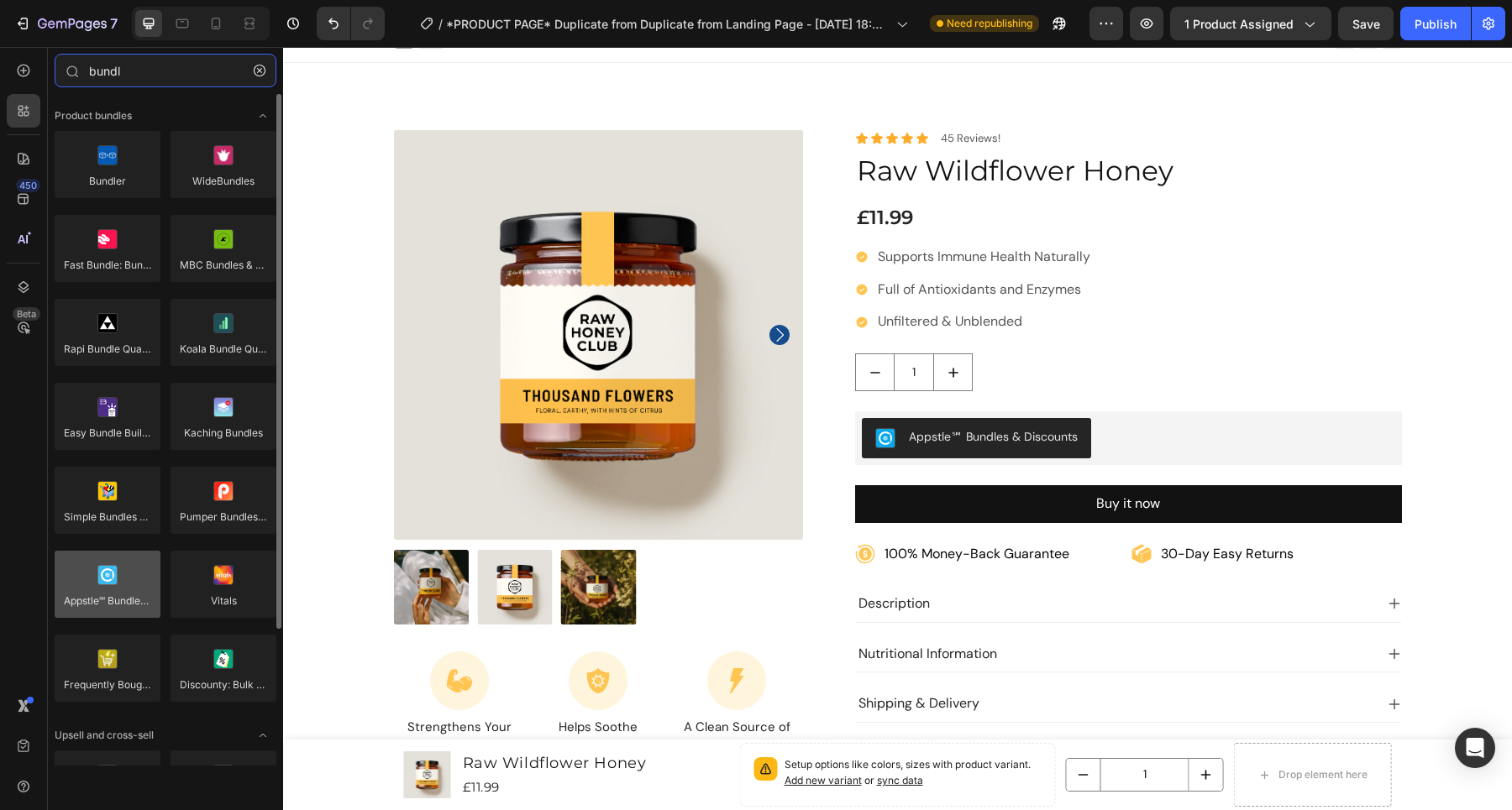
type input "bundl"
click at [113, 598] on div at bounding box center [108, 584] width 106 height 68
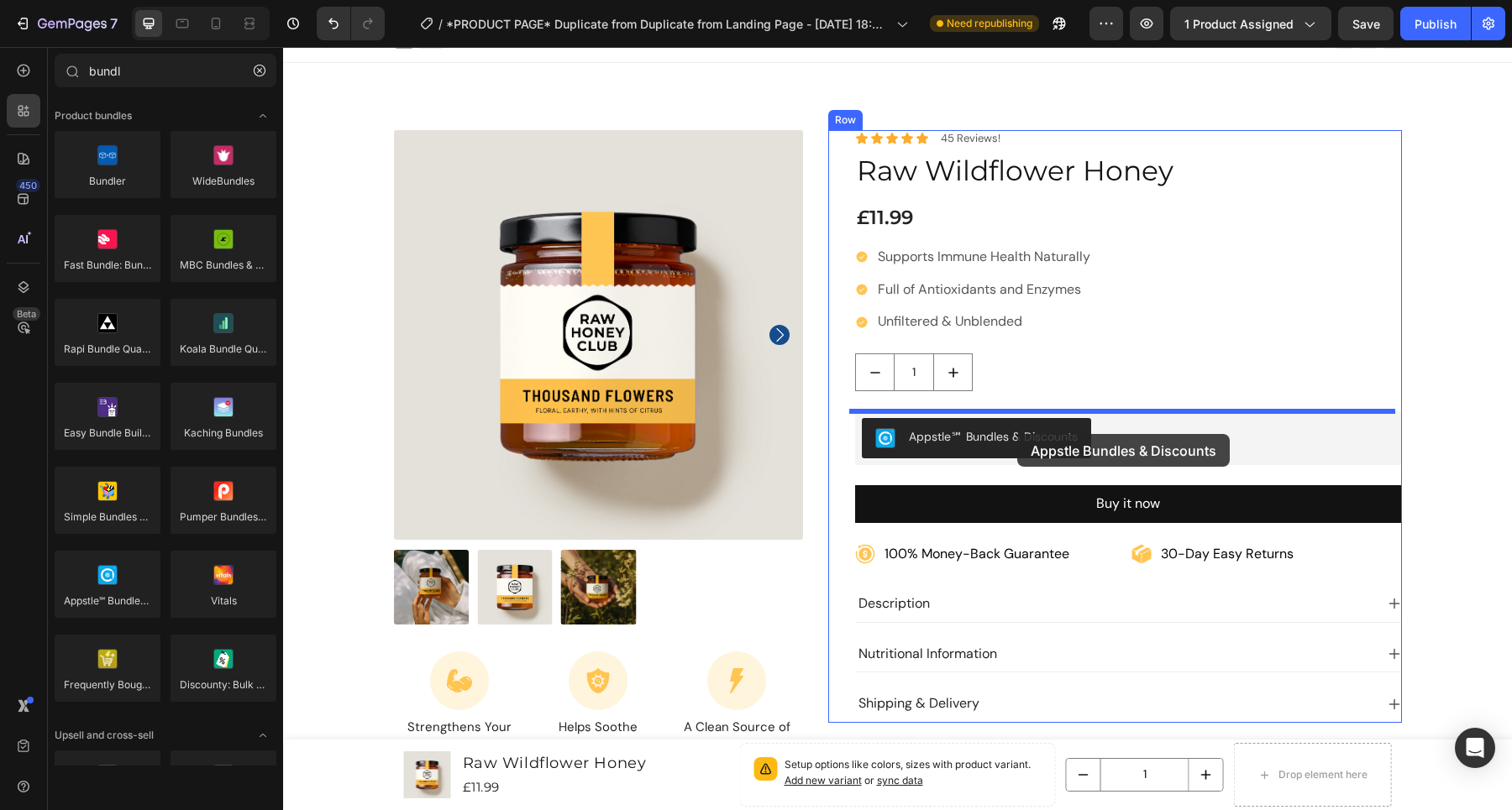
drag, startPoint x: 394, startPoint y: 645, endPoint x: 1017, endPoint y: 434, distance: 657.8
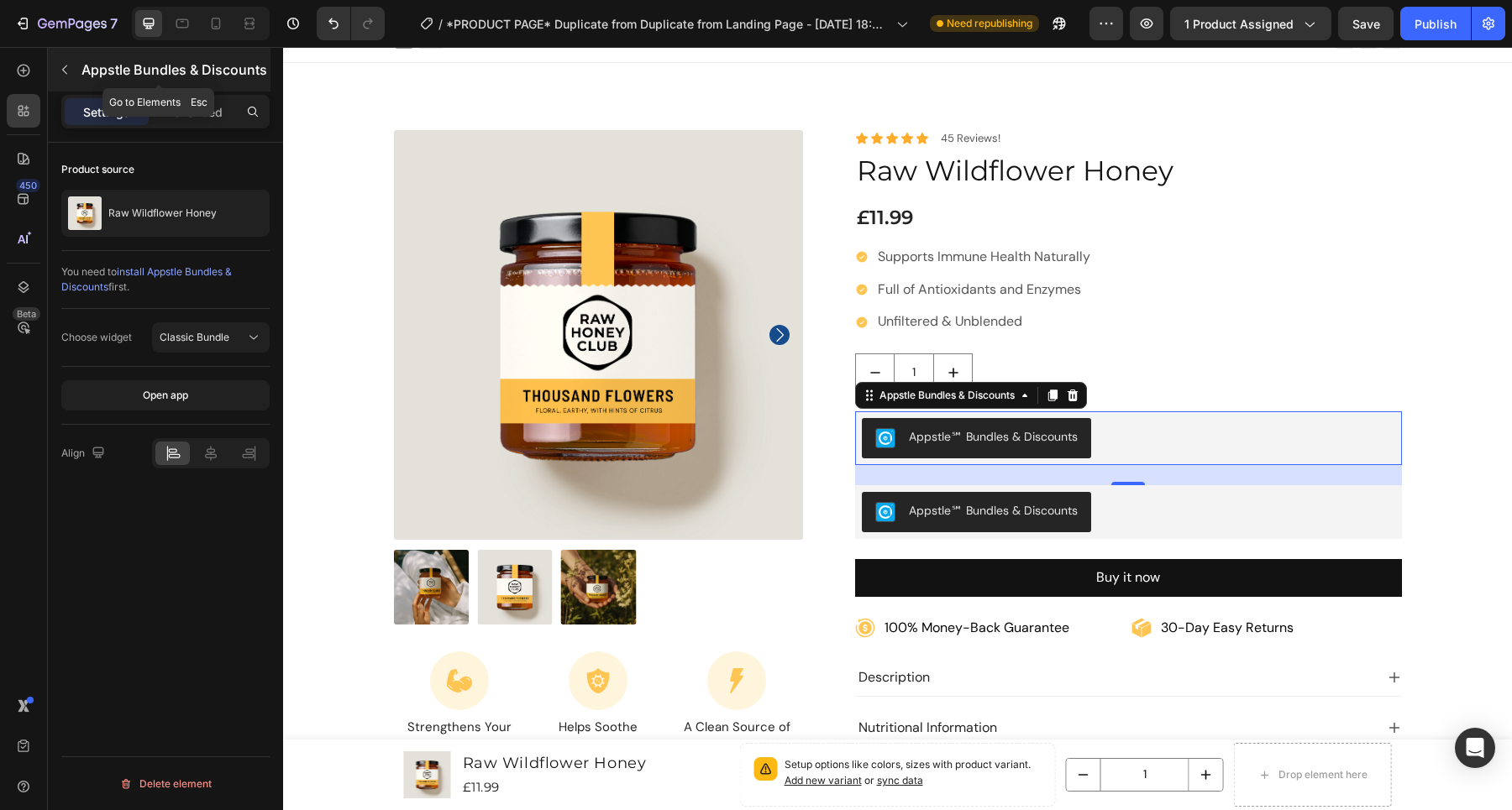
click at [78, 69] on div "Appstle Bundles & Discounts" at bounding box center [159, 69] width 222 height 44
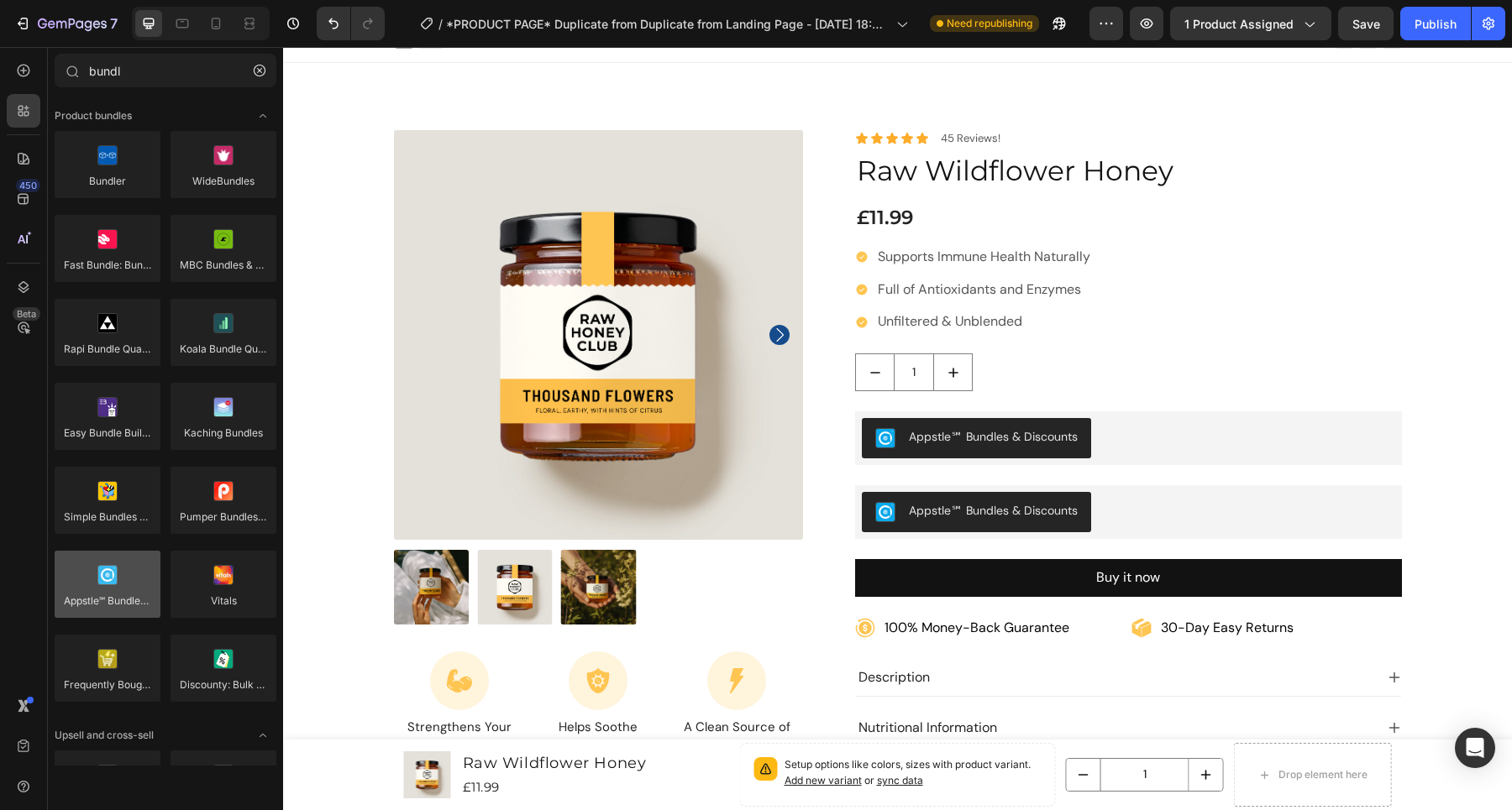
click at [122, 609] on div at bounding box center [108, 584] width 106 height 68
click at [113, 602] on div at bounding box center [108, 584] width 106 height 68
click at [93, 599] on div at bounding box center [108, 584] width 106 height 68
click at [94, 599] on div at bounding box center [108, 584] width 106 height 68
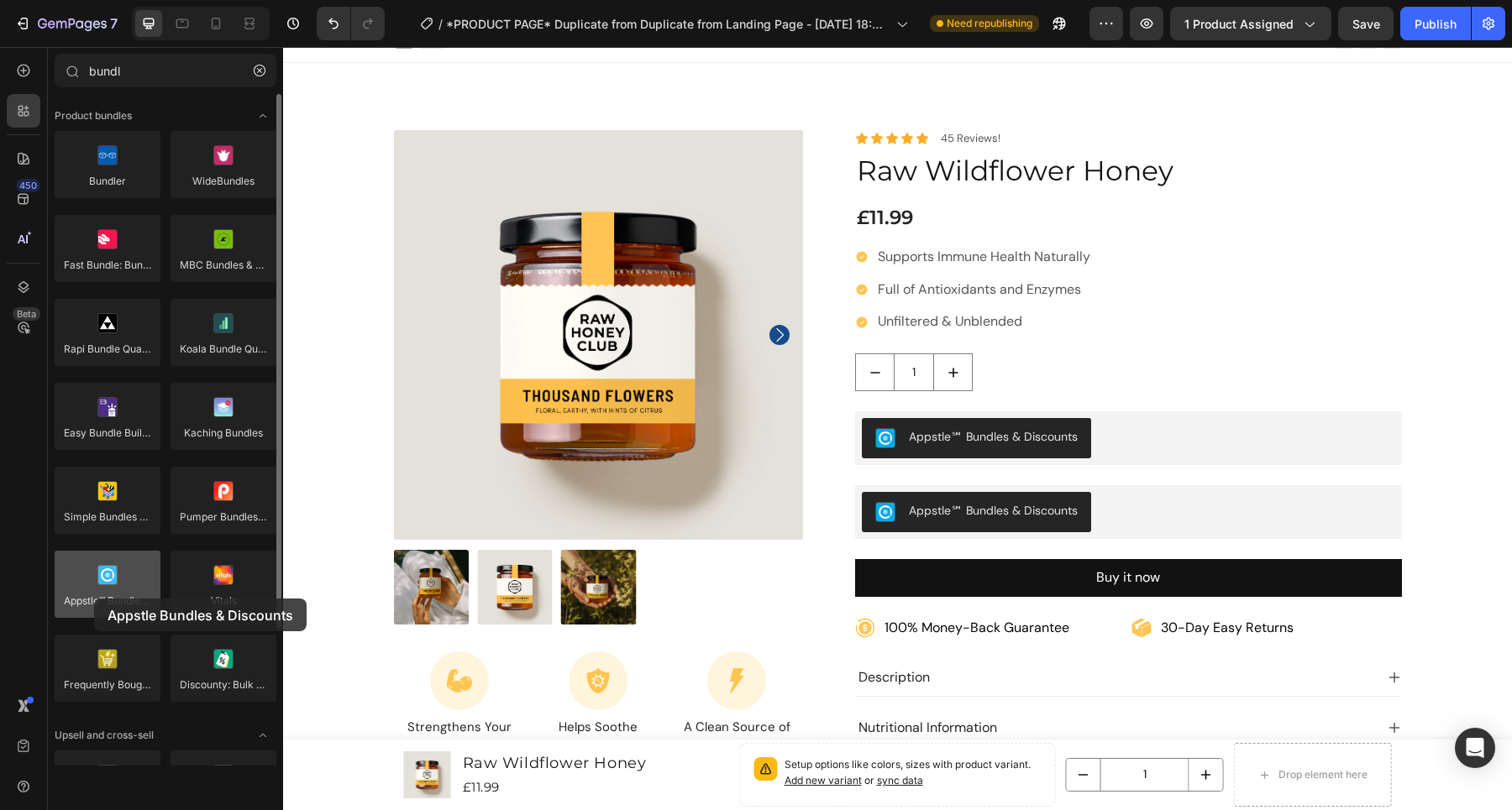
click at [94, 599] on div at bounding box center [108, 584] width 106 height 68
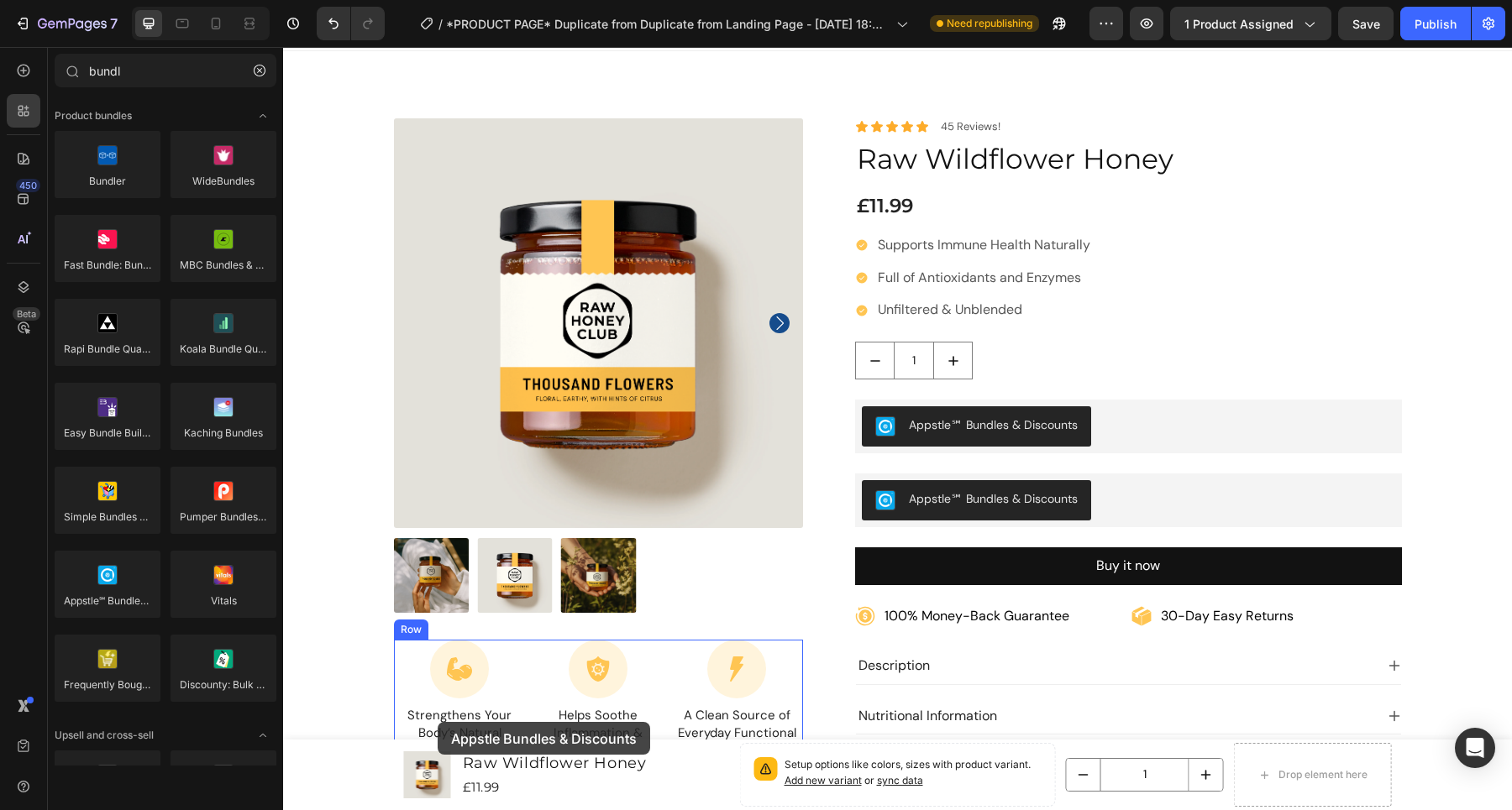
scroll to position [36, 0]
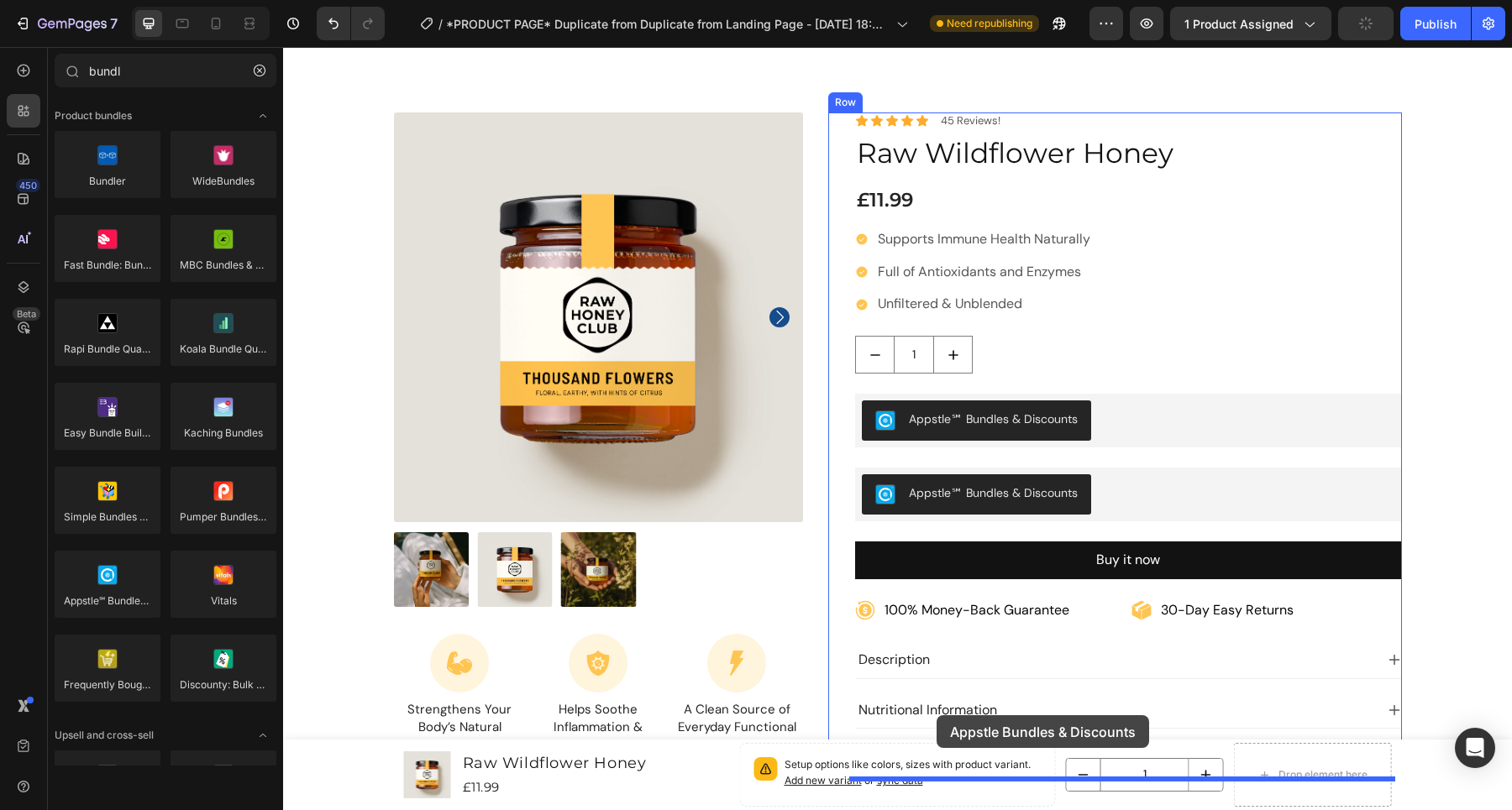
drag, startPoint x: 377, startPoint y: 646, endPoint x: 936, endPoint y: 715, distance: 563.2
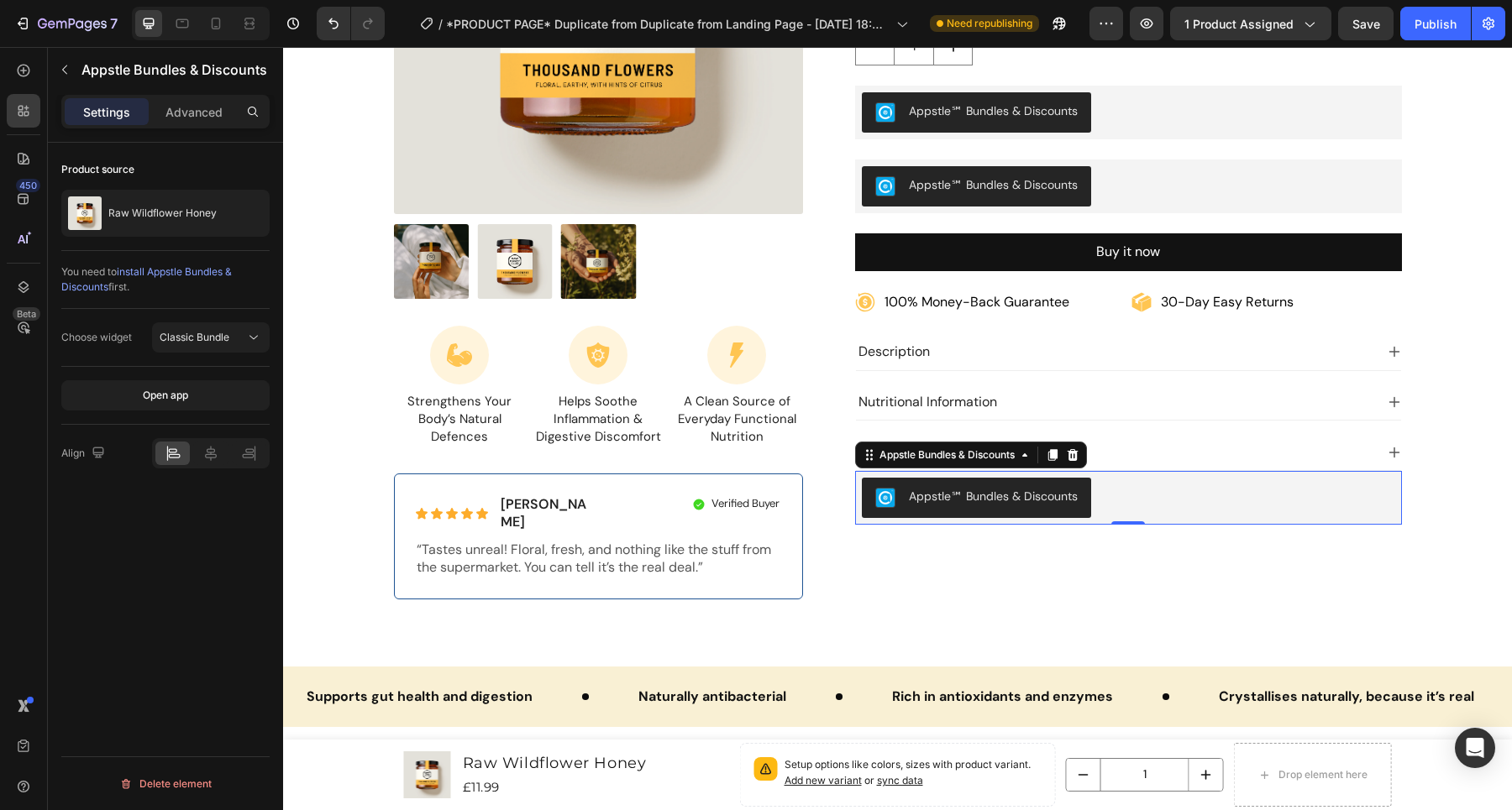
scroll to position [257, 0]
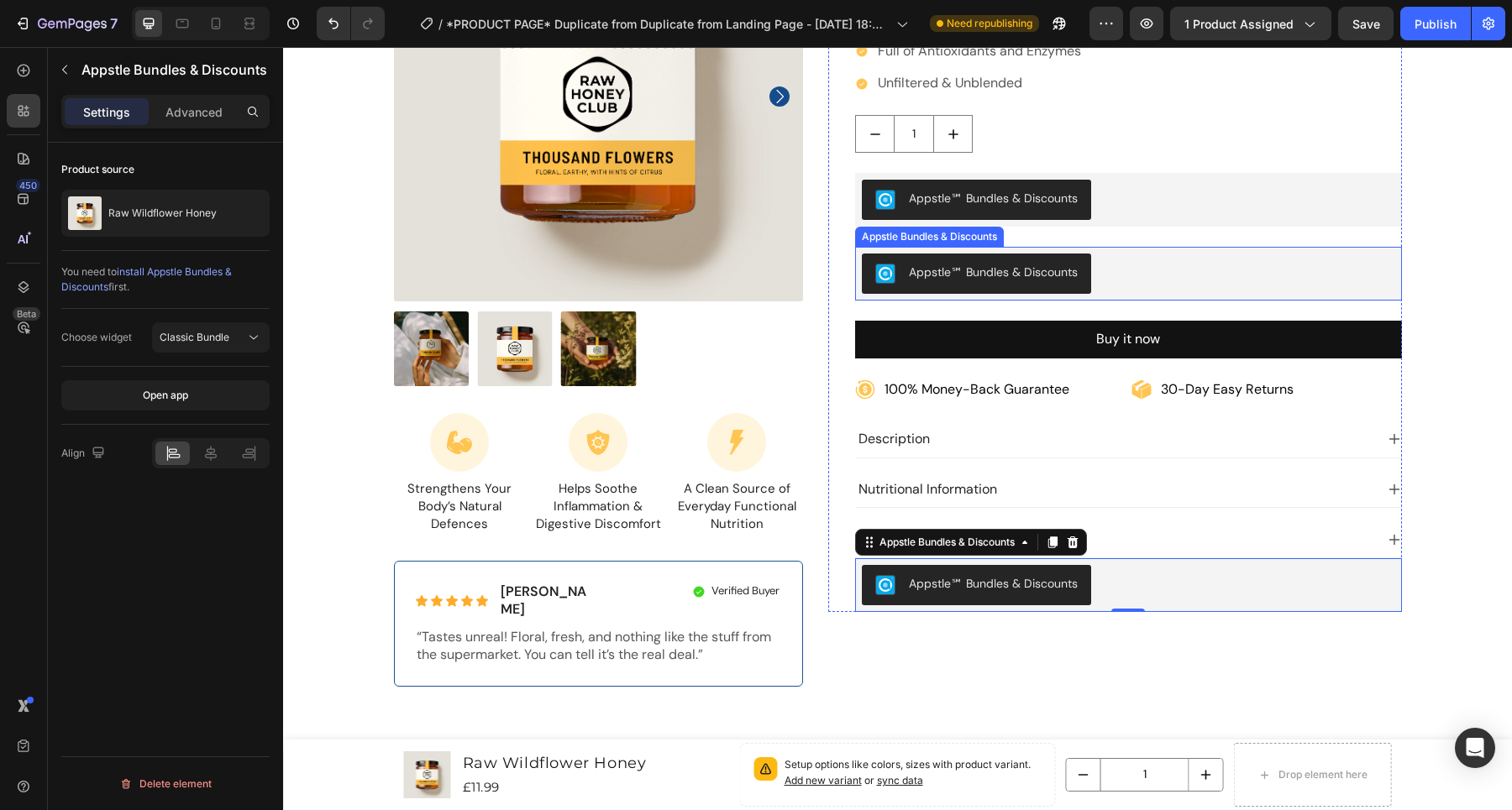
click at [1208, 262] on div "Appstle℠ Bundles & Discounts" at bounding box center [1128, 273] width 533 height 40
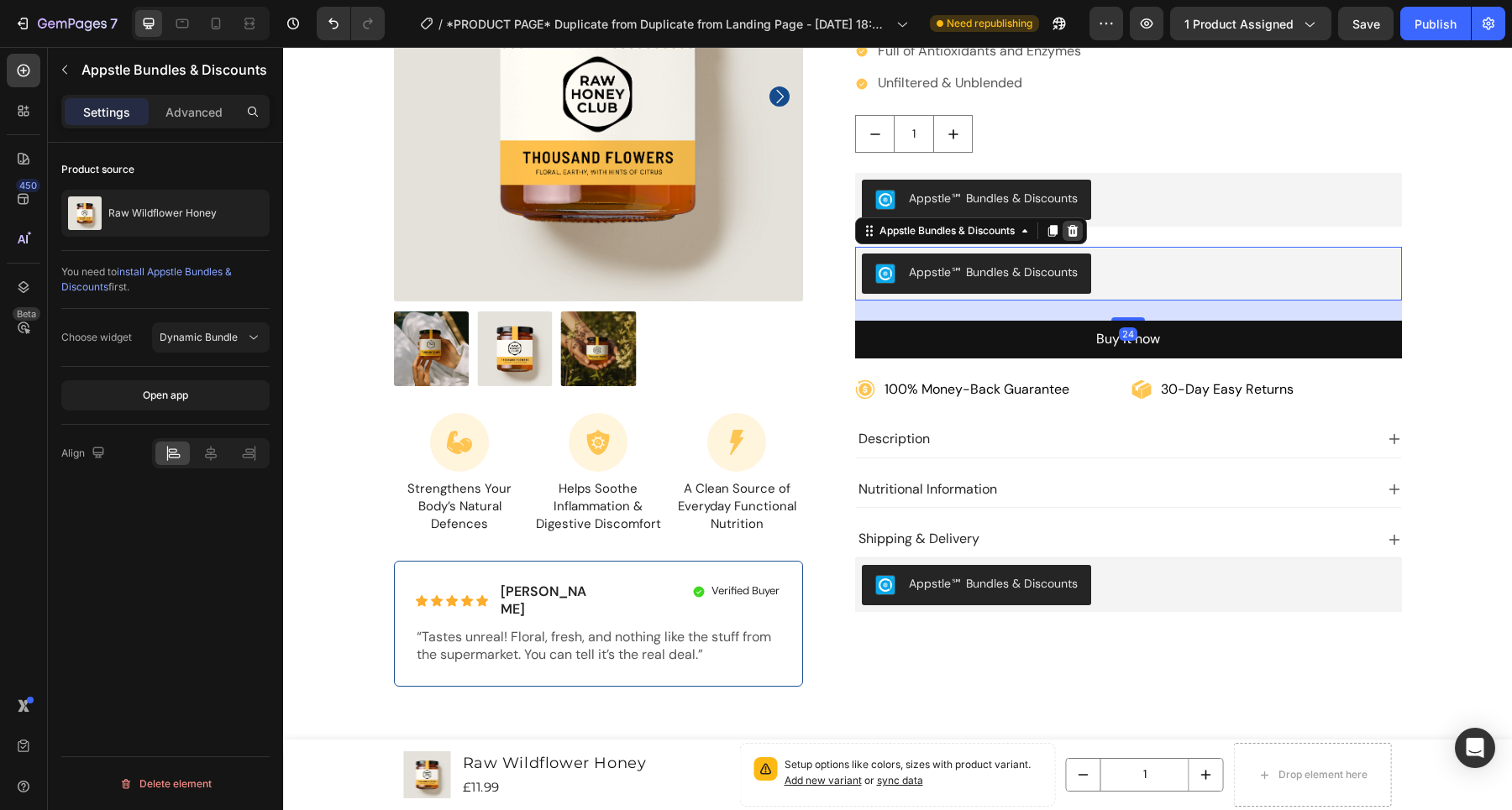
click at [1072, 229] on icon at bounding box center [1073, 231] width 11 height 12
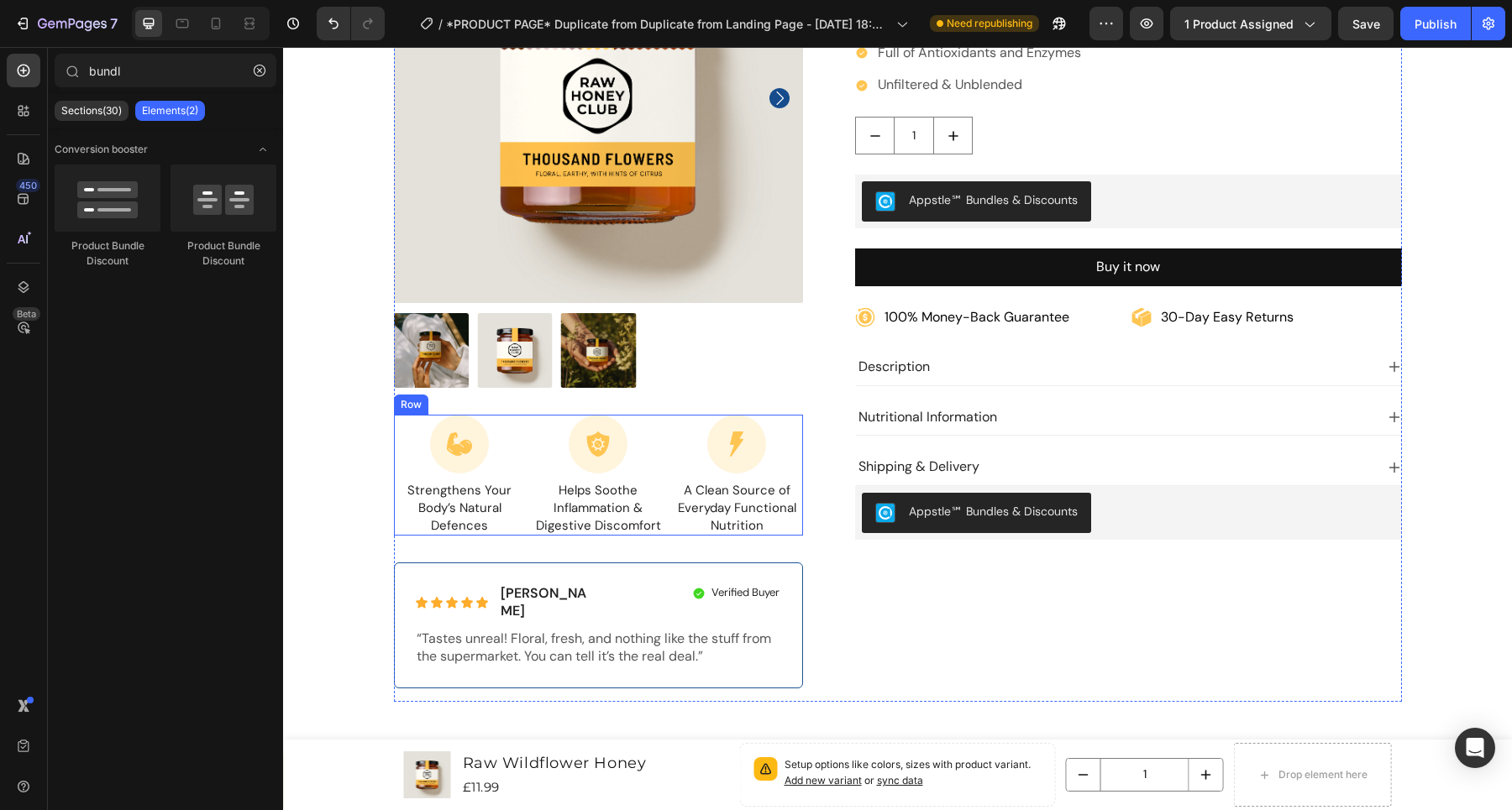
scroll to position [0, 0]
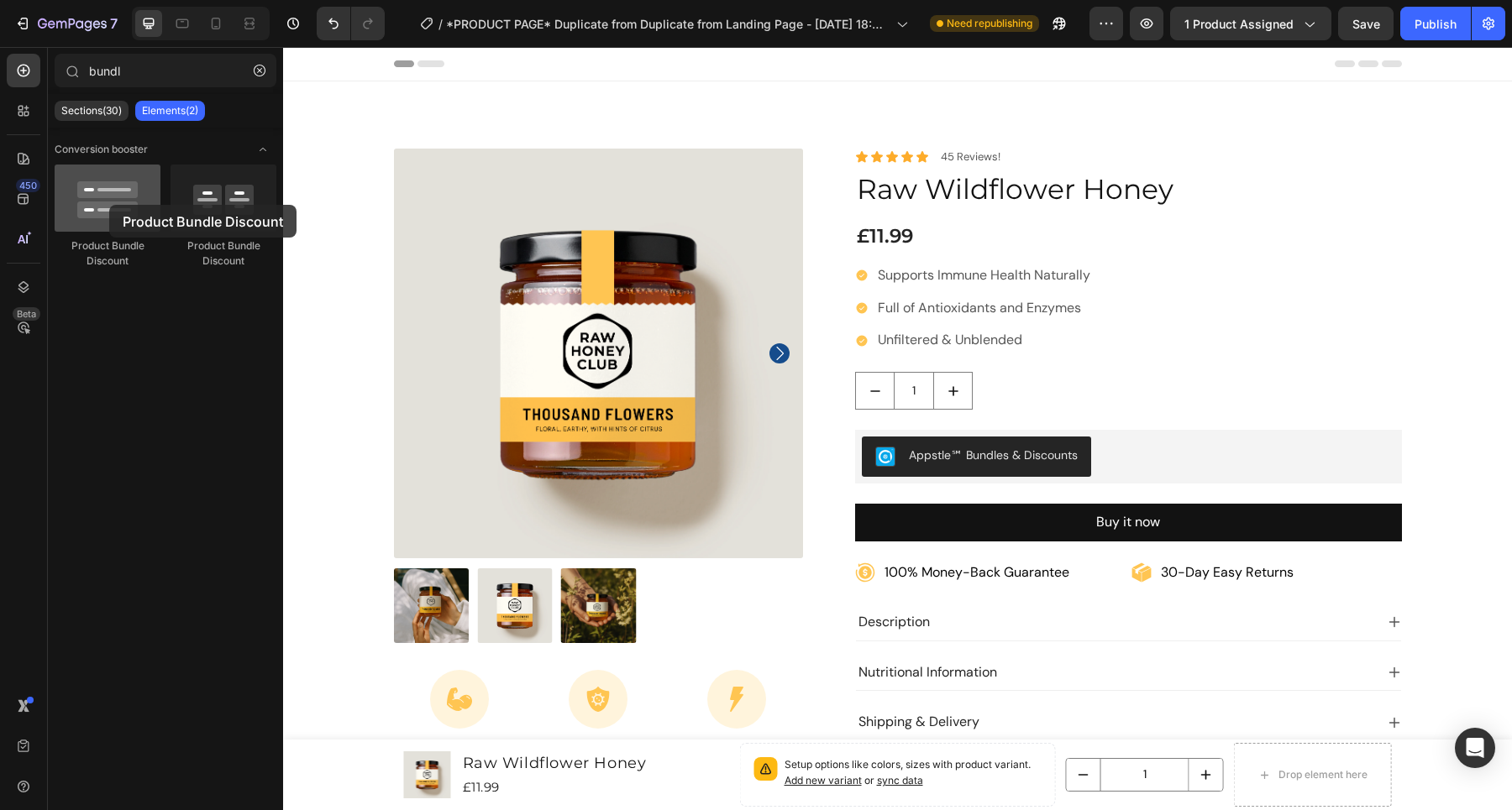
click at [110, 204] on div at bounding box center [108, 198] width 106 height 68
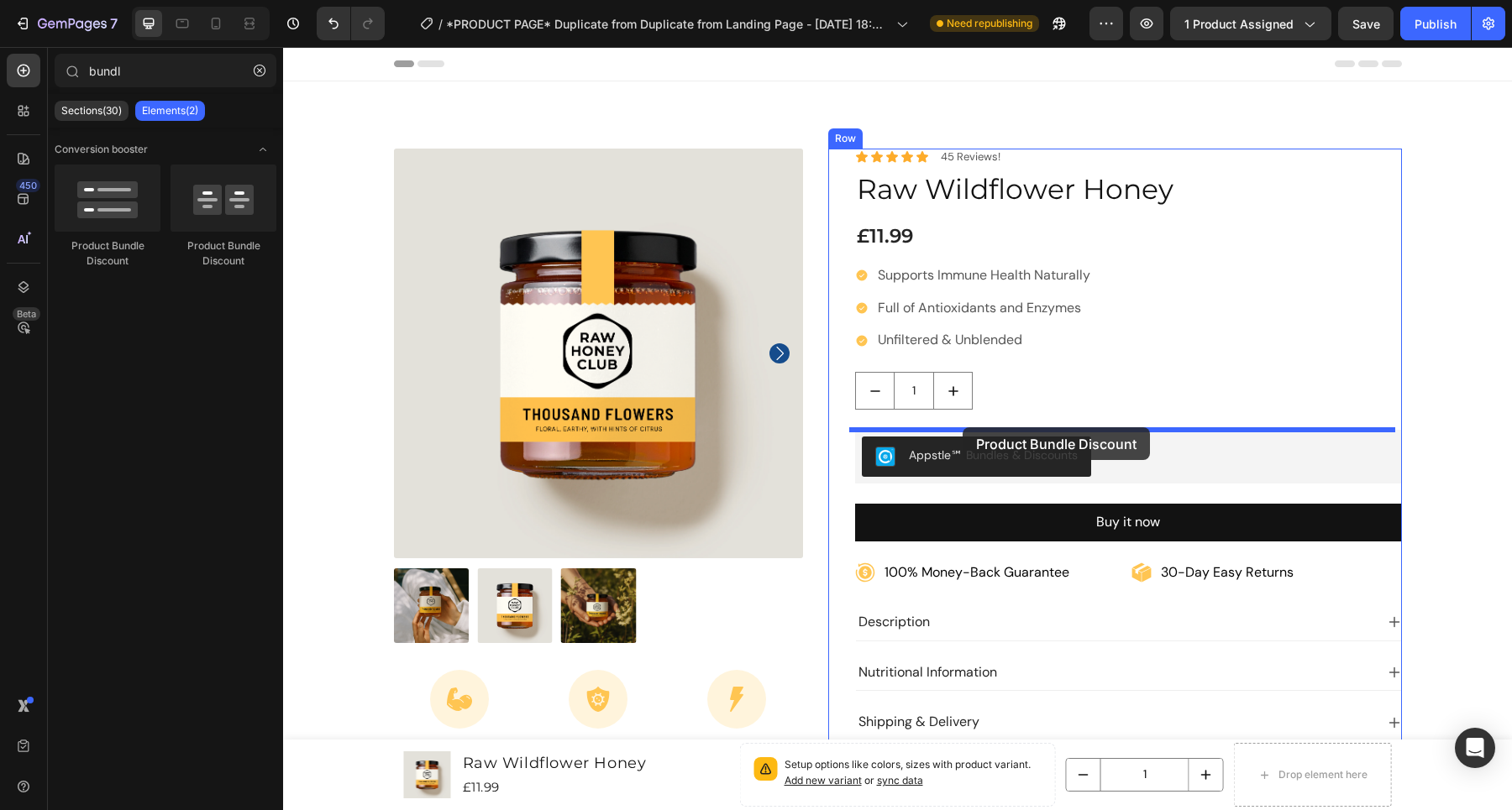
drag, startPoint x: 390, startPoint y: 257, endPoint x: 962, endPoint y: 427, distance: 596.7
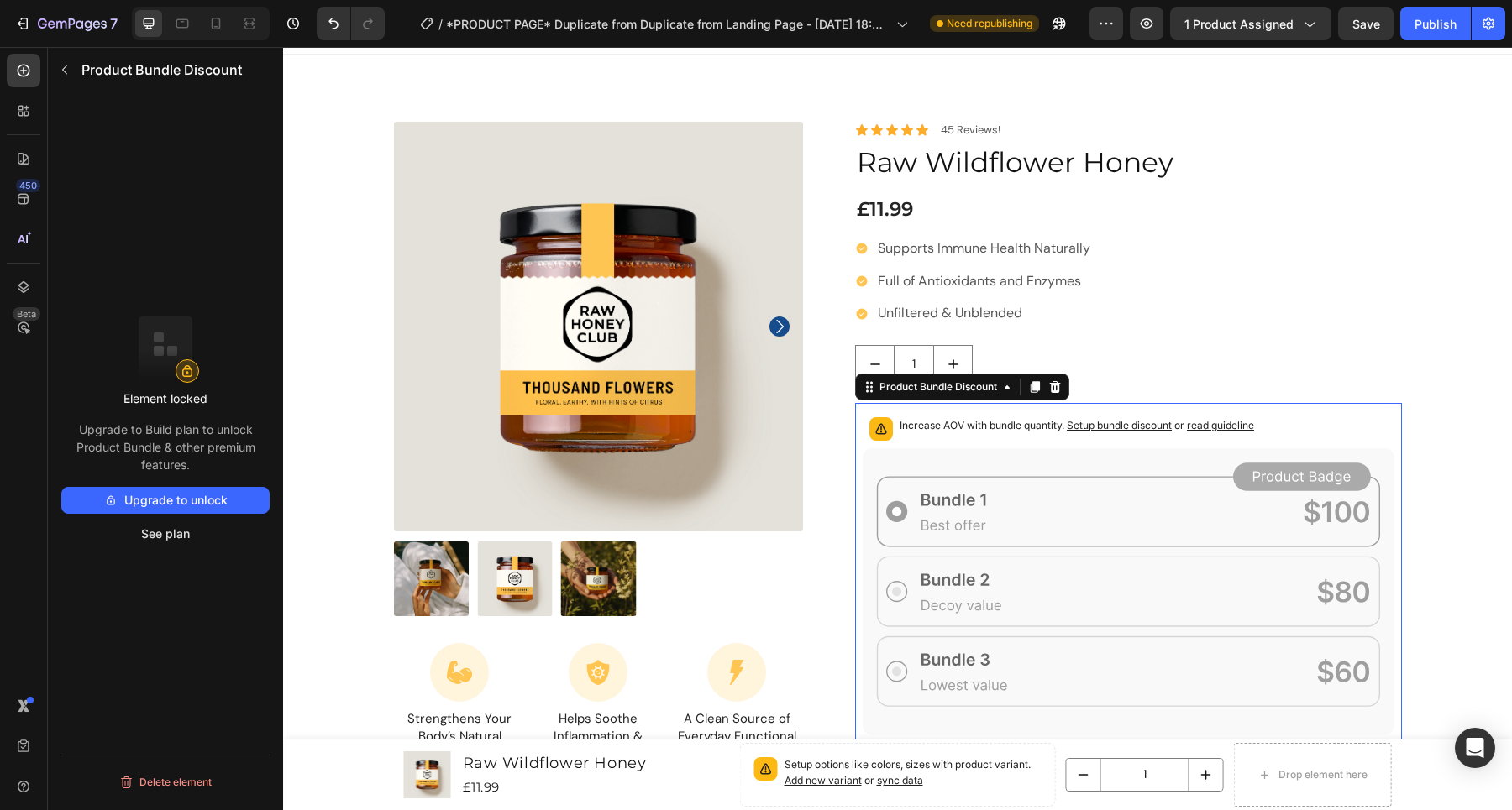
scroll to position [44, 0]
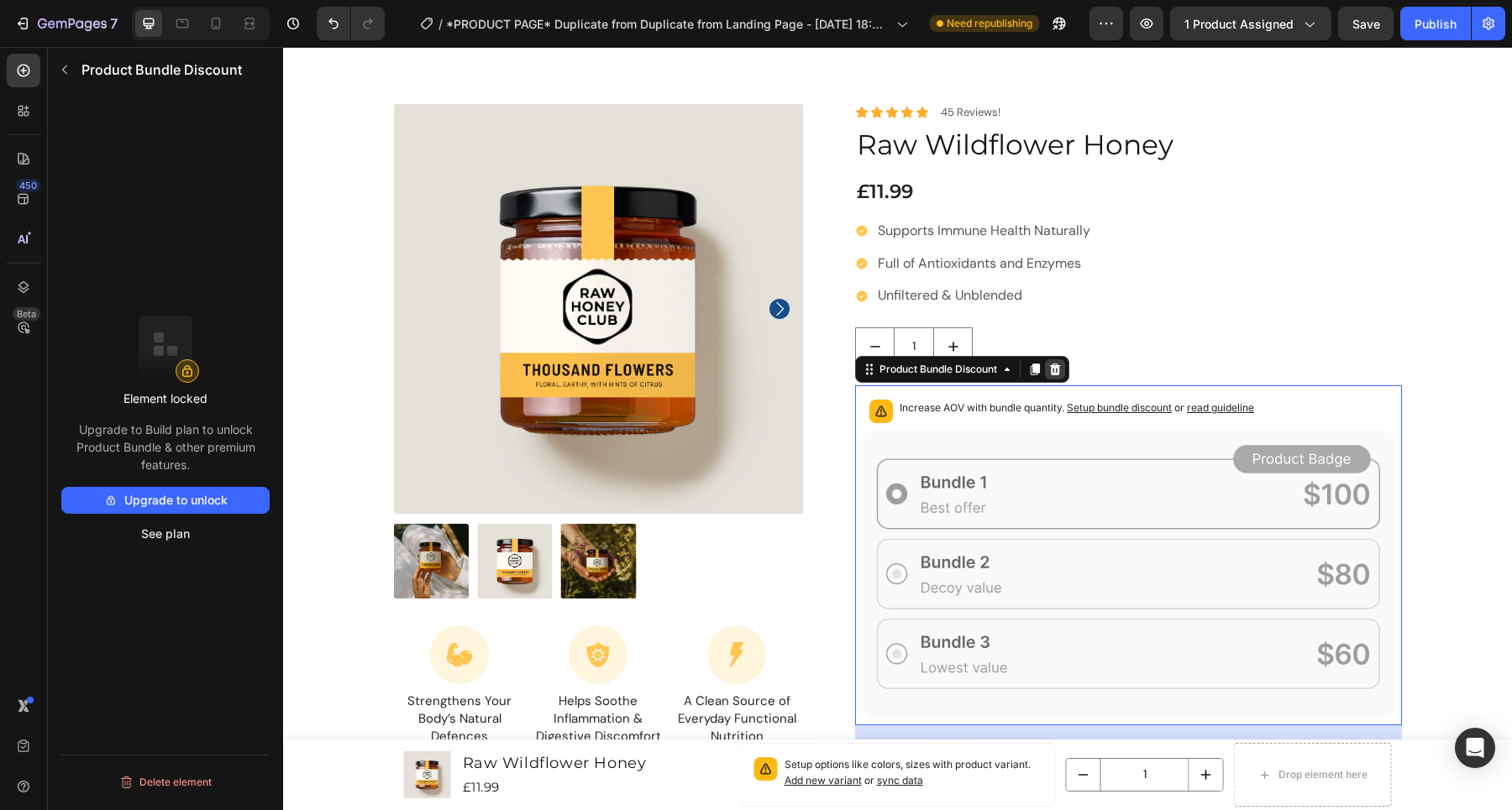
click at [1052, 367] on icon at bounding box center [1055, 370] width 11 height 12
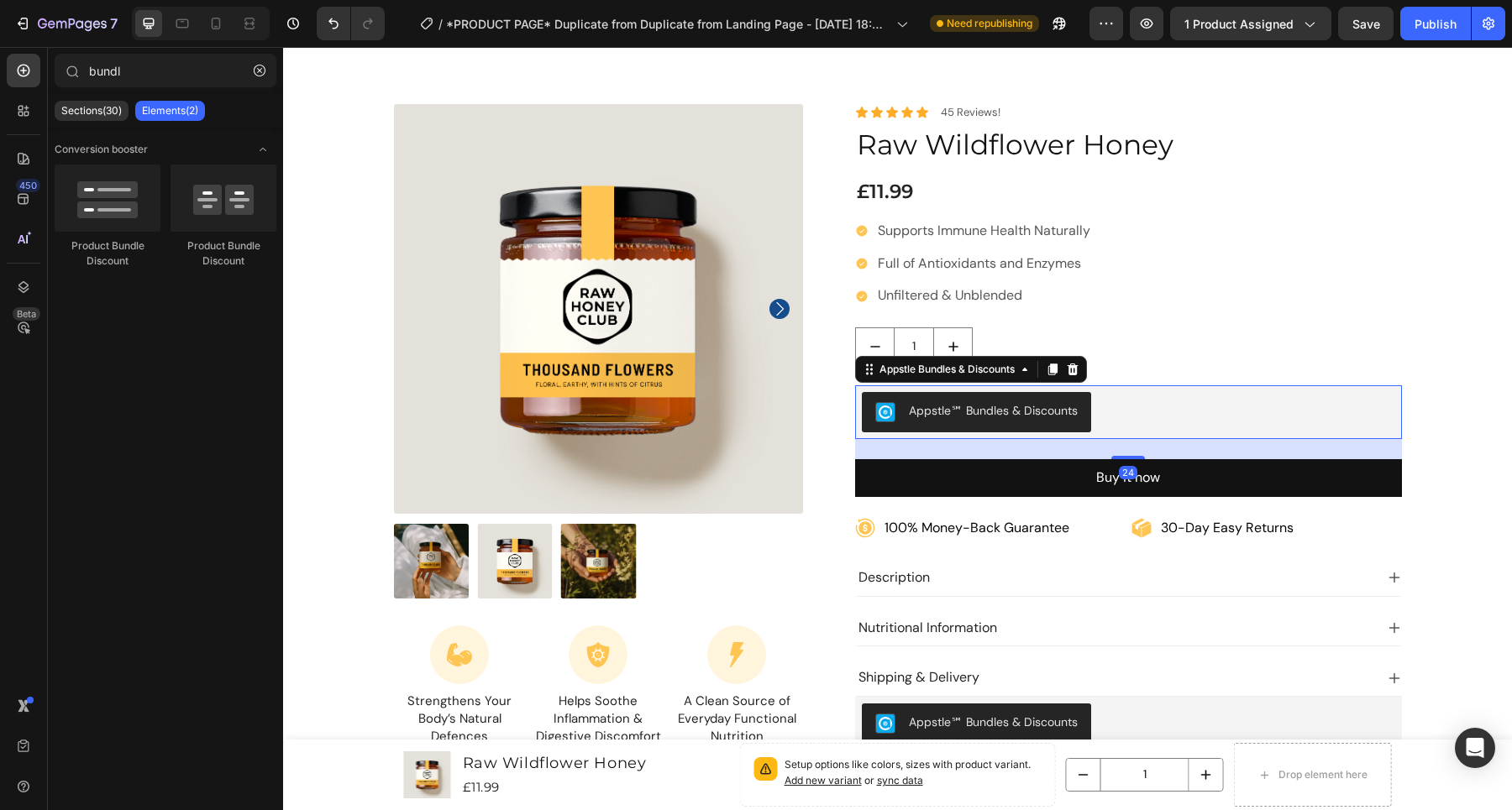
click at [1014, 420] on div "Appstle℠ Bundles & Discounts" at bounding box center [976, 412] width 203 height 21
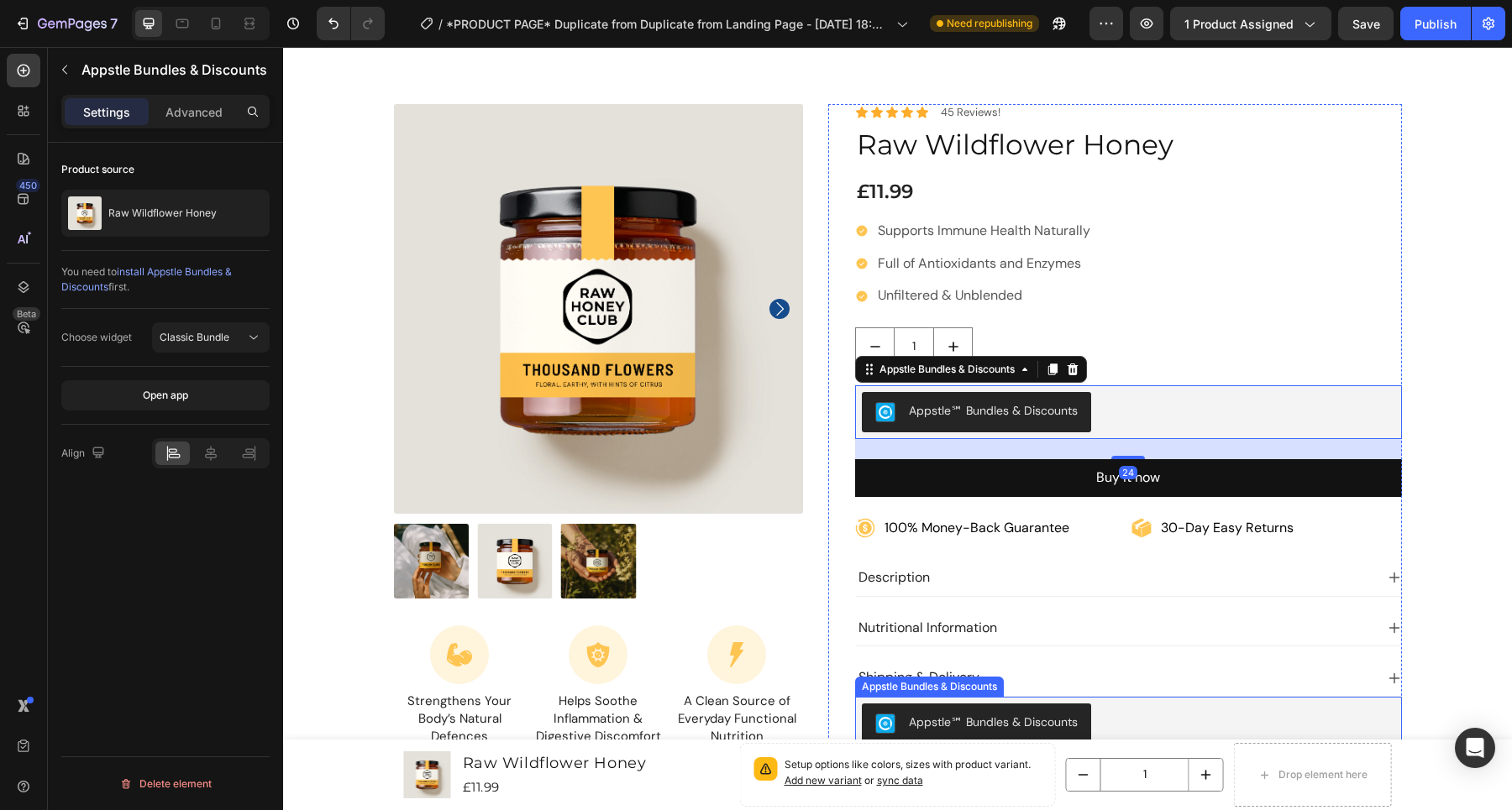
click at [1044, 728] on div "Appstle℠ Bundles & Discounts" at bounding box center [993, 722] width 169 height 18
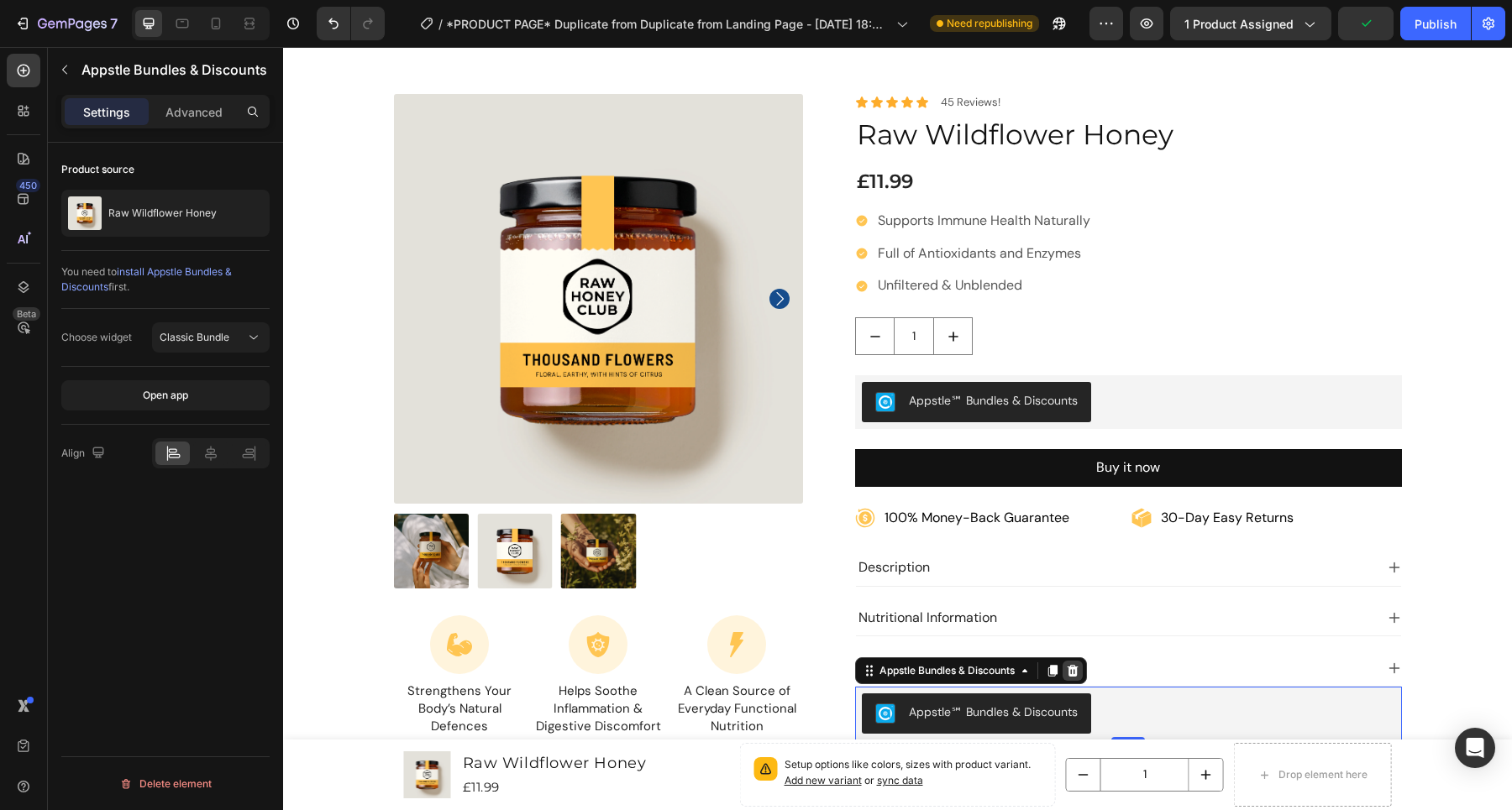
scroll to position [68, 0]
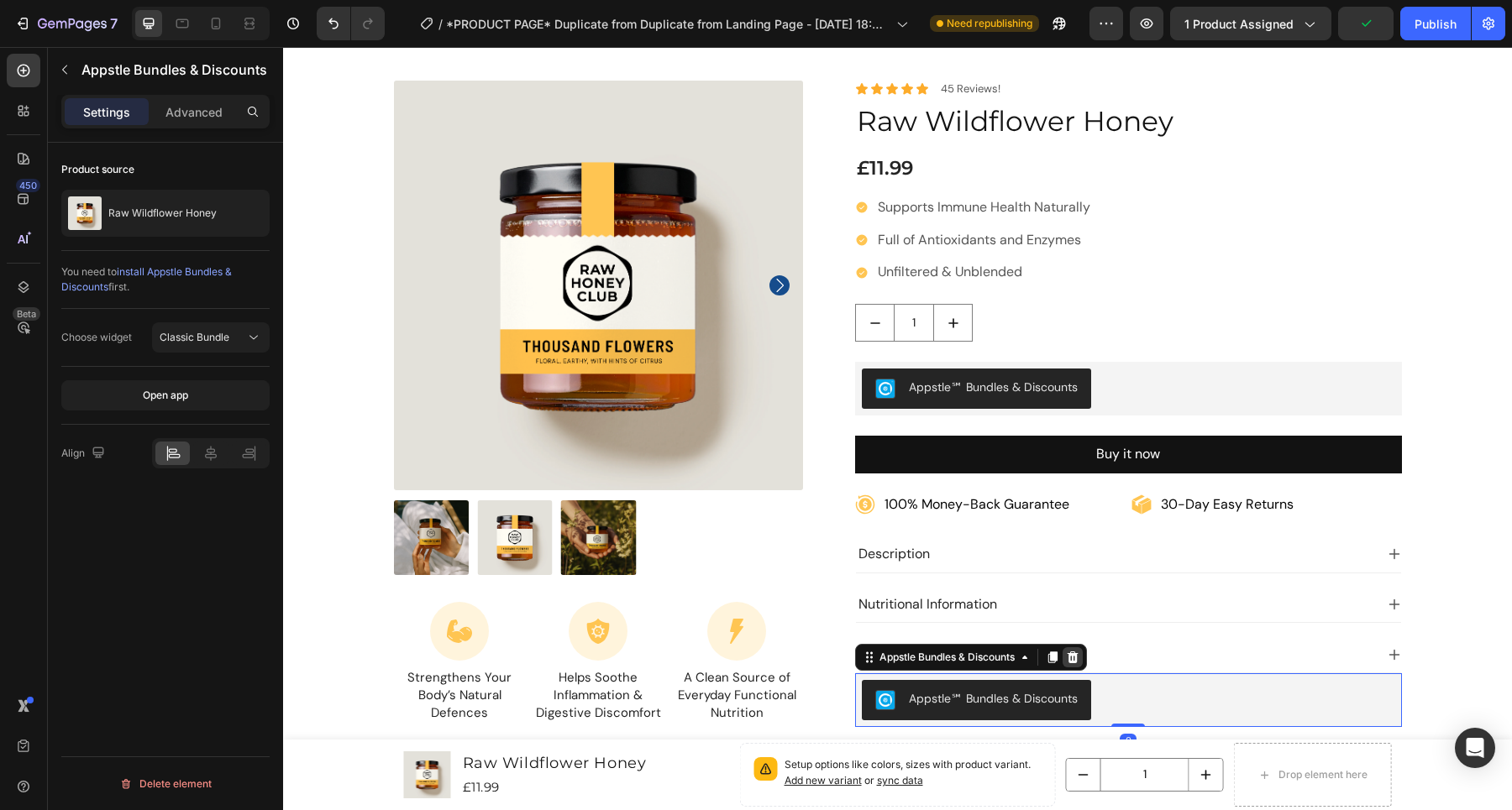
click at [1070, 660] on icon at bounding box center [1073, 658] width 11 height 12
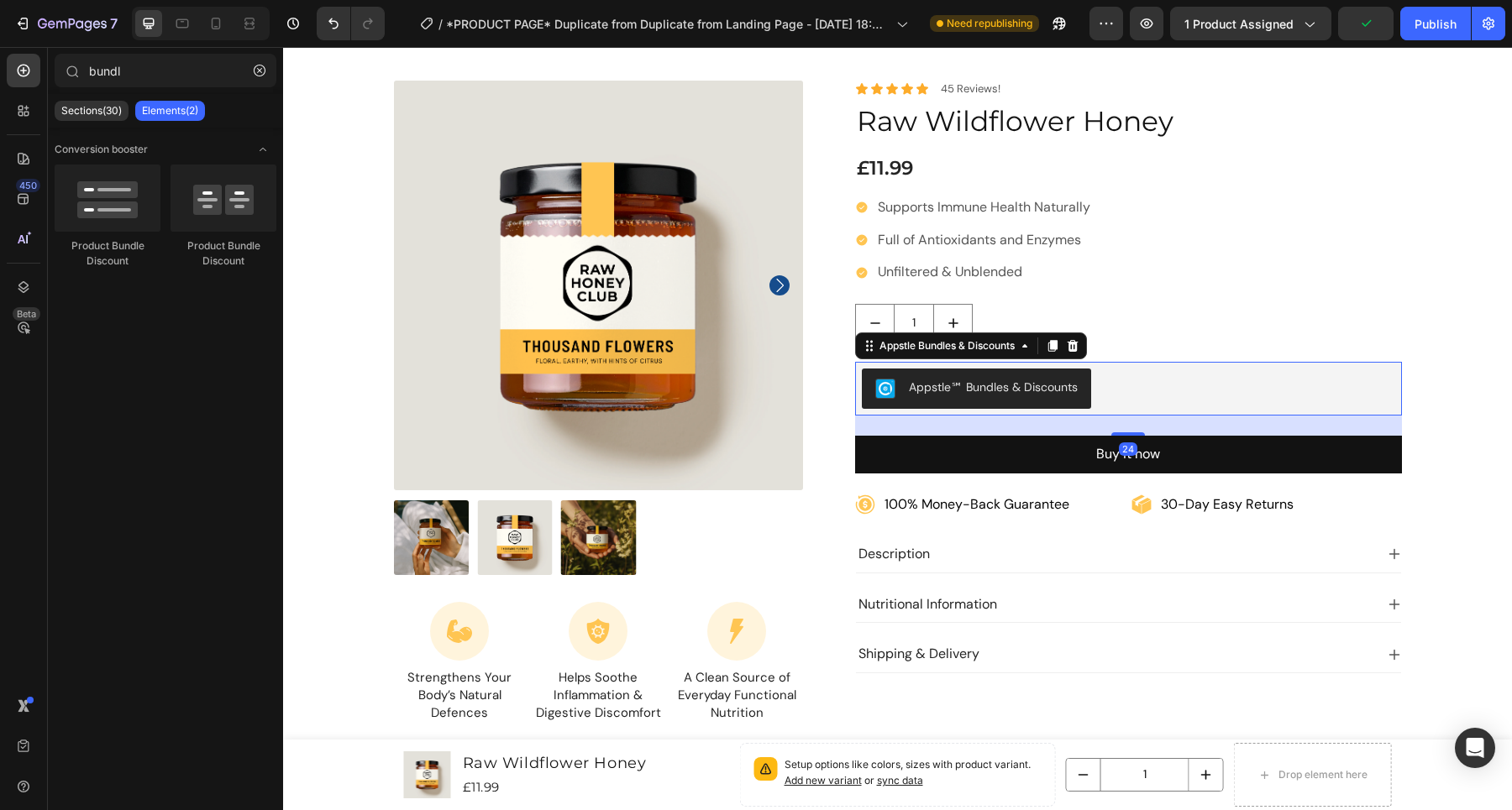
click at [1053, 379] on div "Appstle℠ Bundles & Discounts" at bounding box center [993, 387] width 169 height 18
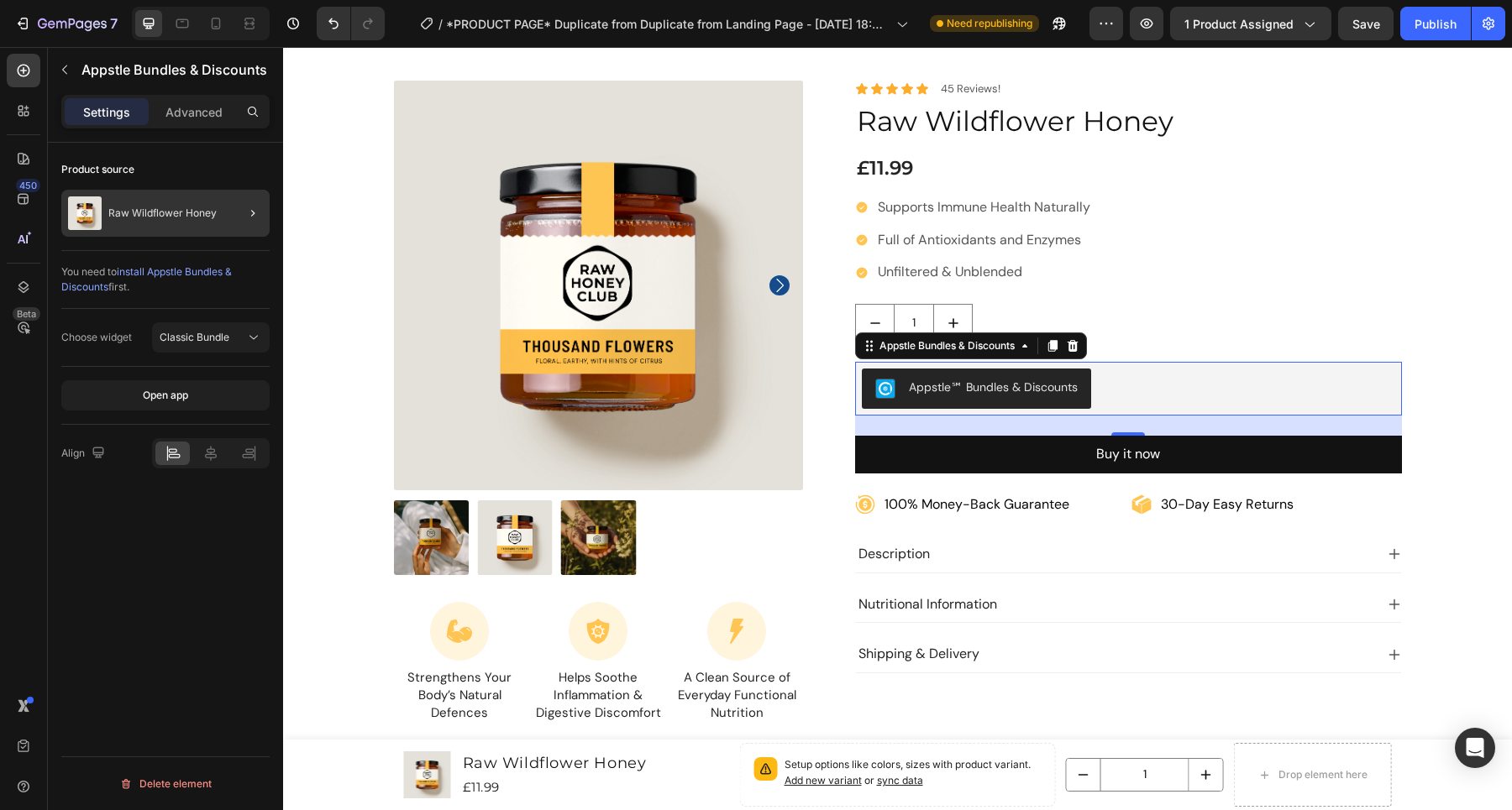
click at [231, 222] on div at bounding box center [246, 213] width 47 height 47
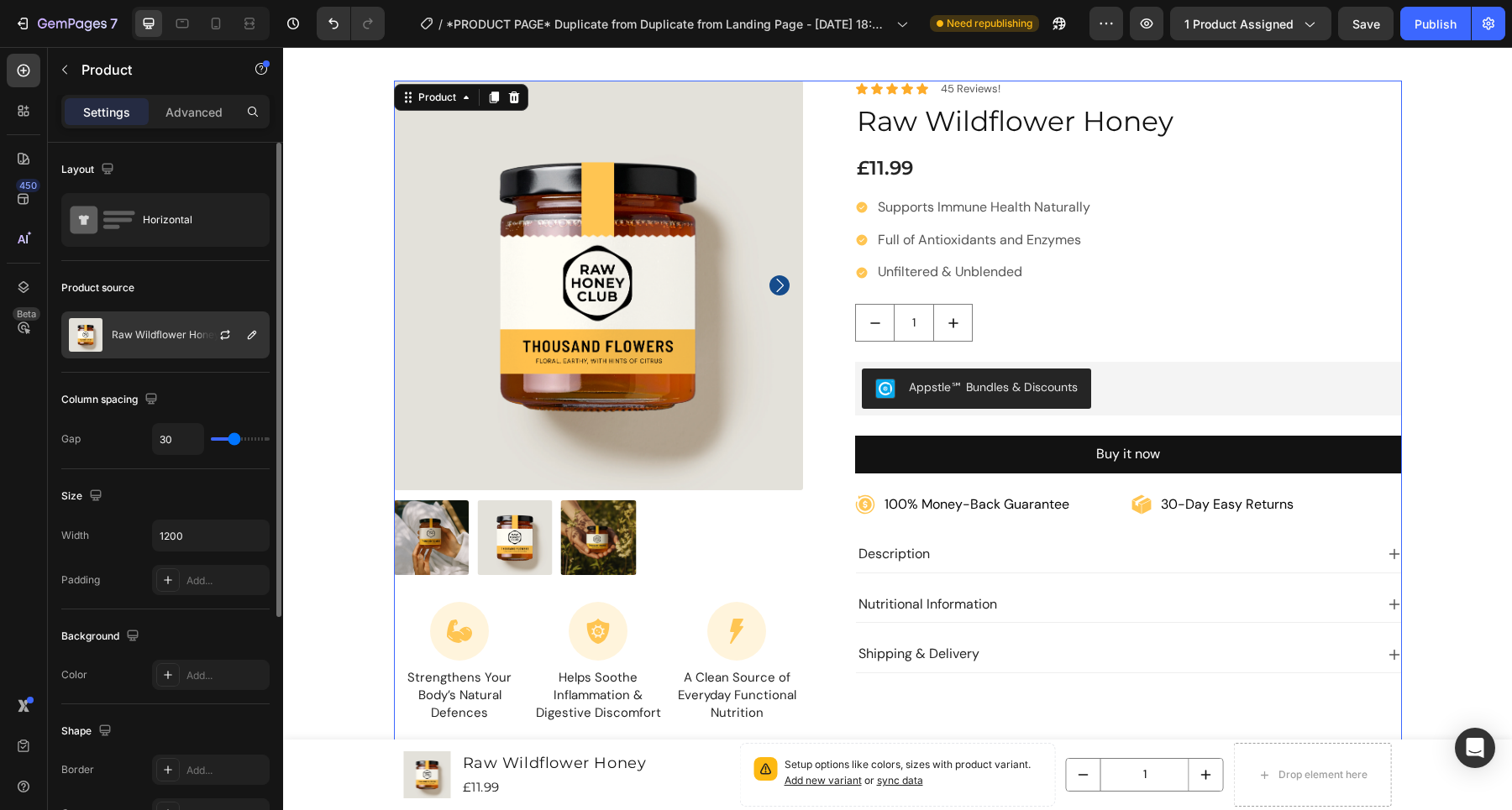
click at [176, 340] on p "Raw Wildflower Honey" at bounding box center [166, 335] width 109 height 12
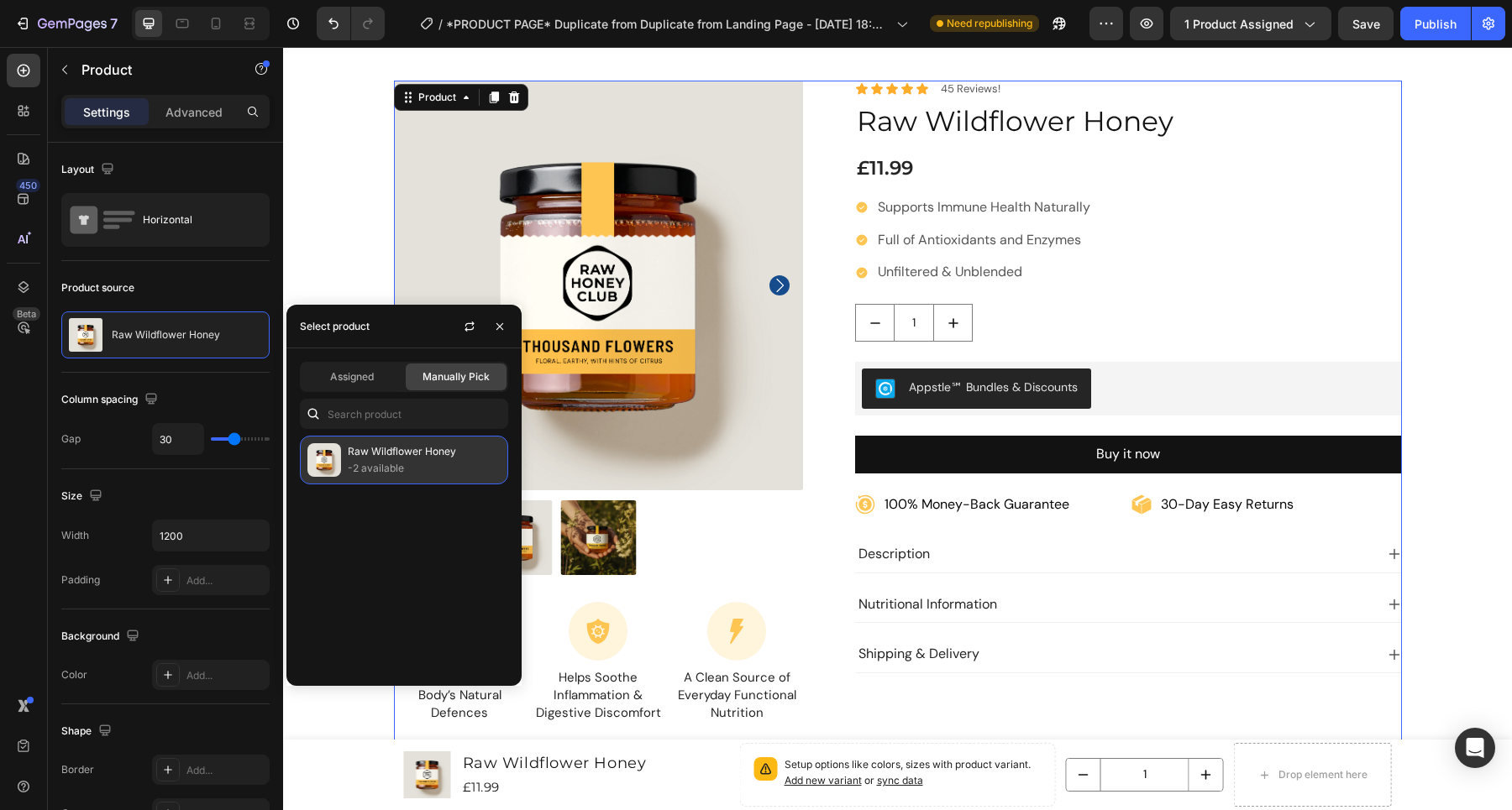
click at [437, 467] on p "-2 available" at bounding box center [424, 469] width 153 height 17
click at [429, 374] on span "Manually Pick" at bounding box center [456, 377] width 68 height 15
click at [396, 457] on p "Raw Wildflower Honey" at bounding box center [424, 452] width 153 height 17
click at [496, 330] on icon "button" at bounding box center [500, 327] width 14 height 14
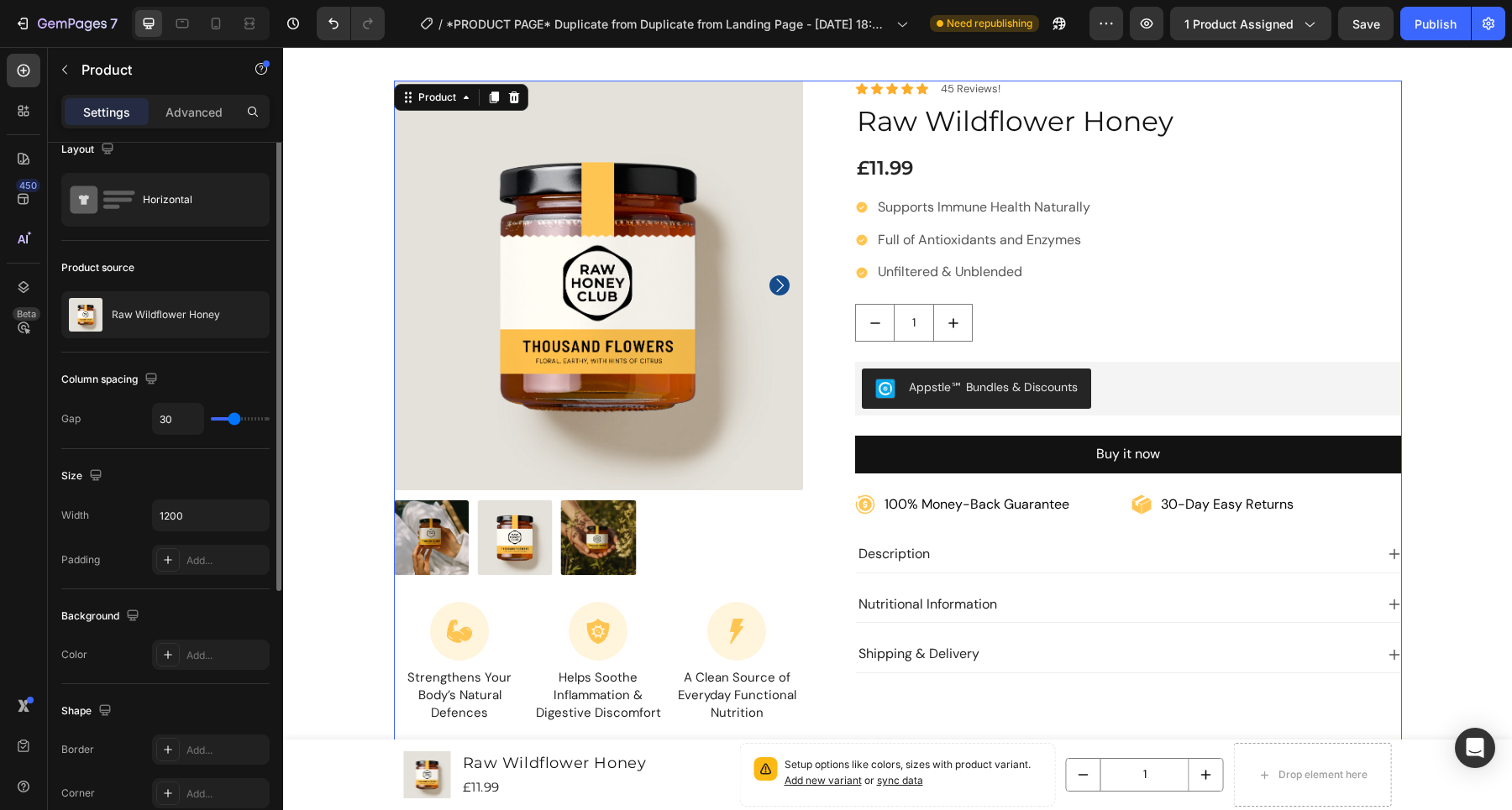
scroll to position [0, 0]
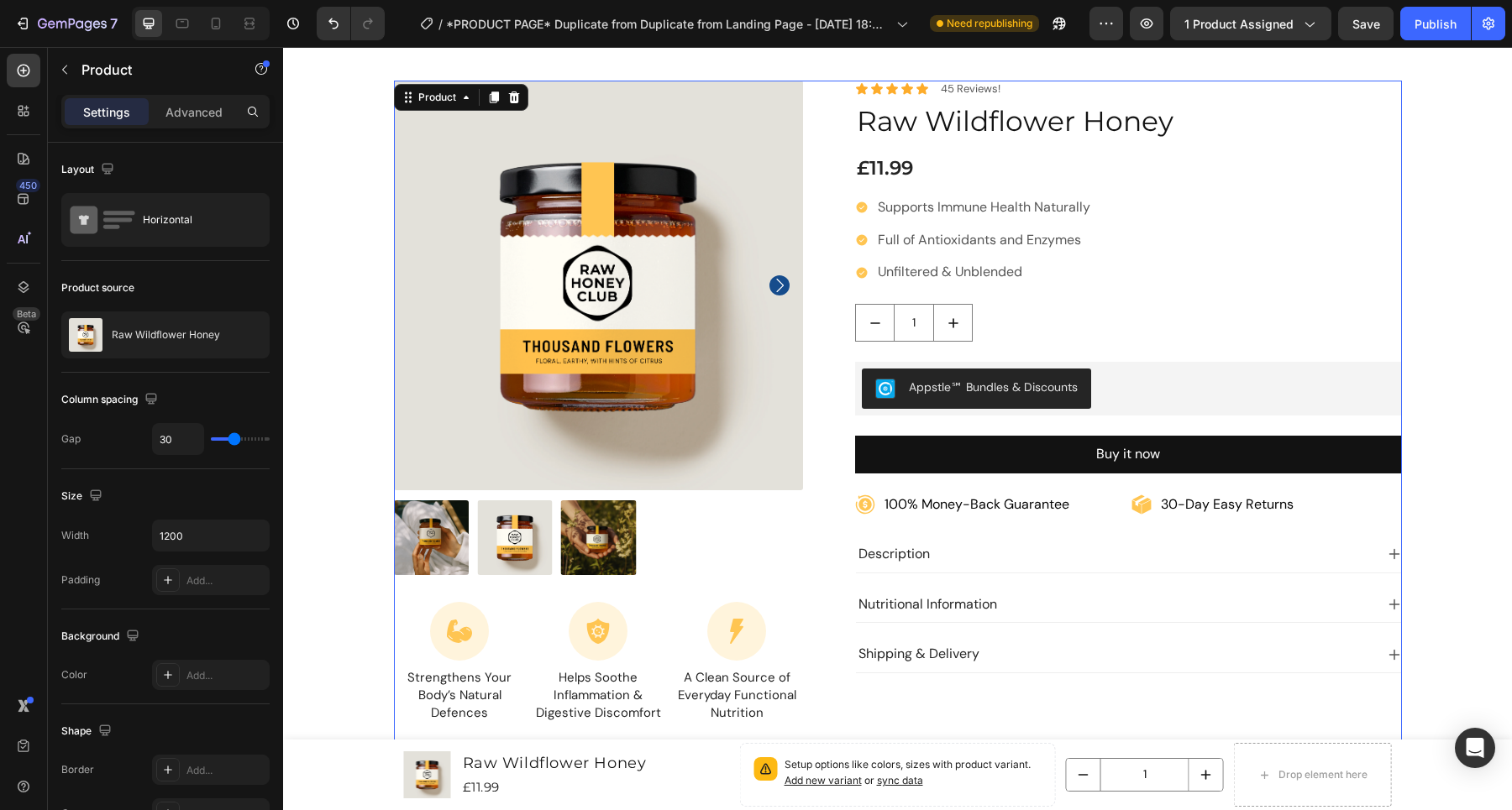
click at [113, 112] on p "Settings" at bounding box center [106, 112] width 47 height 18
click at [86, 172] on div "Layout" at bounding box center [90, 170] width 56 height 23
click at [46, 68] on div "450 Beta" at bounding box center [24, 429] width 48 height 763
click at [68, 74] on icon "button" at bounding box center [65, 70] width 14 height 14
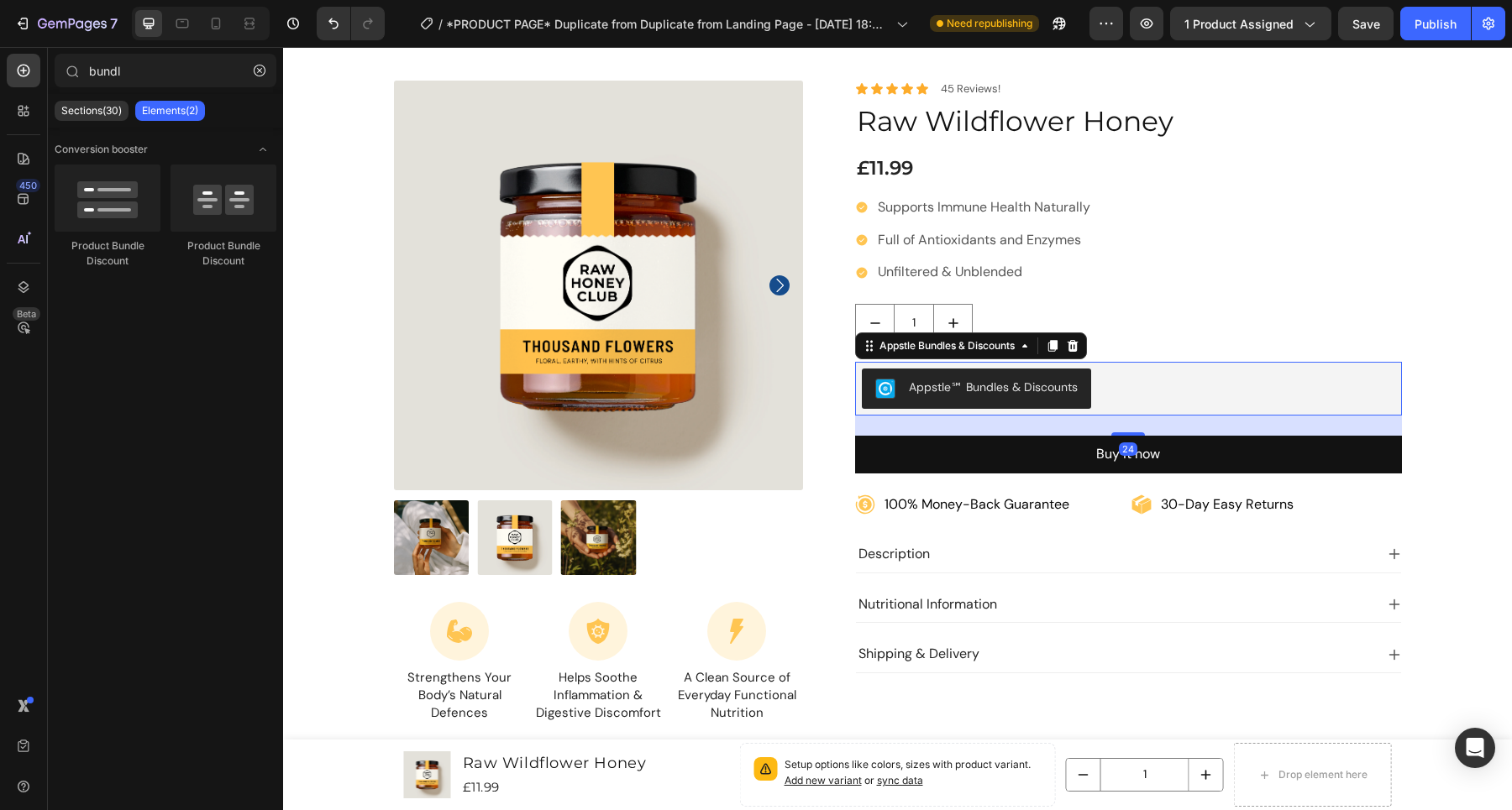
click at [1100, 381] on div "Appstle℠ Bundles & Discounts" at bounding box center [1128, 388] width 533 height 40
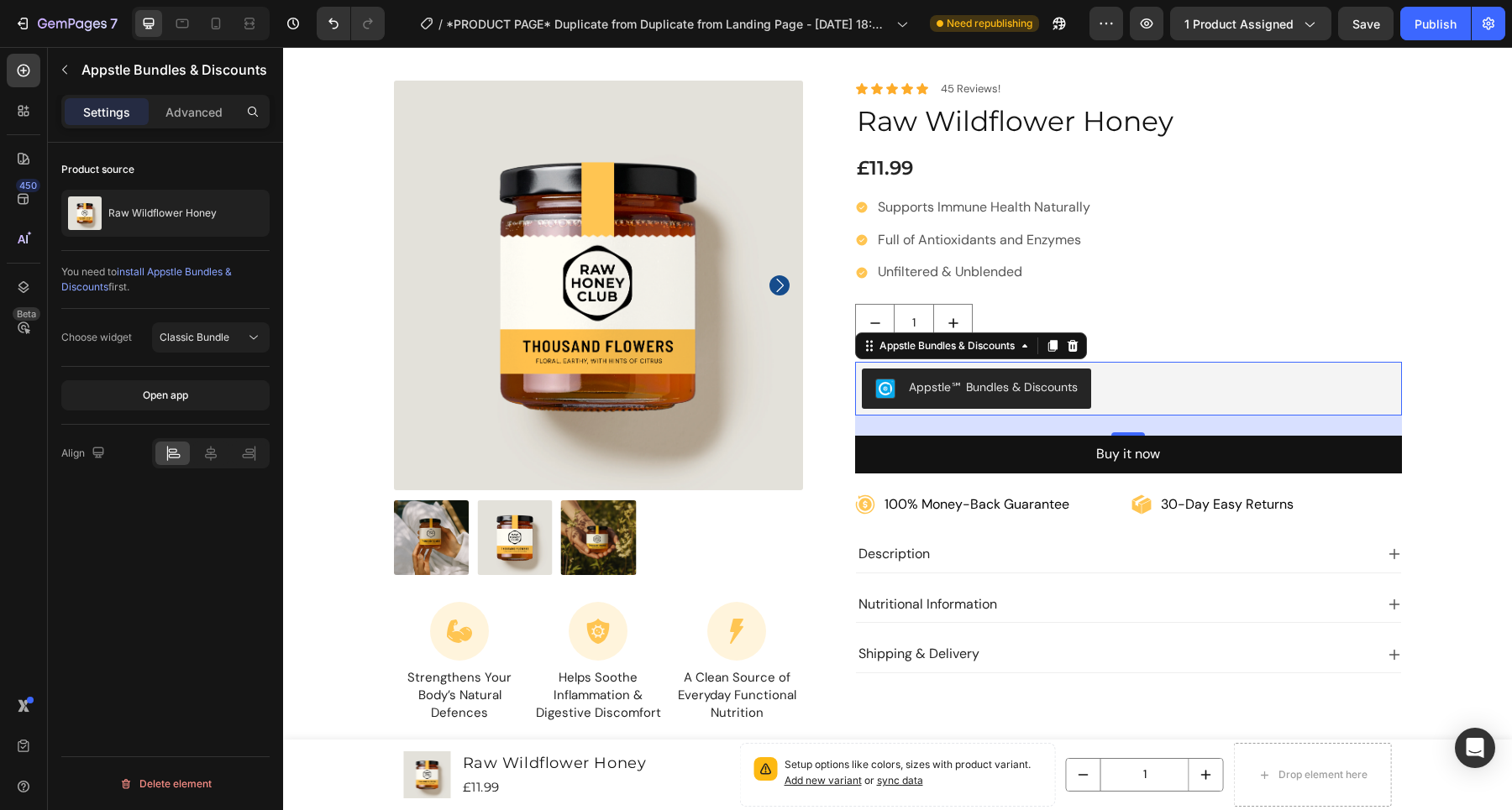
click at [194, 274] on span "install Appstle Bundles & Discounts" at bounding box center [146, 279] width 170 height 27
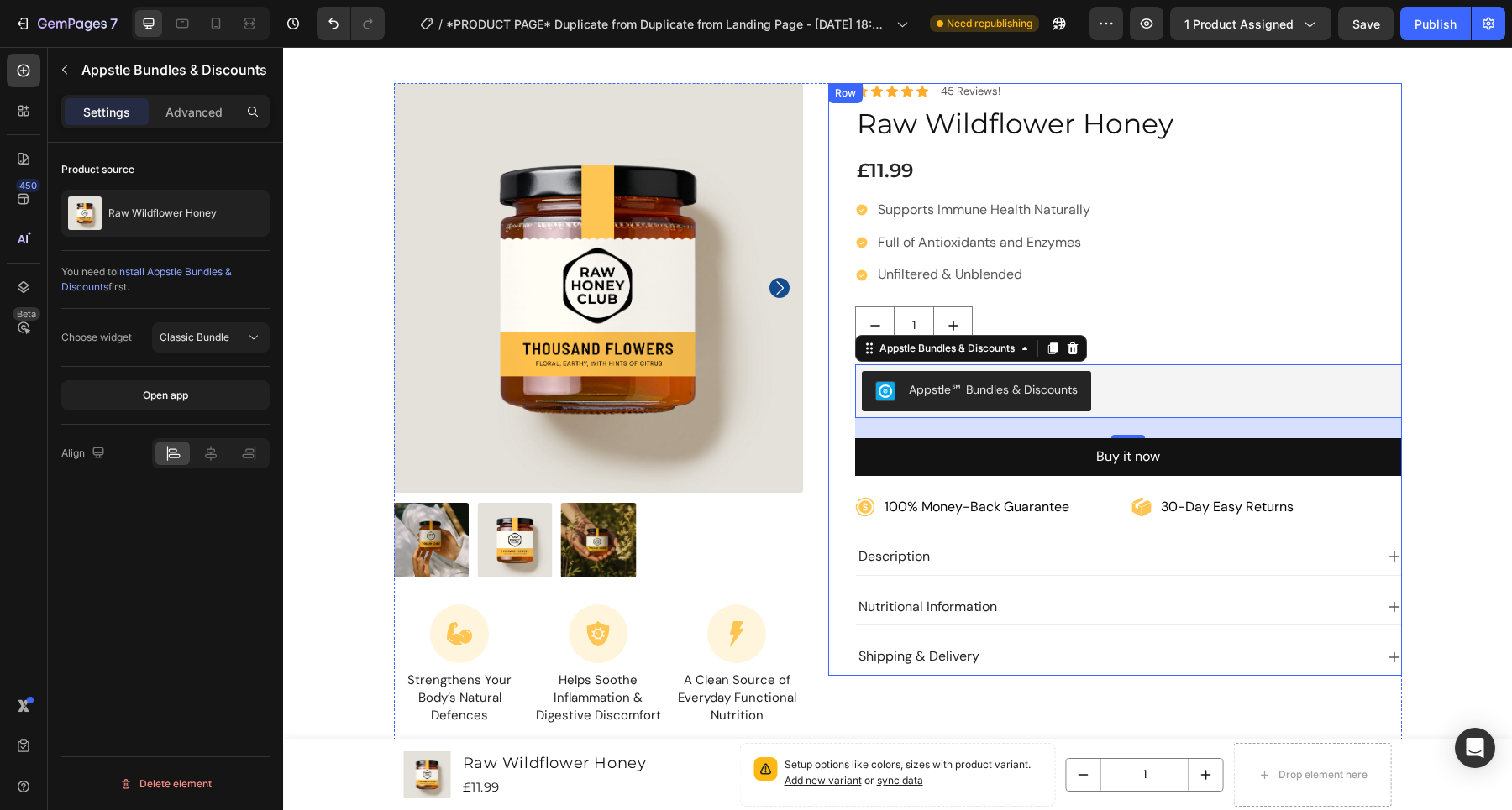
scroll to position [65, 0]
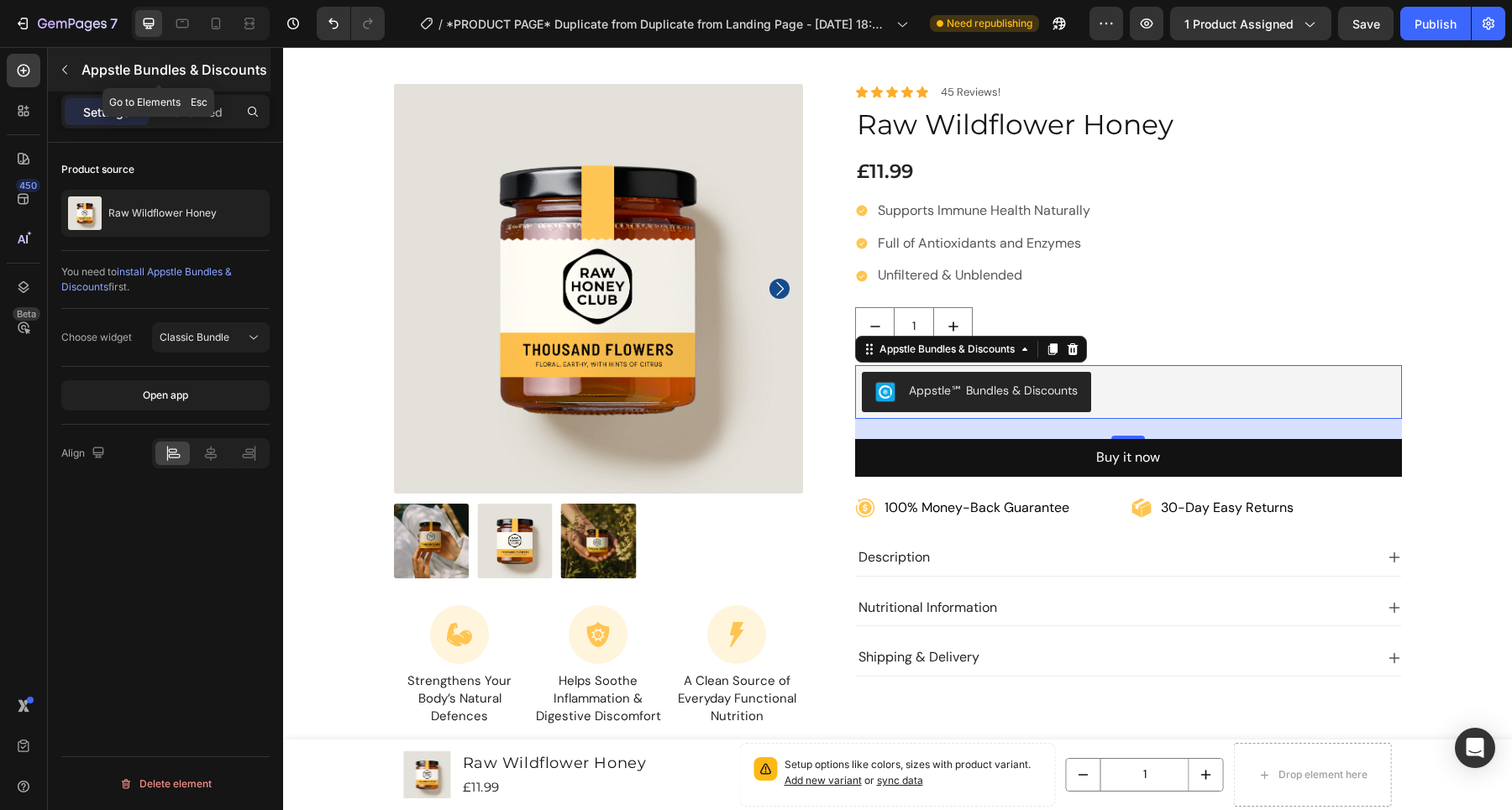
click at [70, 65] on icon "button" at bounding box center [65, 70] width 14 height 14
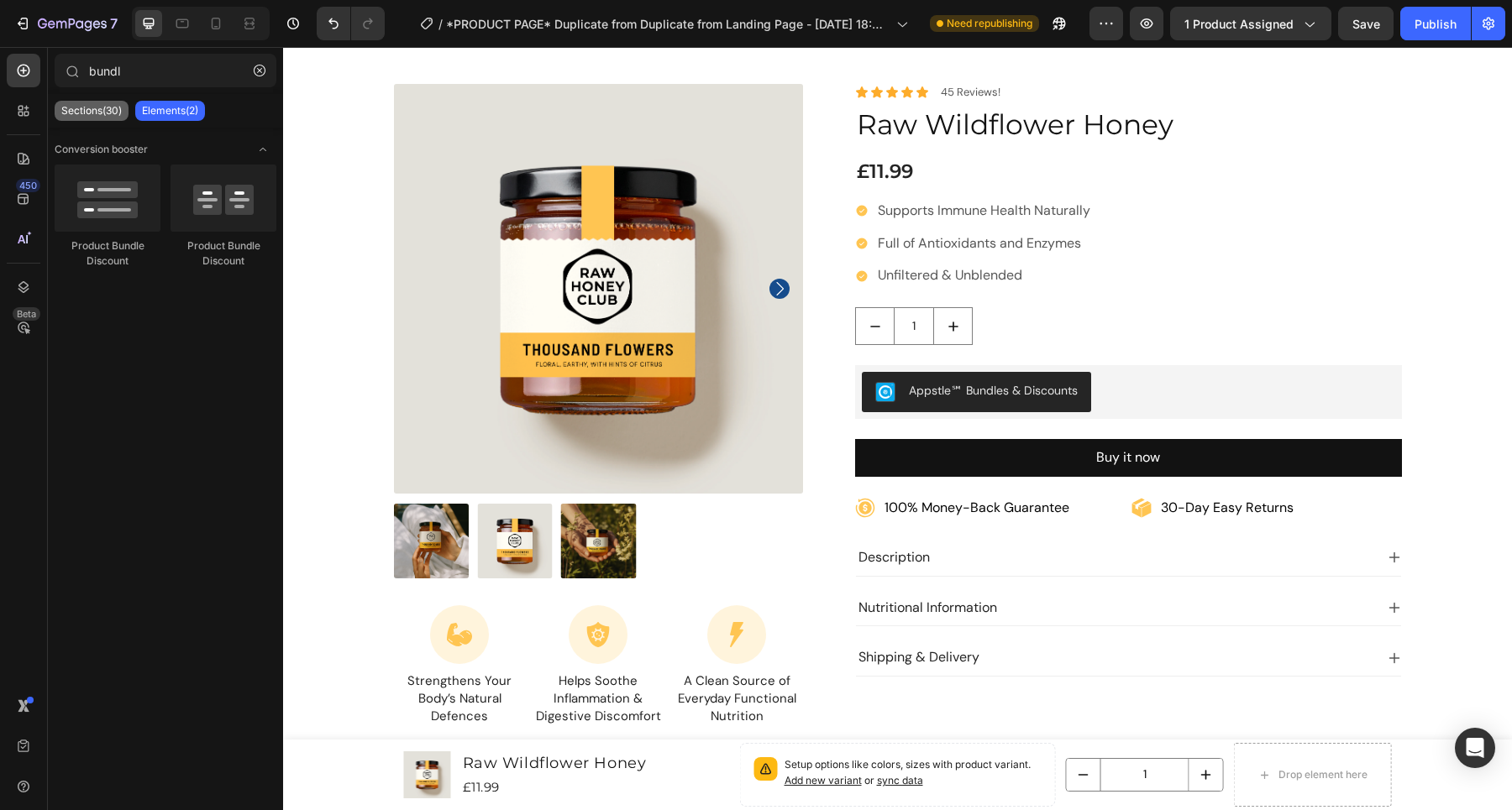
click at [89, 109] on p "Sections(30)" at bounding box center [92, 111] width 61 height 14
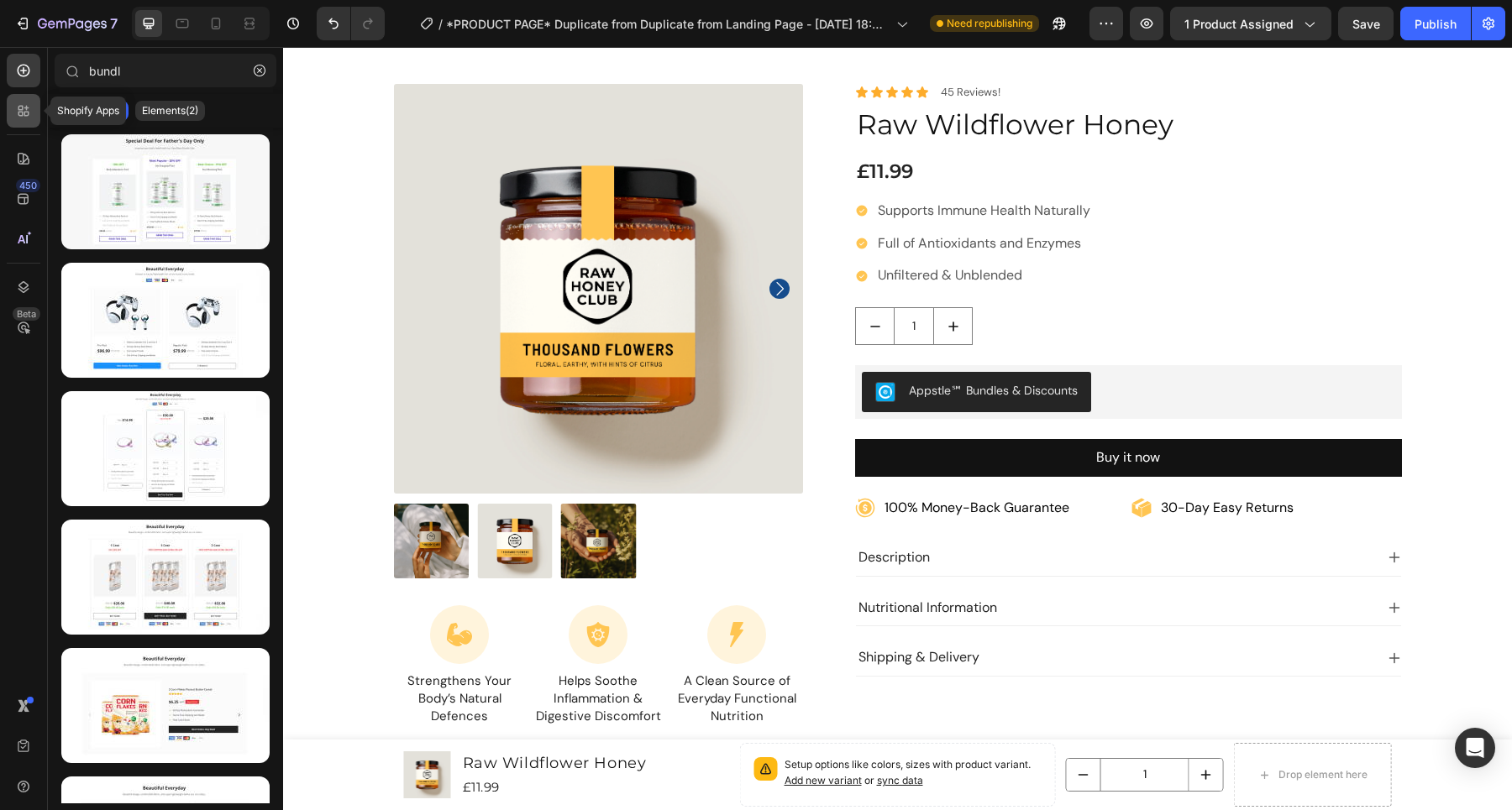
click at [20, 124] on div at bounding box center [23, 110] width 33 height 33
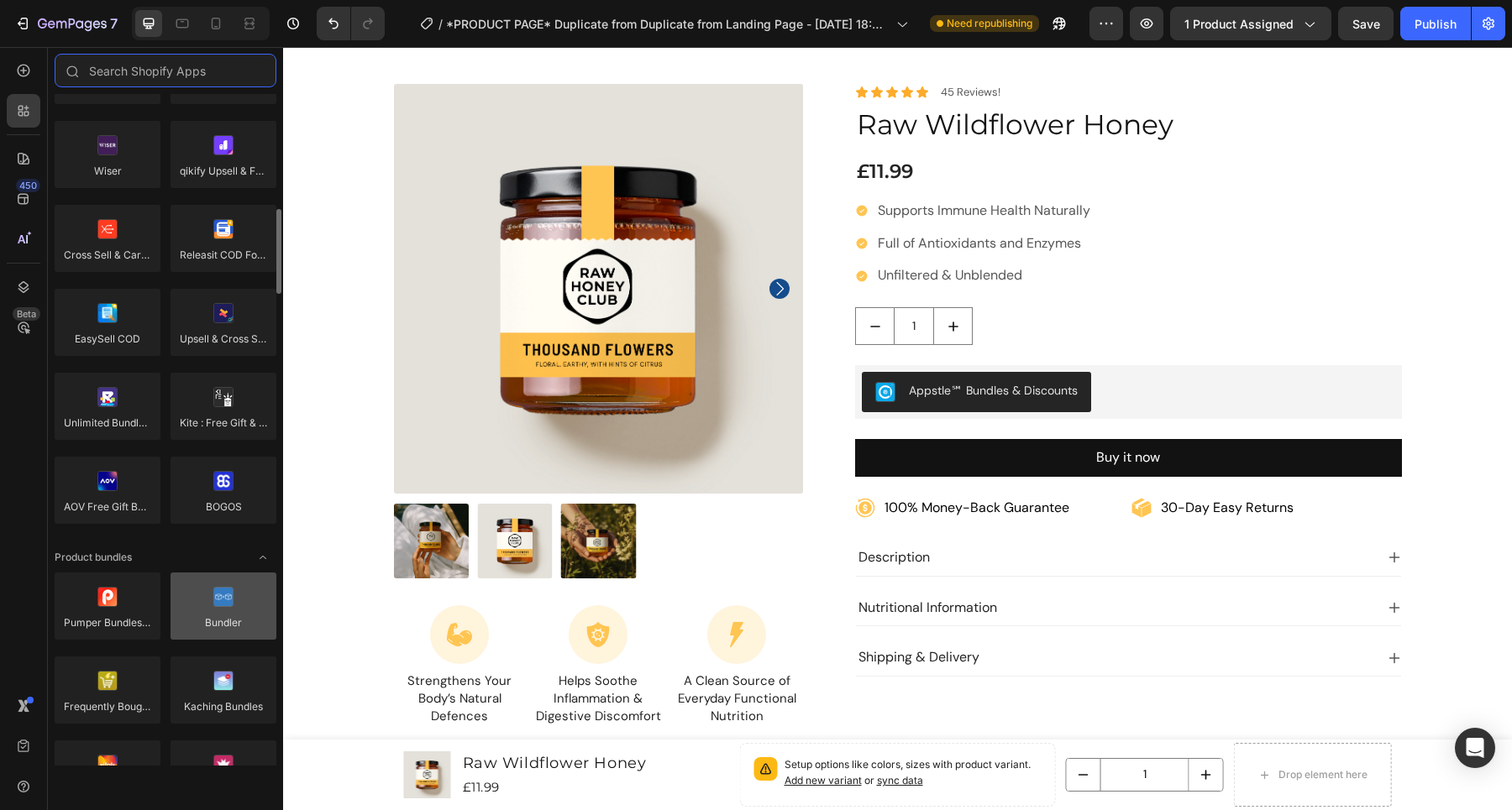
scroll to position [810, 0]
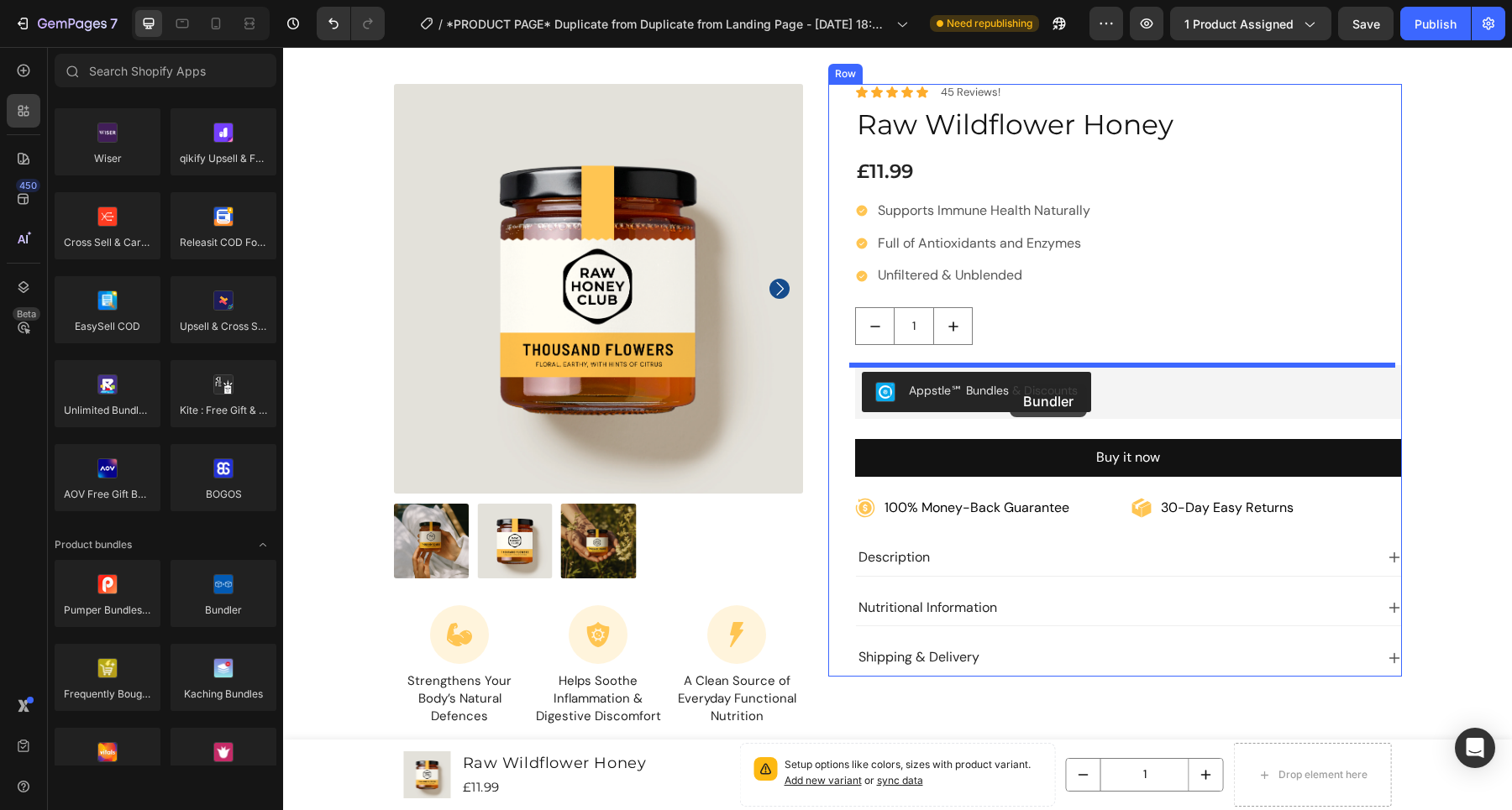
drag, startPoint x: 501, startPoint y: 637, endPoint x: 1015, endPoint y: 370, distance: 579.2
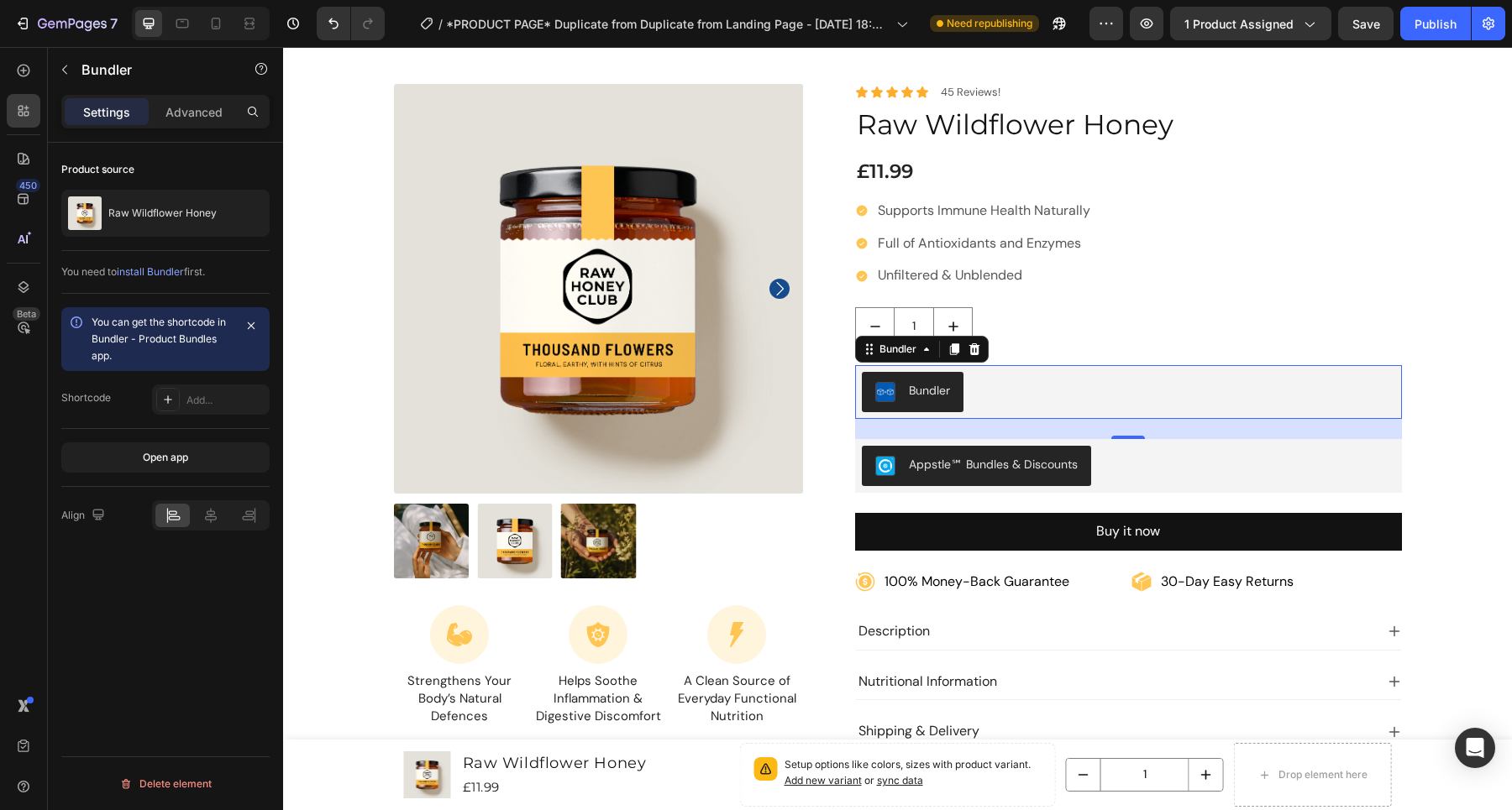
click at [1038, 382] on div "Bundler" at bounding box center [1128, 392] width 533 height 40
click at [974, 342] on icon at bounding box center [975, 349] width 14 height 14
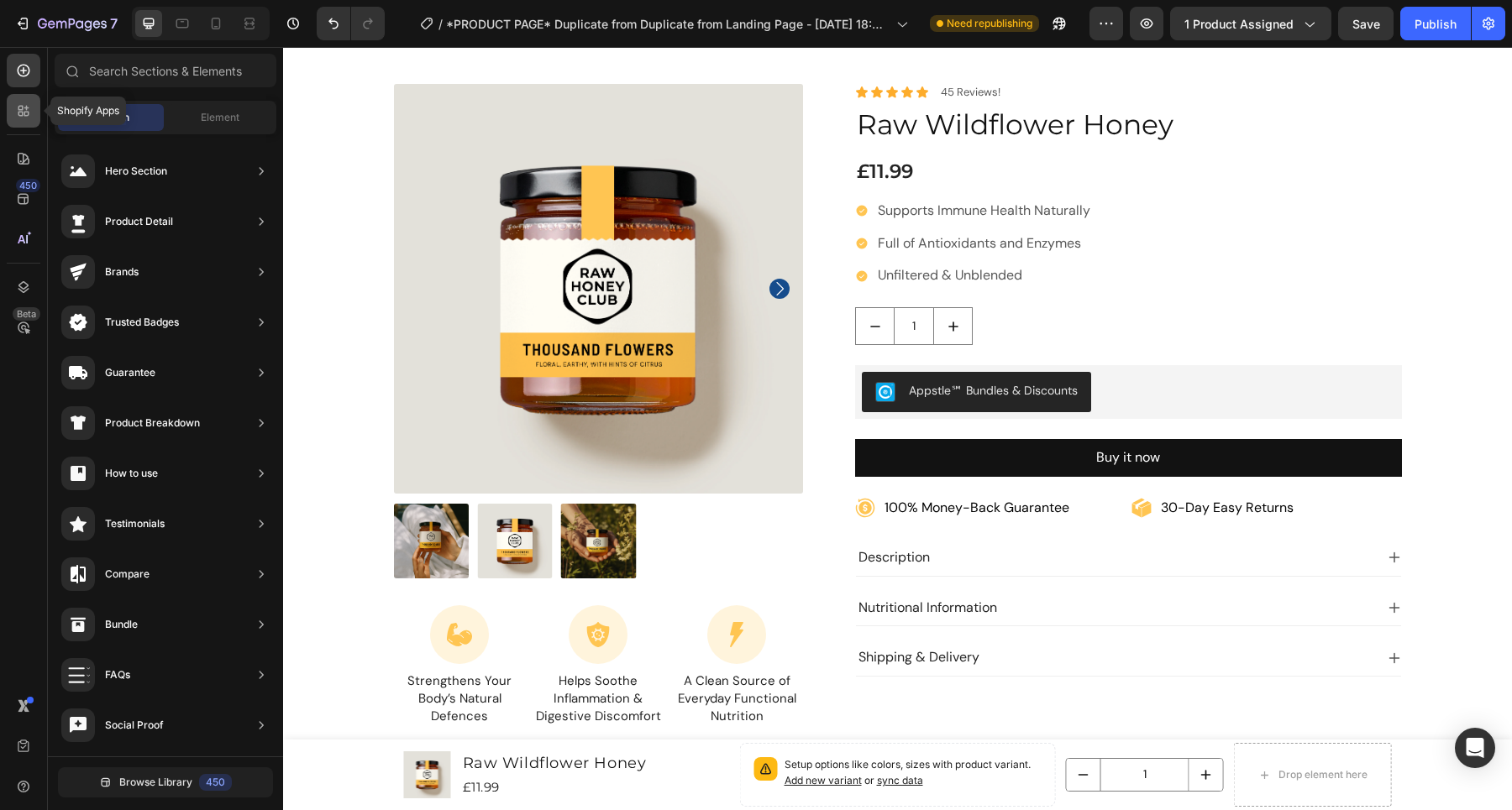
click at [15, 114] on icon at bounding box center [24, 111] width 17 height 17
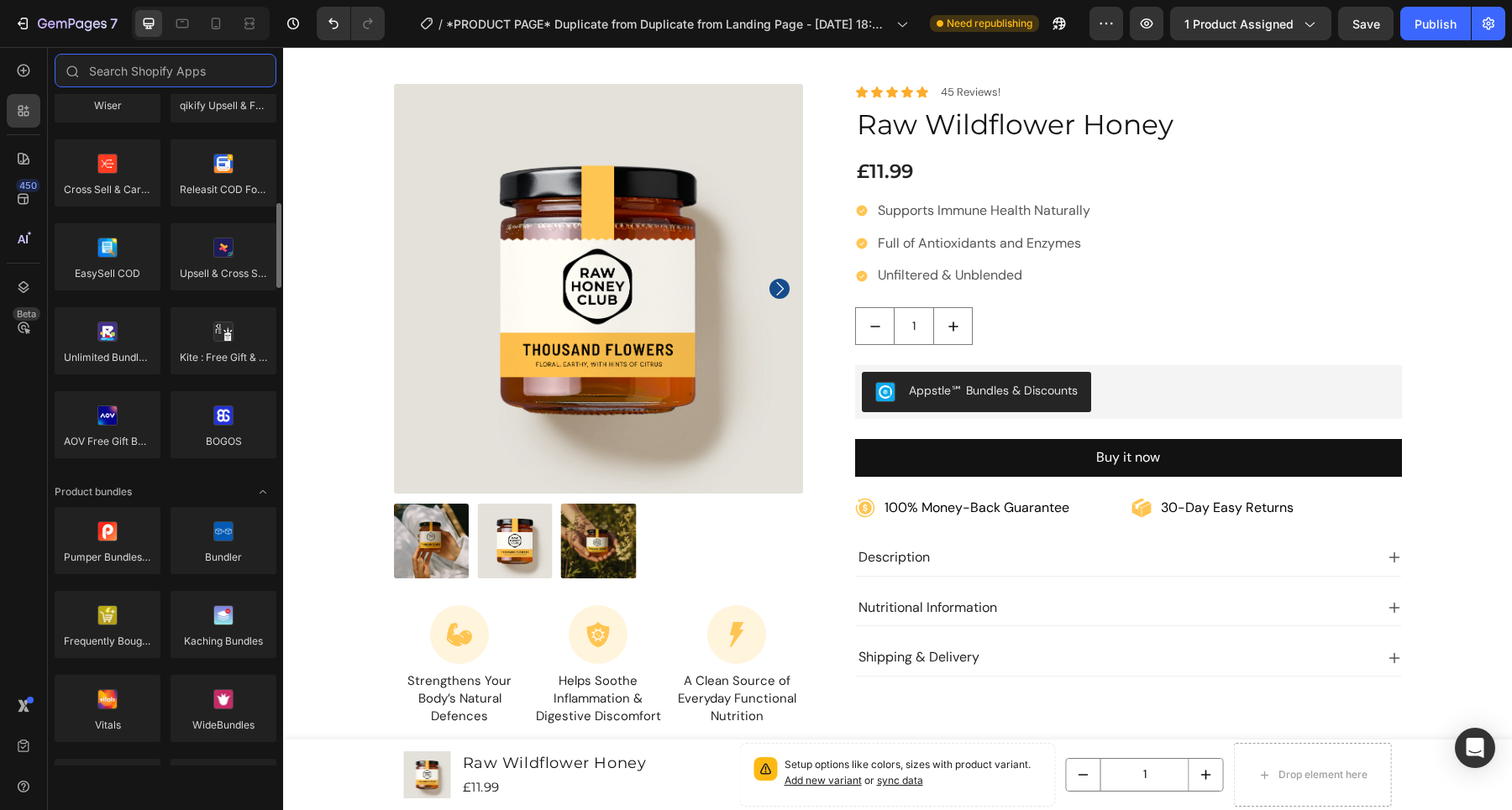
scroll to position [901, 0]
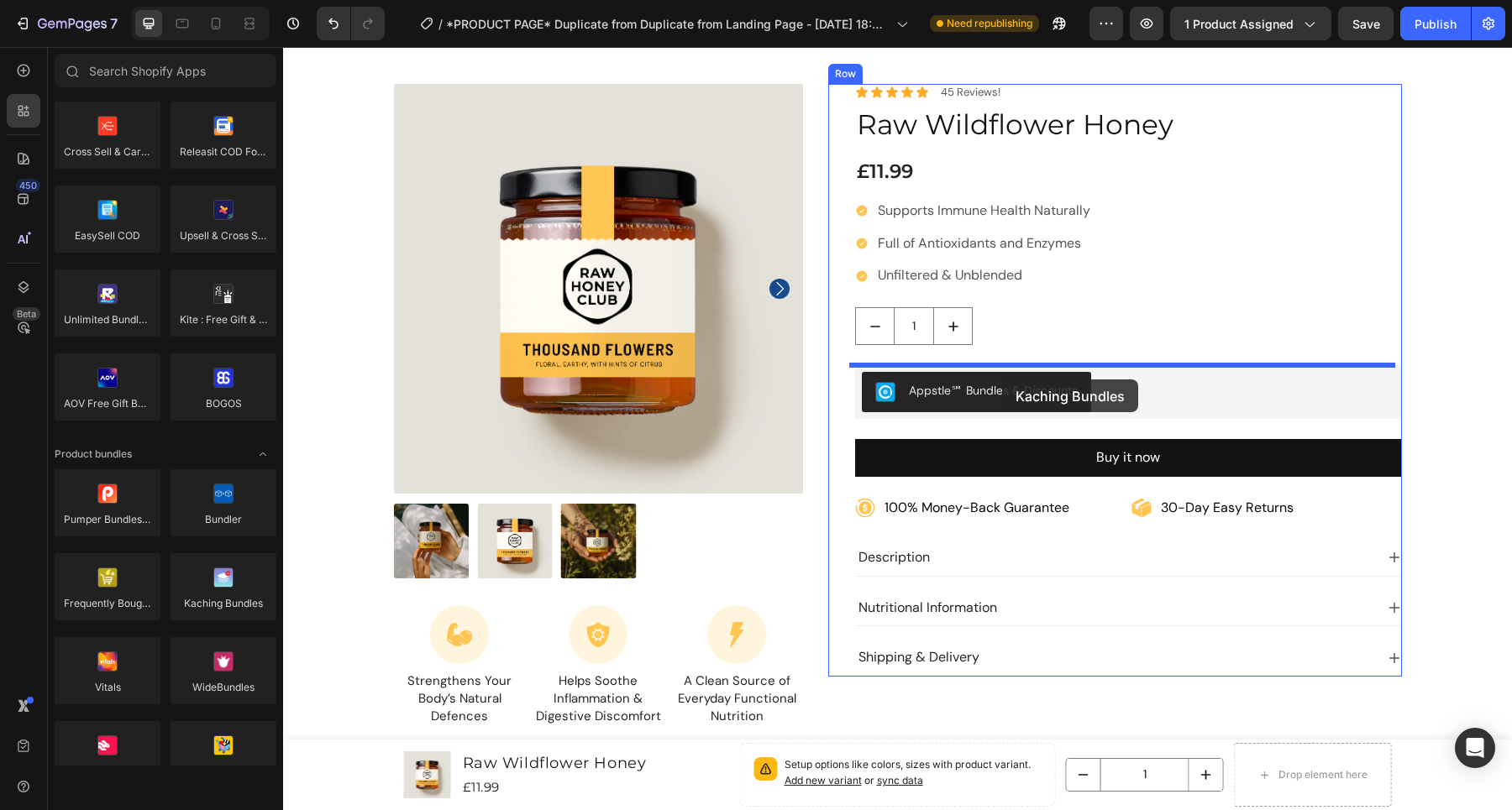
drag, startPoint x: 558, startPoint y: 613, endPoint x: 1003, endPoint y: 376, distance: 504.2
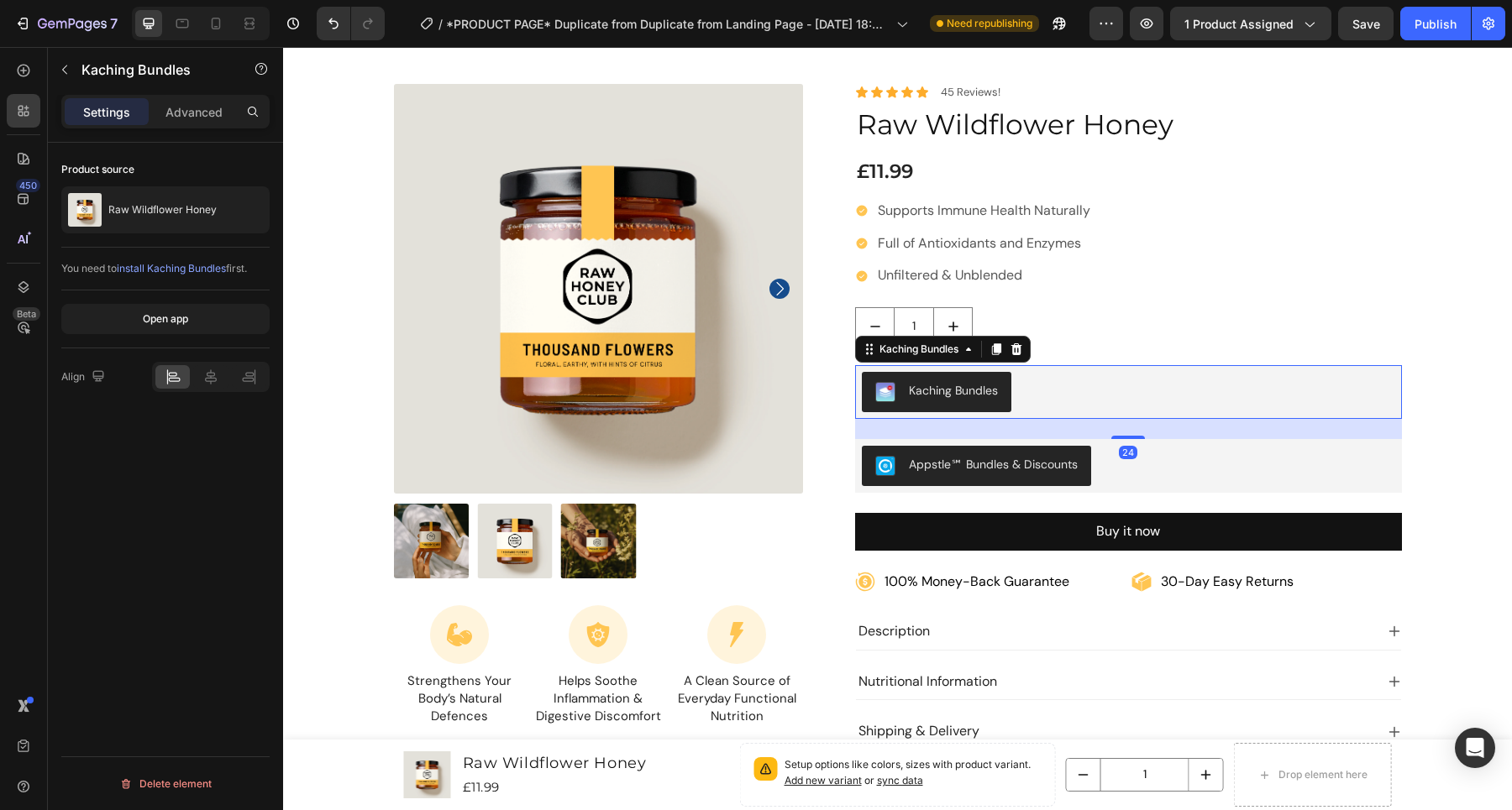
click at [190, 269] on span "install Kaching Bundles" at bounding box center [171, 268] width 110 height 13
